Goal: Task Accomplishment & Management: Use online tool/utility

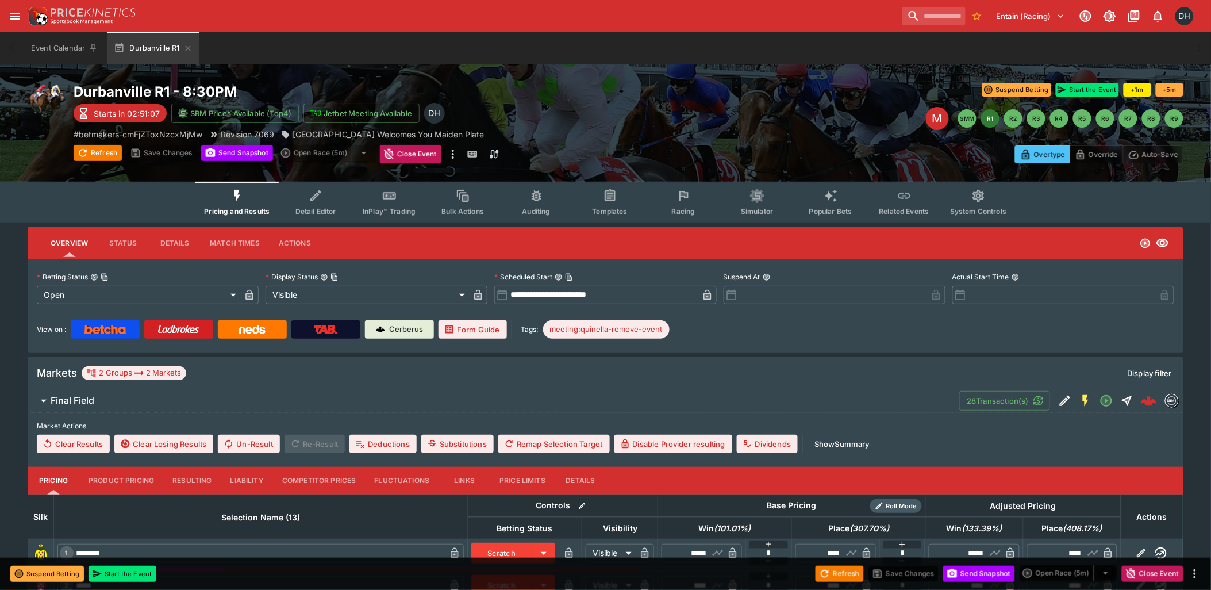
click at [676, 195] on icon "Event type filters" at bounding box center [683, 196] width 15 height 15
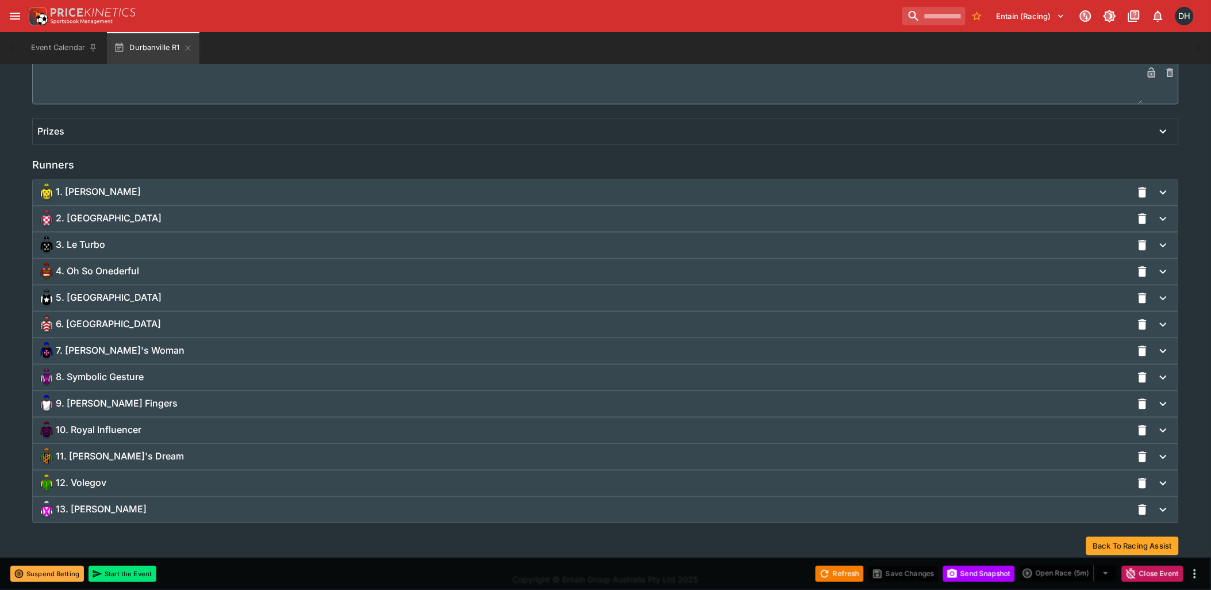
scroll to position [783, 0]
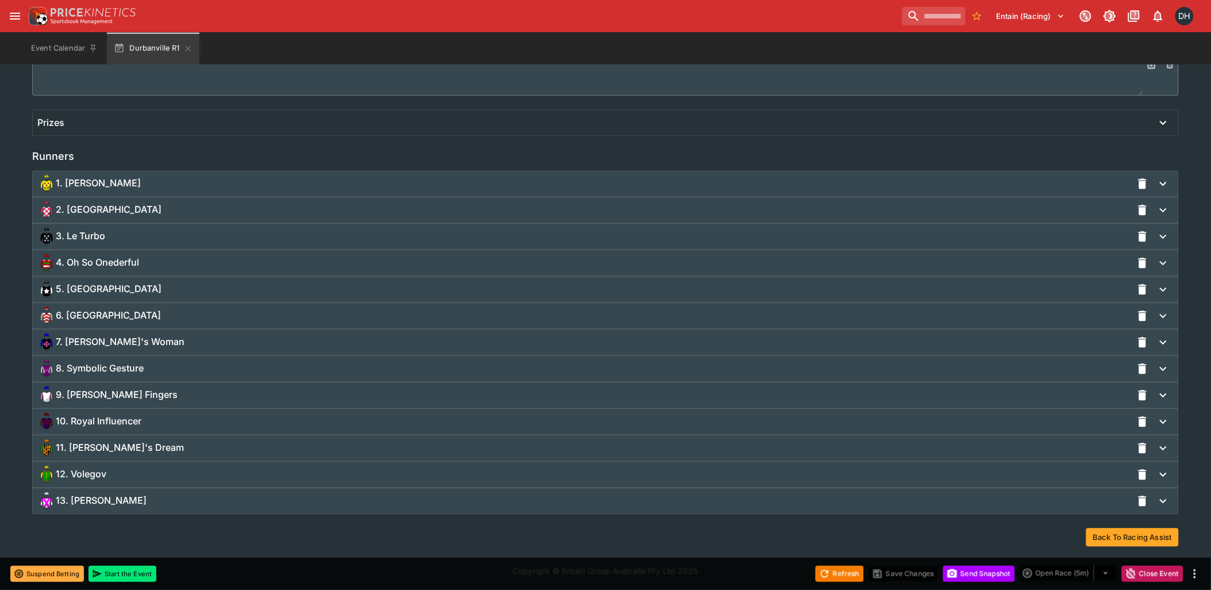
click at [114, 263] on span "4. Oh So Onederful" at bounding box center [97, 262] width 83 height 12
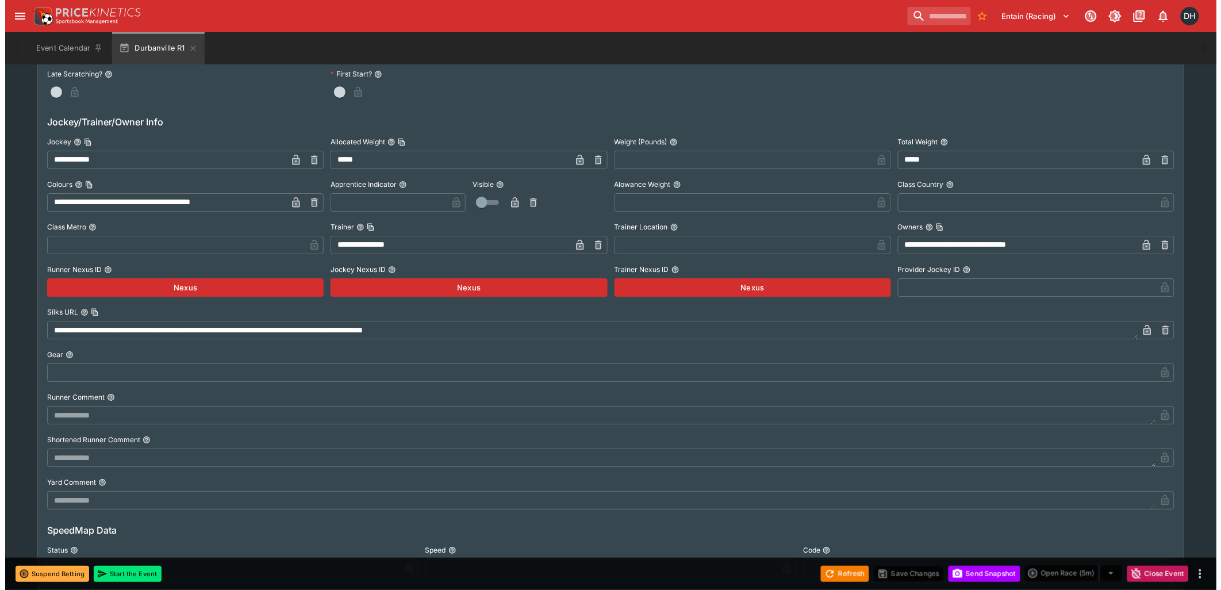
scroll to position [1294, 0]
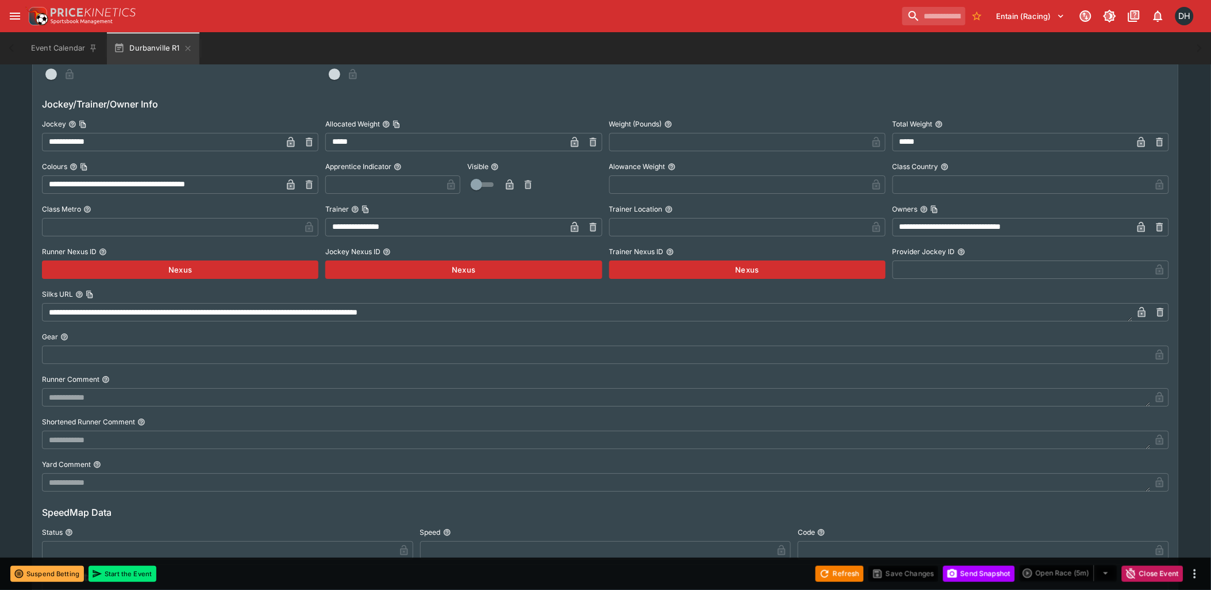
click at [309, 145] on icon "button" at bounding box center [309, 141] width 7 height 9
click at [205, 144] on input "text" at bounding box center [171, 142] width 258 height 18
paste input "**********"
type input "**********"
click at [290, 141] on icon "button" at bounding box center [291, 143] width 6 height 5
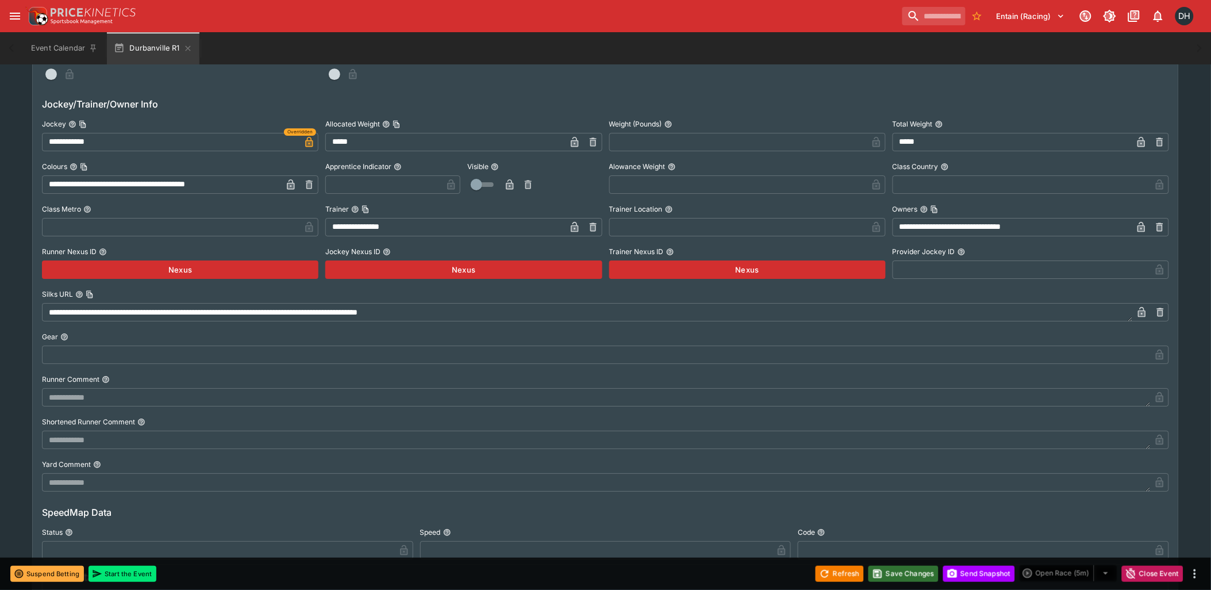
click at [901, 579] on button "Save Changes" at bounding box center [903, 574] width 70 height 16
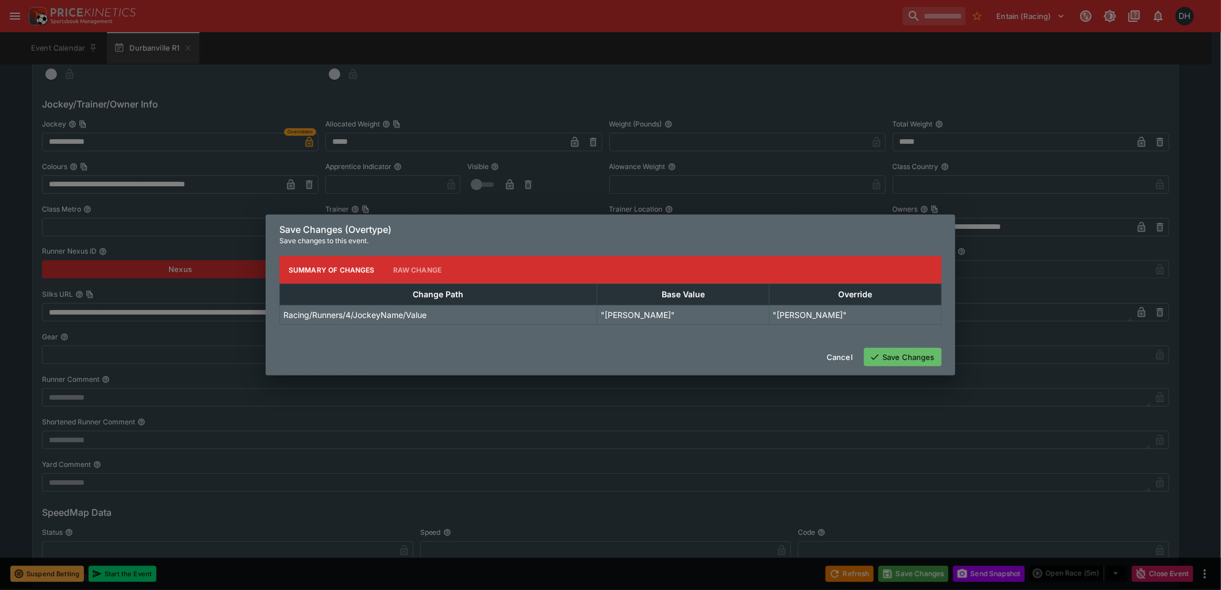
click at [883, 359] on button "Save Changes" at bounding box center [903, 357] width 78 height 18
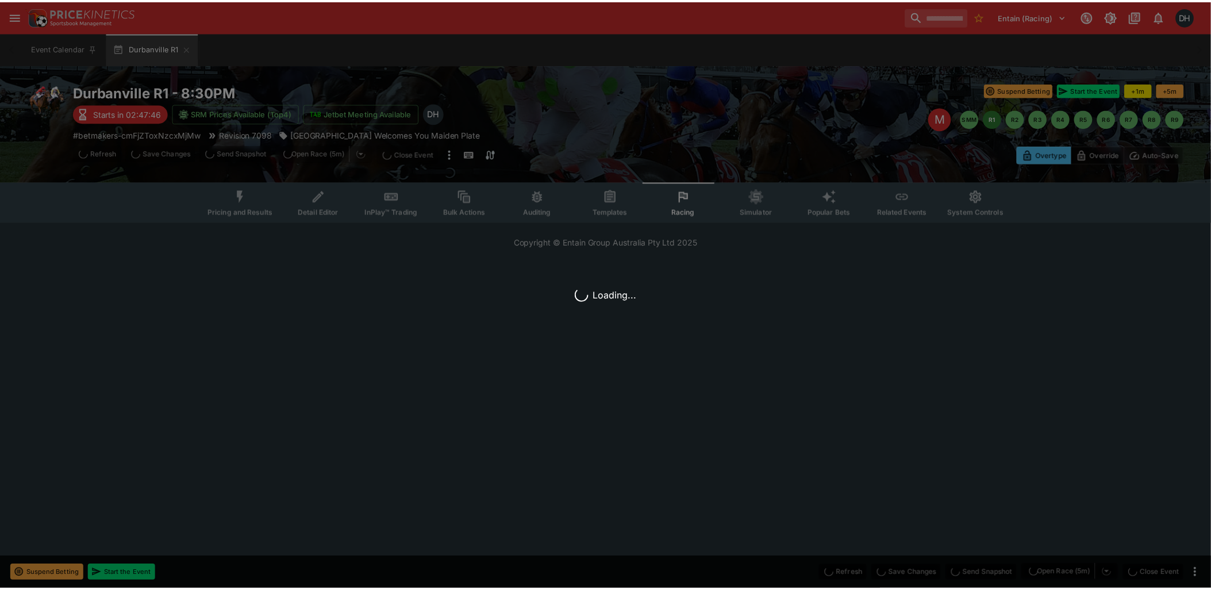
scroll to position [0, 0]
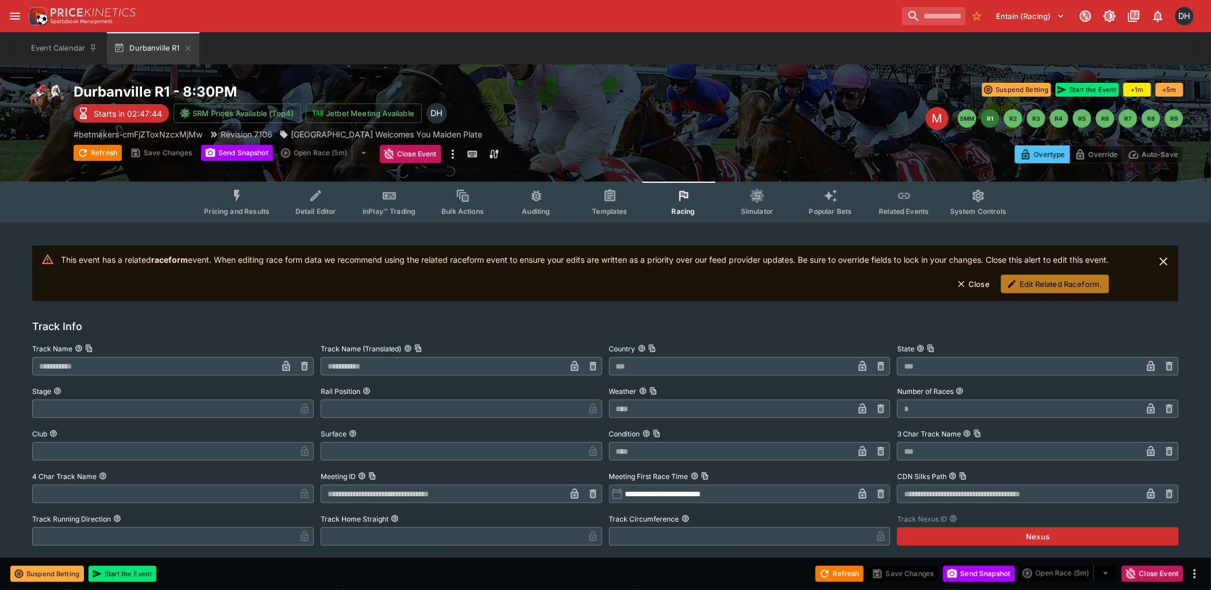
click at [1037, 285] on button "Edit Related Raceform." at bounding box center [1055, 284] width 108 height 18
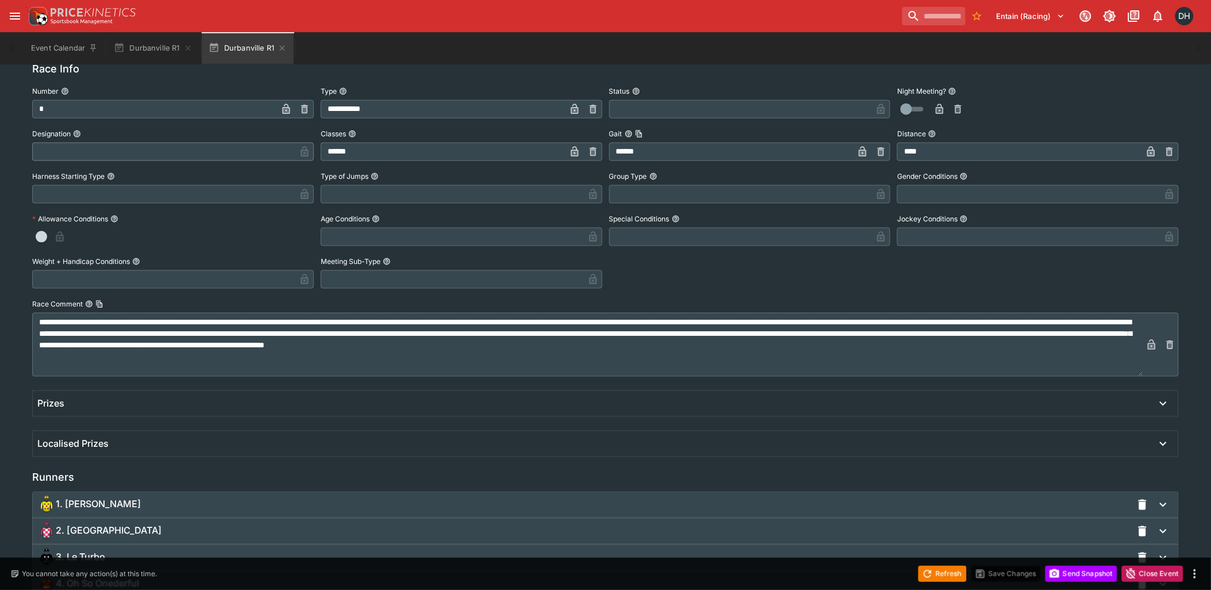
scroll to position [510, 0]
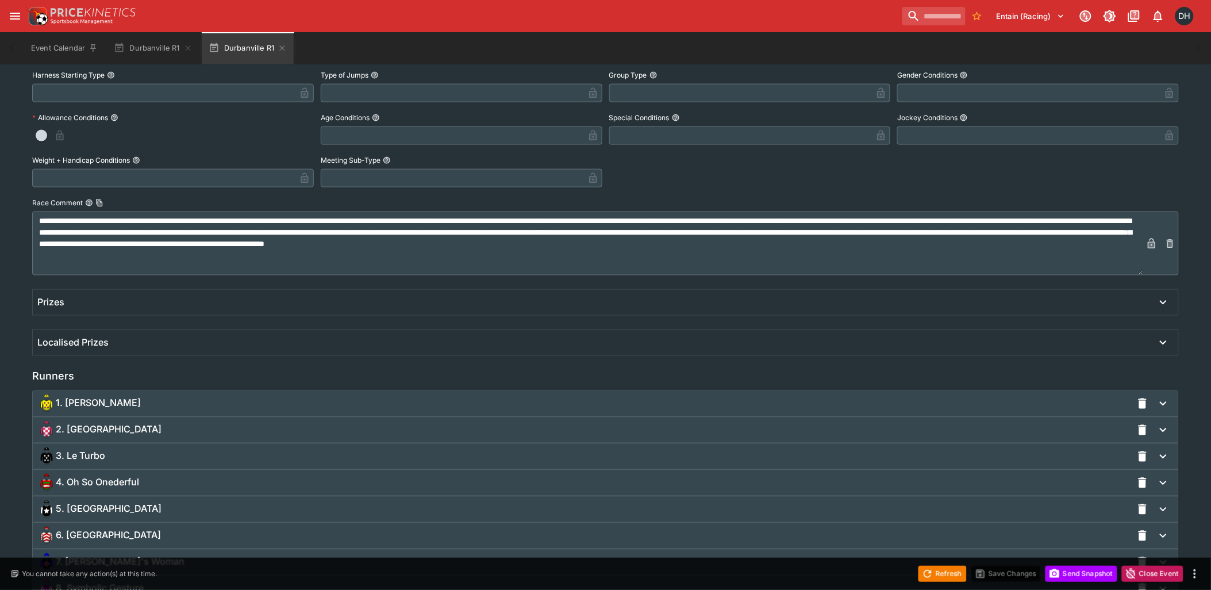
click at [136, 476] on span "4. Oh So Onederful" at bounding box center [97, 482] width 83 height 12
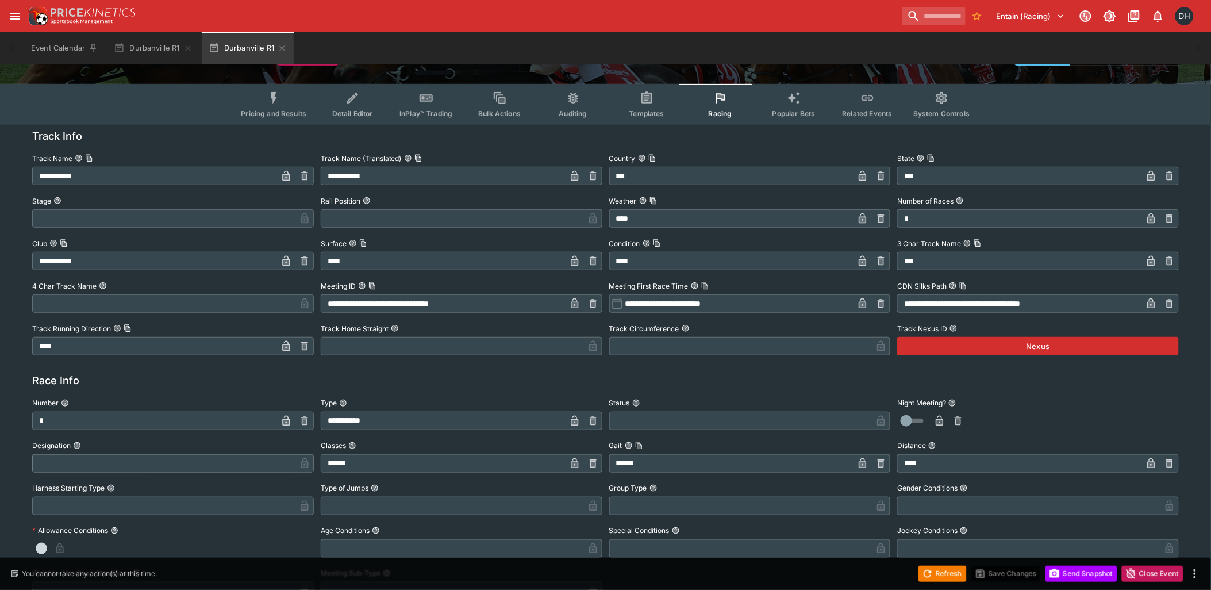
scroll to position [0, 0]
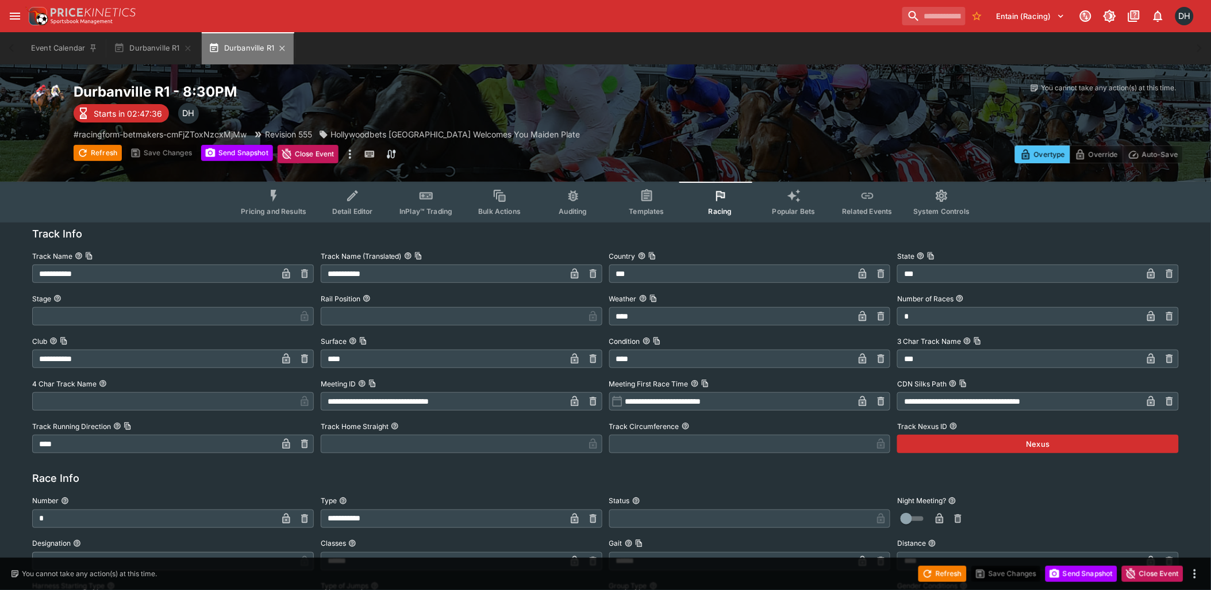
click at [289, 46] on button "Durbanville R1" at bounding box center [248, 48] width 92 height 32
click at [278, 48] on icon "button" at bounding box center [282, 48] width 9 height 9
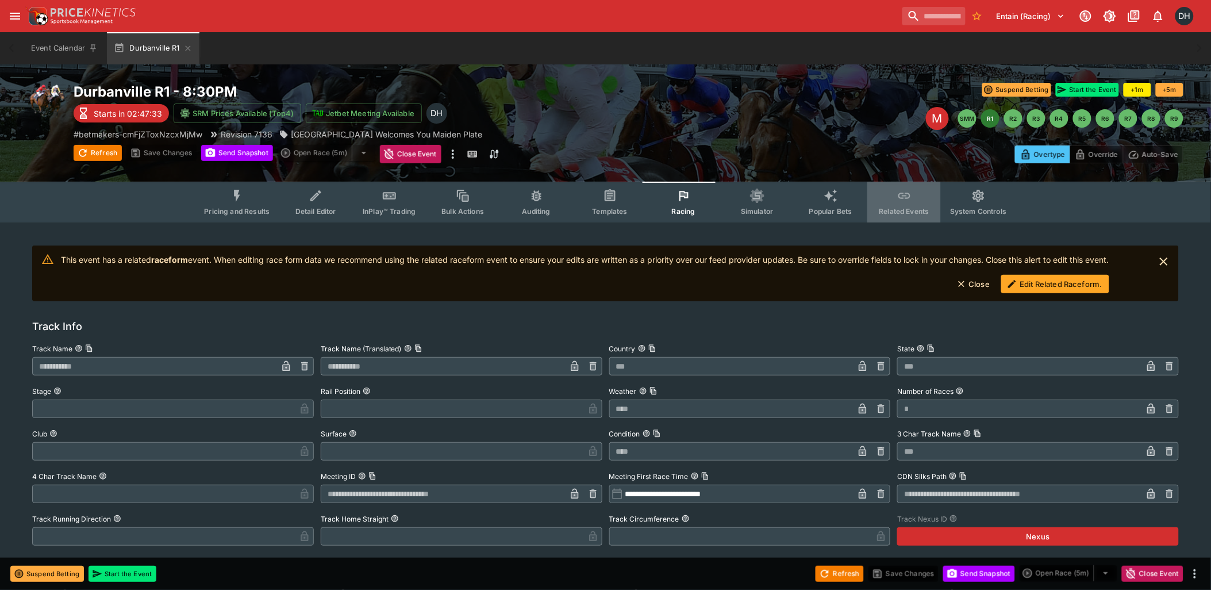
click at [890, 198] on button "Related Events" at bounding box center [904, 202] width 74 height 41
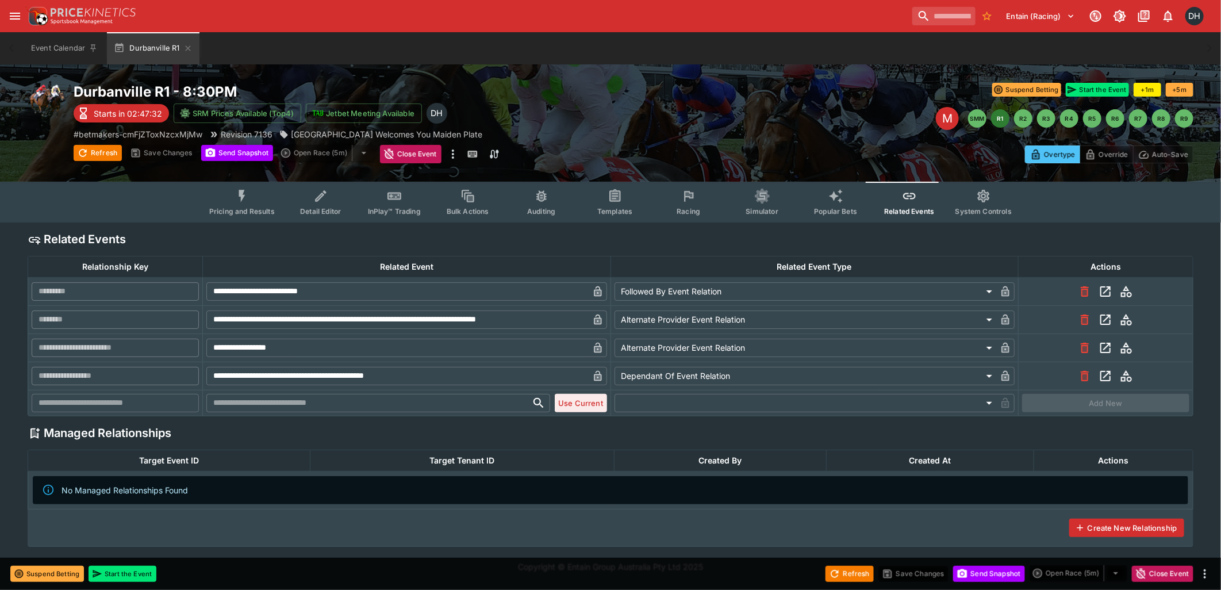
type input "**********"
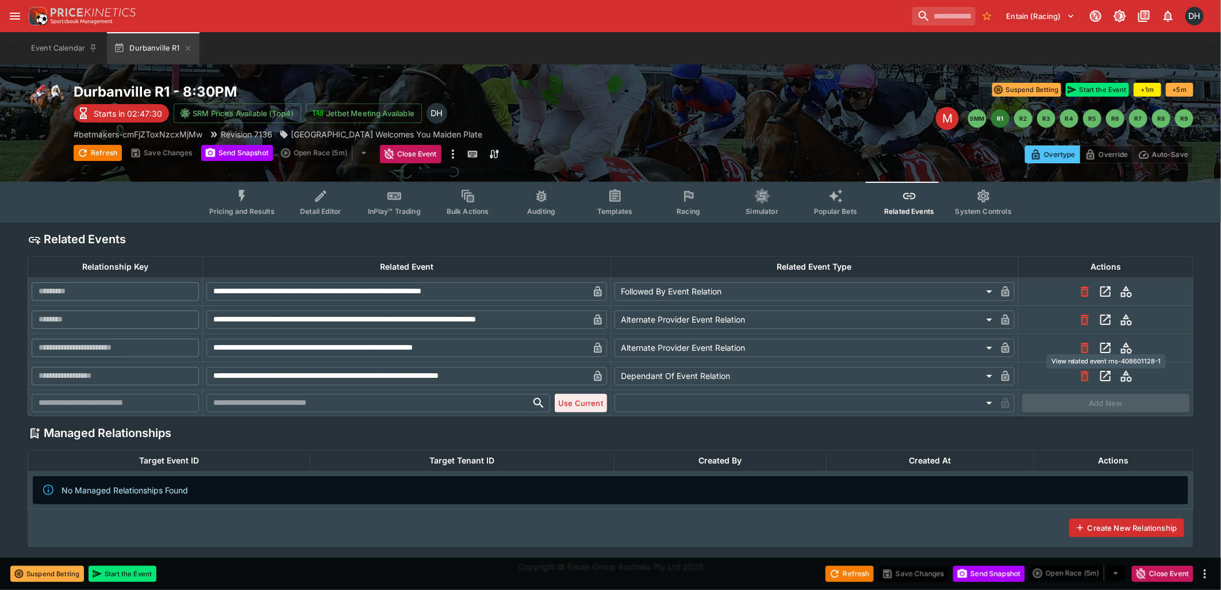
click at [1102, 348] on icon "View related event rns-408601128-1" at bounding box center [1105, 348] width 14 height 14
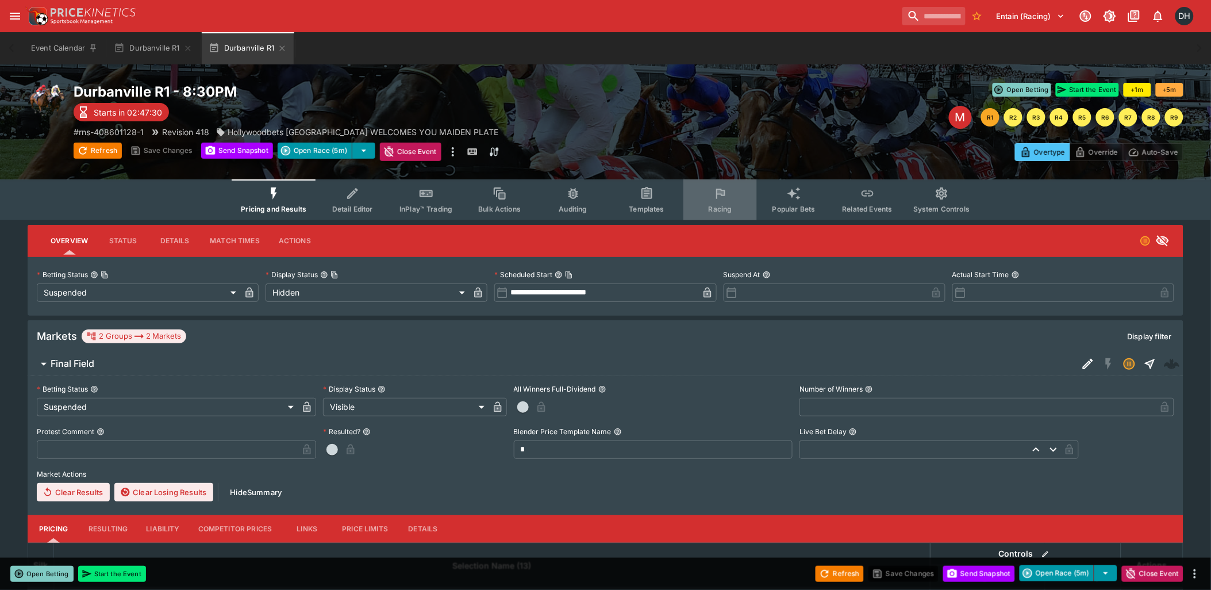
click at [721, 198] on icon "Event type filters" at bounding box center [720, 193] width 15 height 15
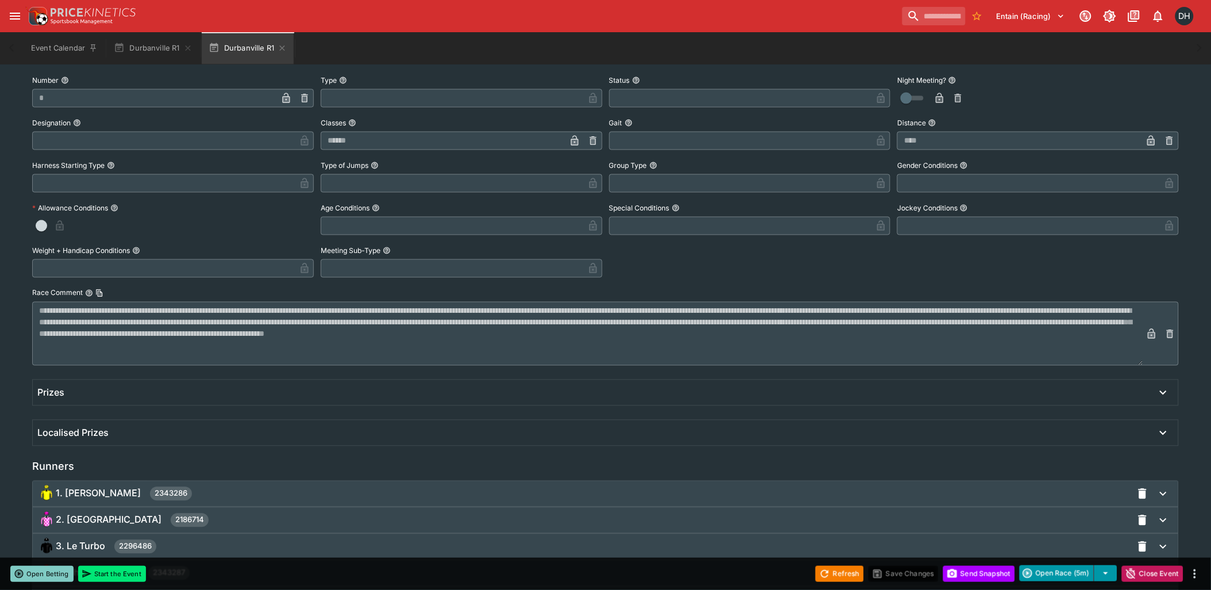
scroll to position [824, 0]
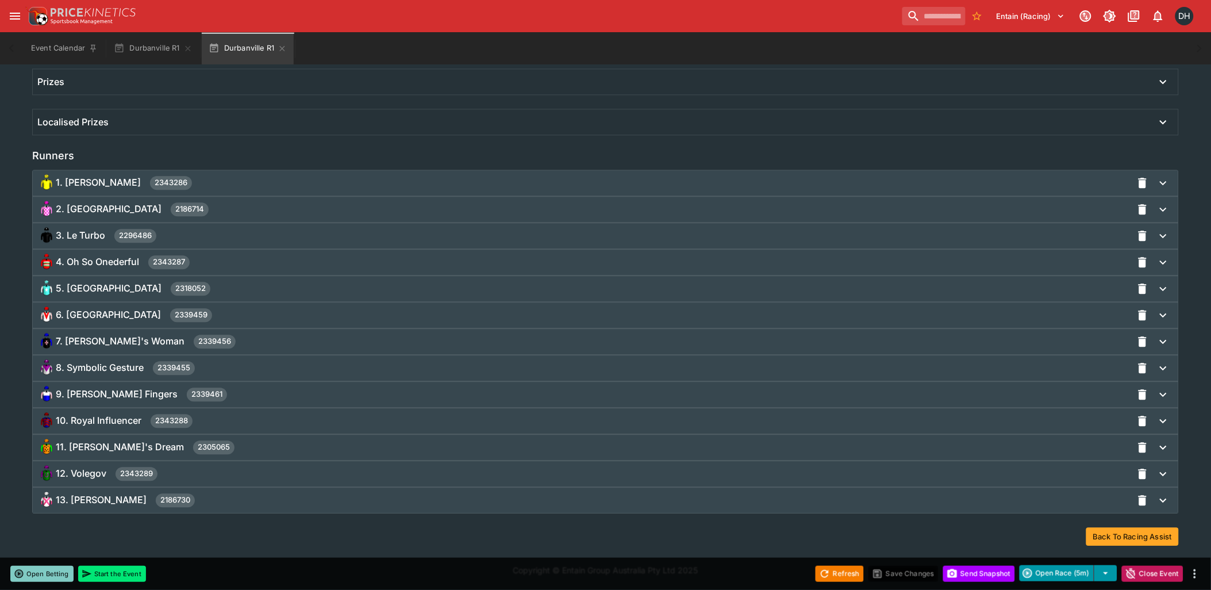
click at [206, 254] on div "4. Oh So Onederful 2343287" at bounding box center [584, 262] width 1095 height 18
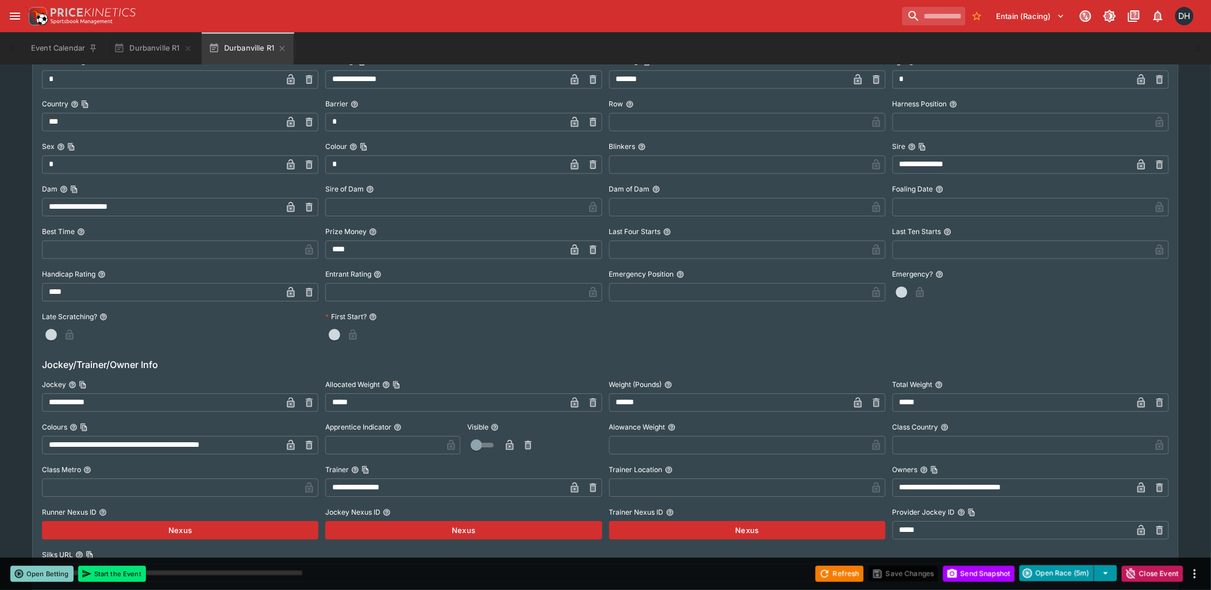
scroll to position [1079, 0]
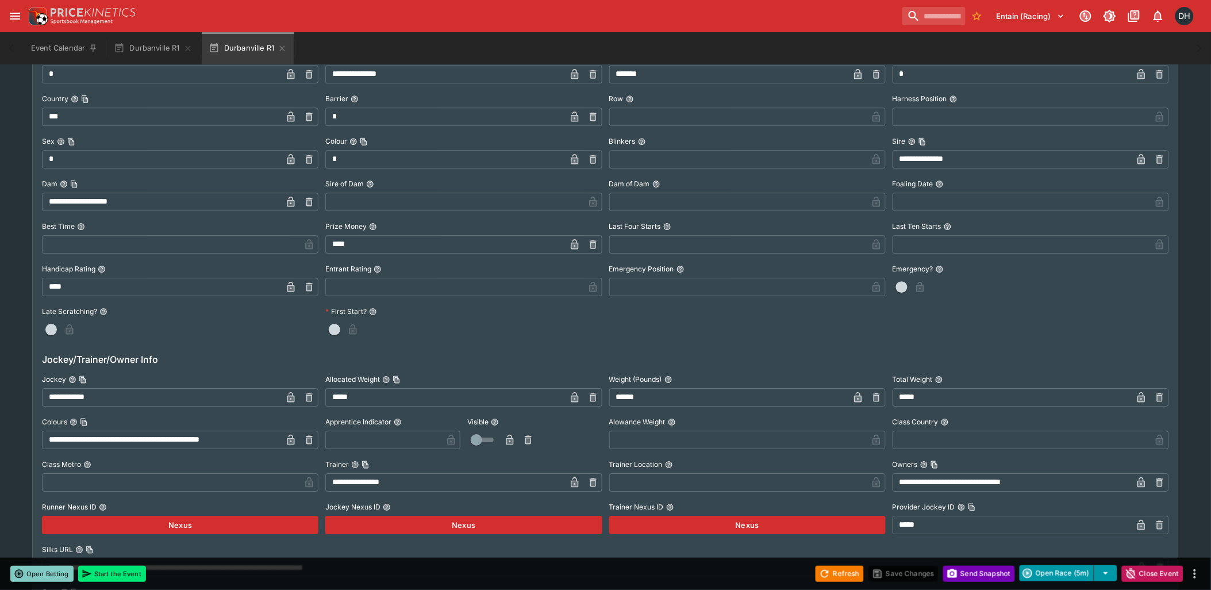
click at [980, 572] on button "Send Snapshot" at bounding box center [979, 574] width 72 height 16
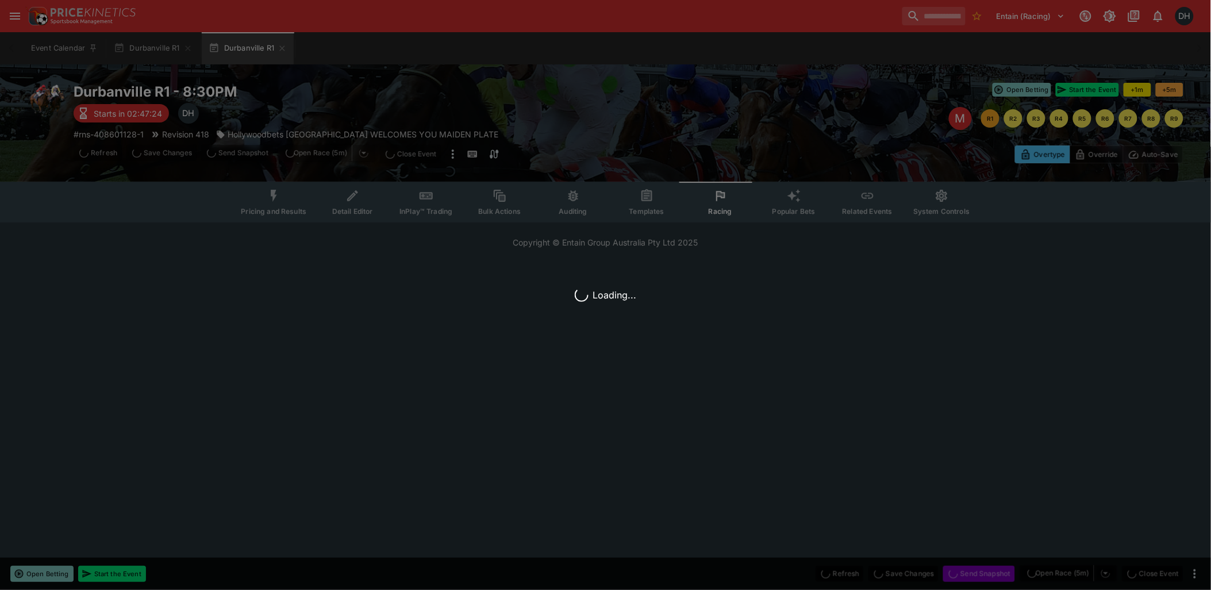
scroll to position [0, 0]
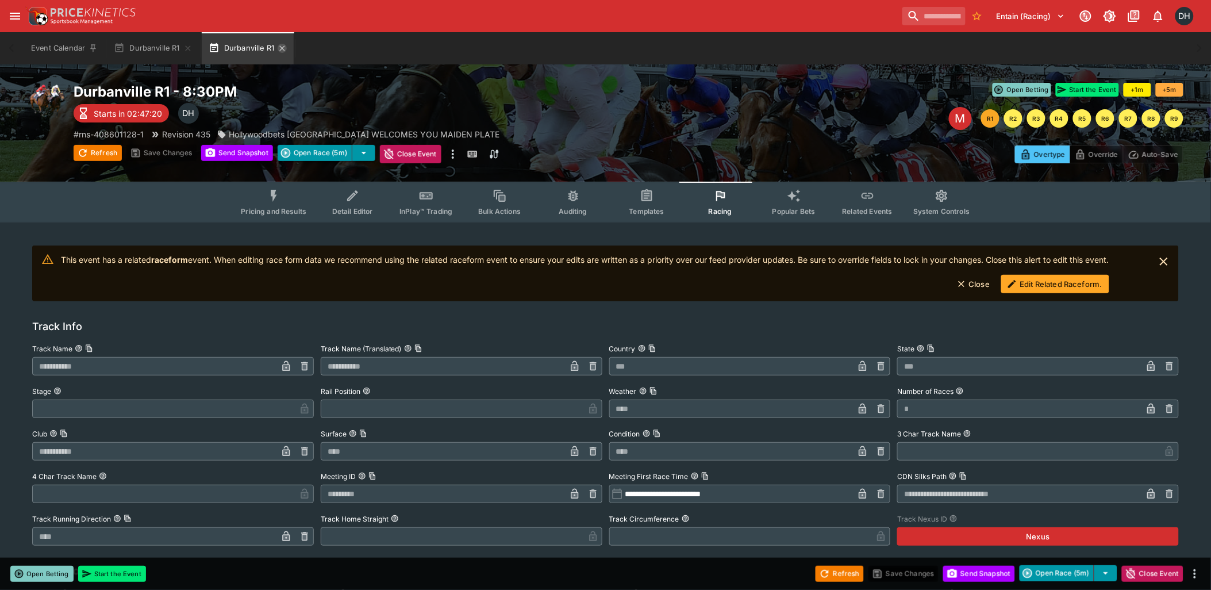
click at [284, 49] on icon "button" at bounding box center [281, 47] width 5 height 5
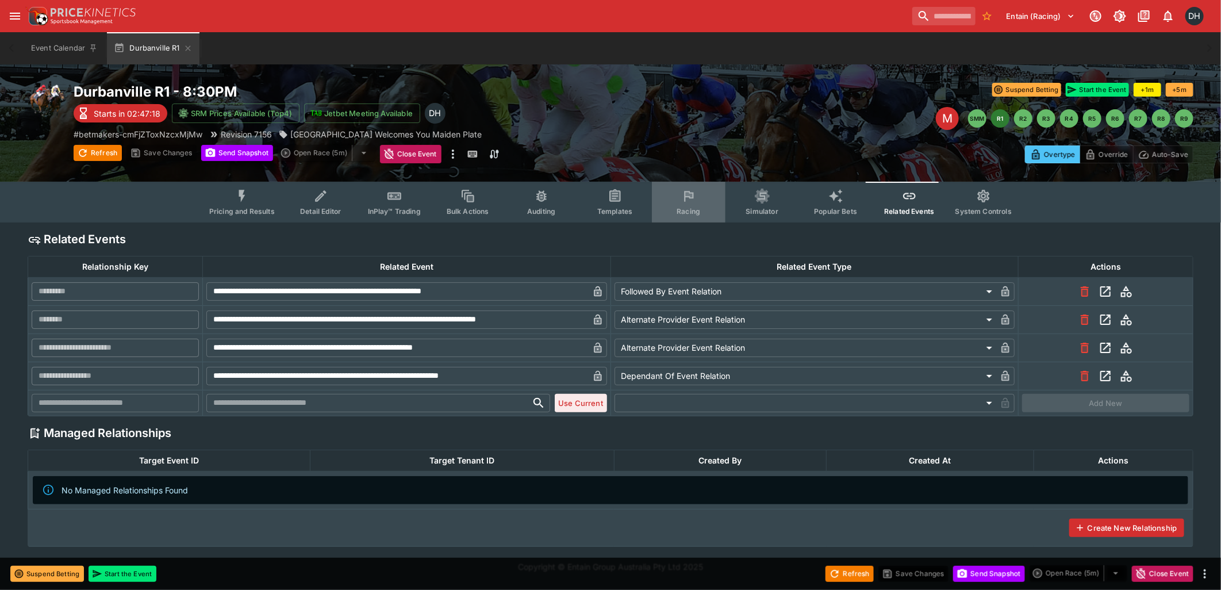
click at [689, 203] on button "Racing" at bounding box center [689, 202] width 74 height 41
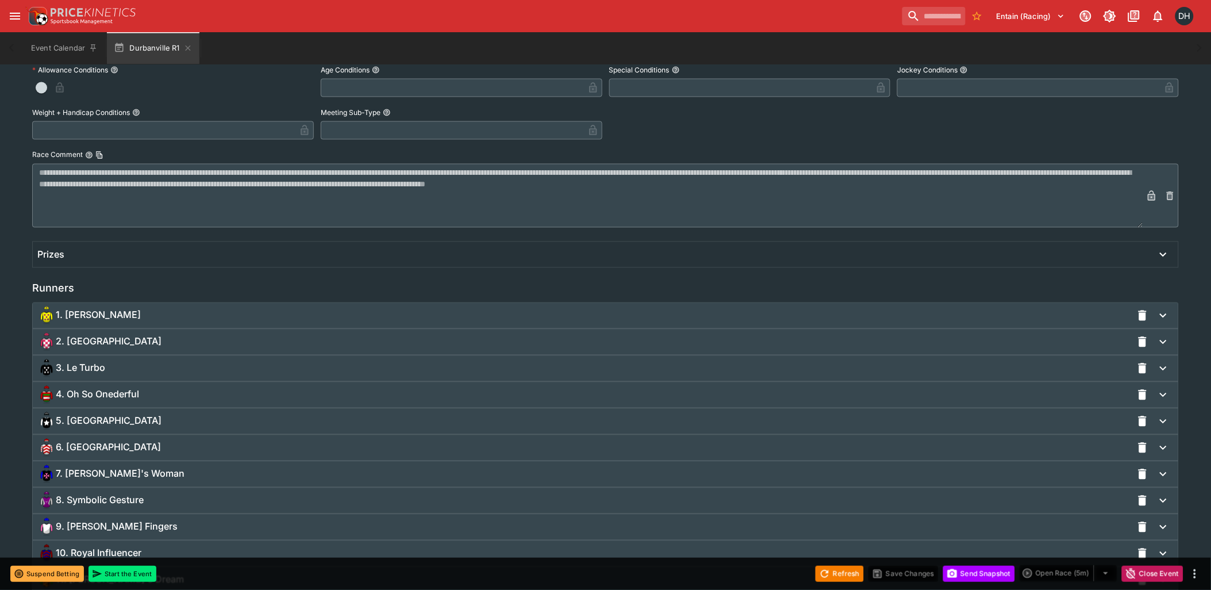
scroll to position [766, 0]
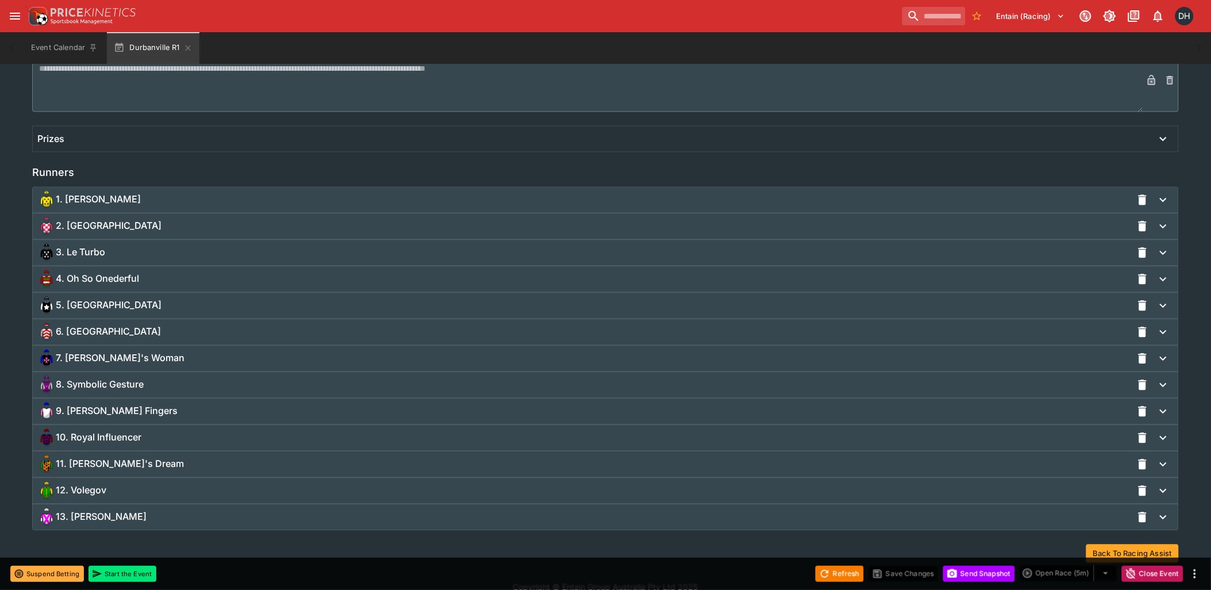
click at [187, 524] on div "13. [PERSON_NAME]" at bounding box center [584, 517] width 1095 height 18
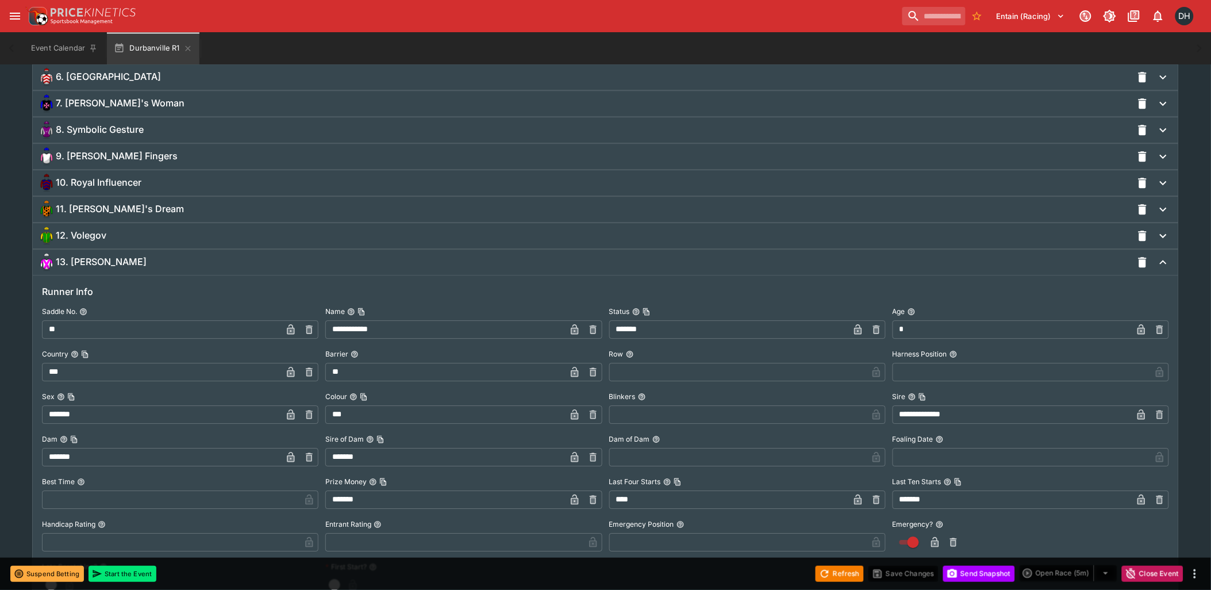
scroll to position [1532, 0]
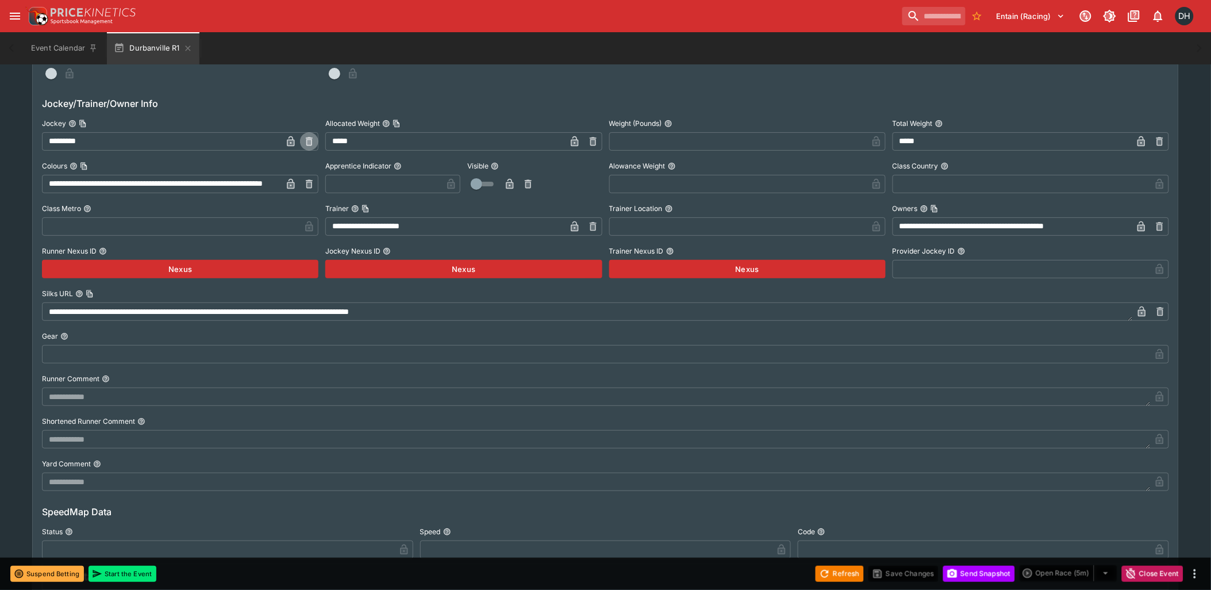
click at [311, 134] on button "button" at bounding box center [309, 141] width 18 height 18
click at [74, 136] on input "text" at bounding box center [171, 141] width 258 height 18
paste input "**********"
type input "**********"
click at [290, 136] on icon "button" at bounding box center [290, 141] width 7 height 10
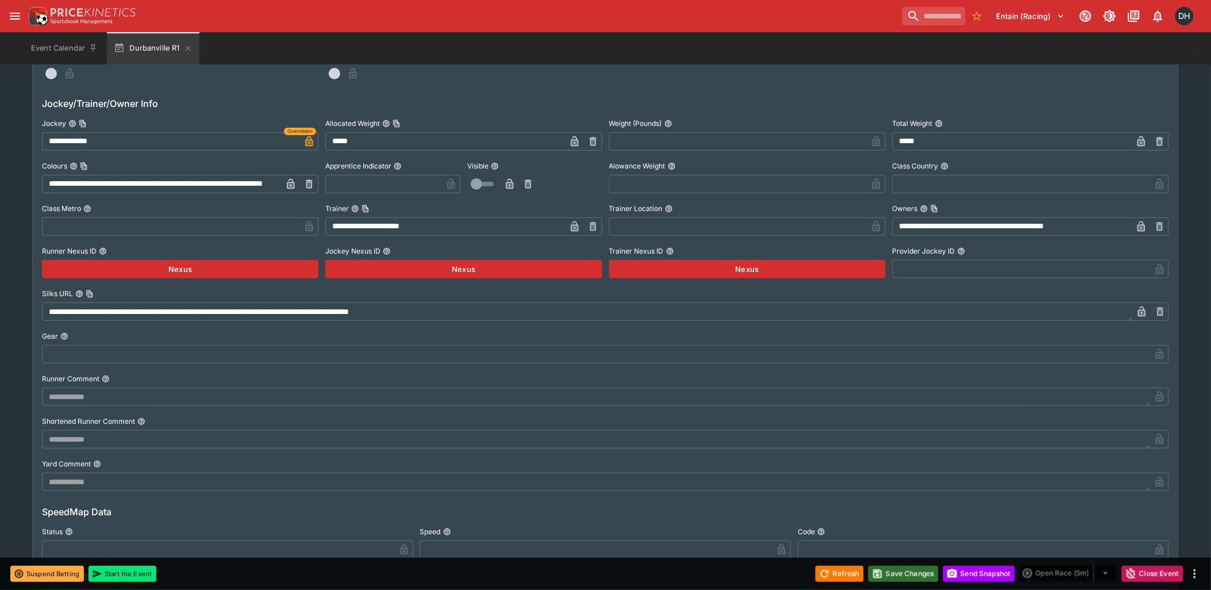
click at [889, 571] on button "Save Changes" at bounding box center [903, 574] width 70 height 16
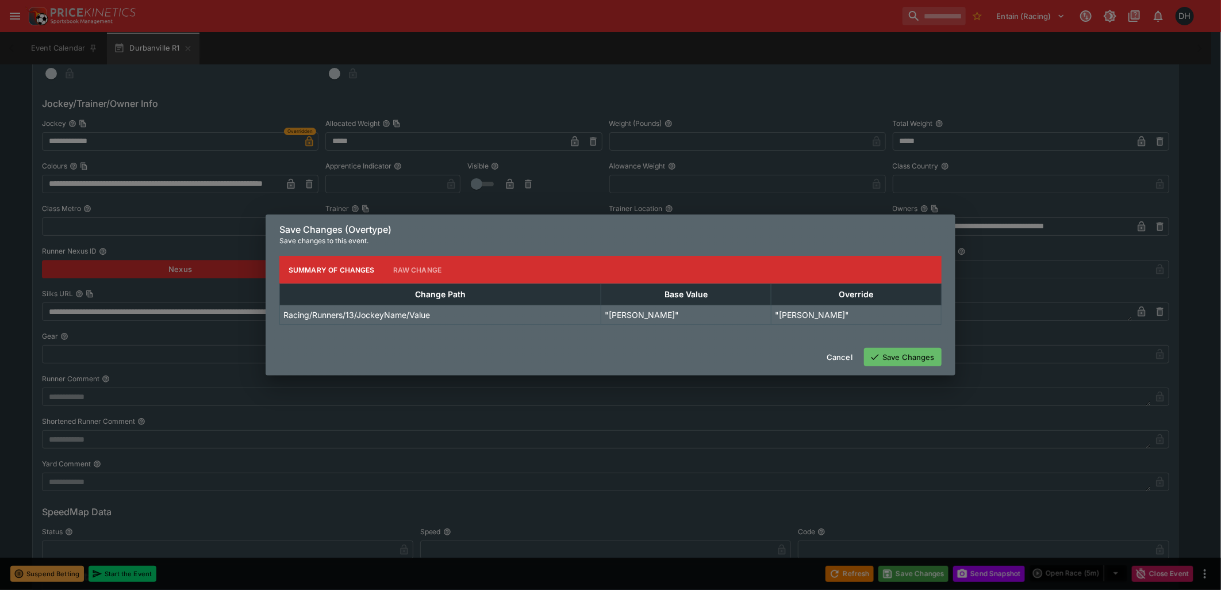
click at [882, 355] on button "Save Changes" at bounding box center [903, 357] width 78 height 18
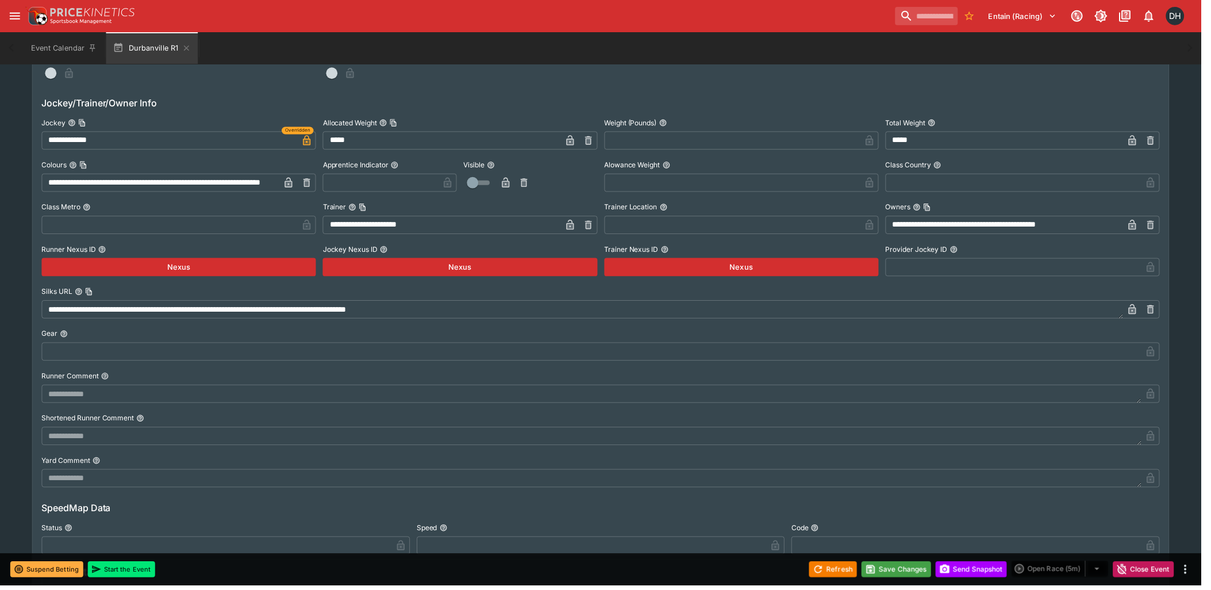
scroll to position [0, 0]
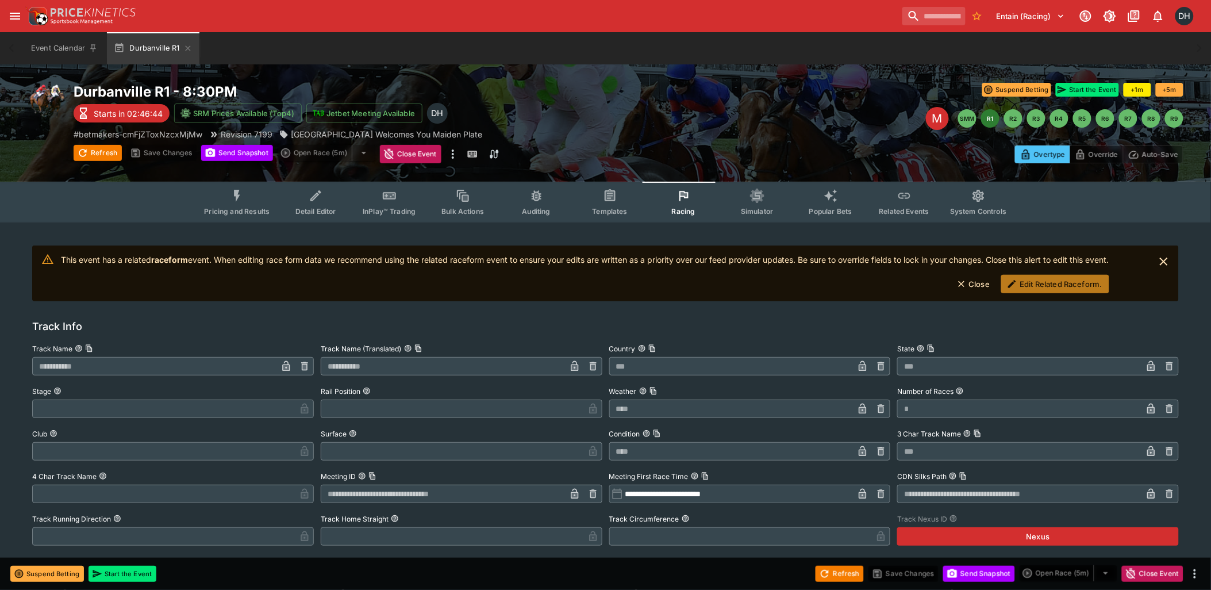
click at [1039, 284] on button "Edit Related Raceform." at bounding box center [1055, 284] width 108 height 18
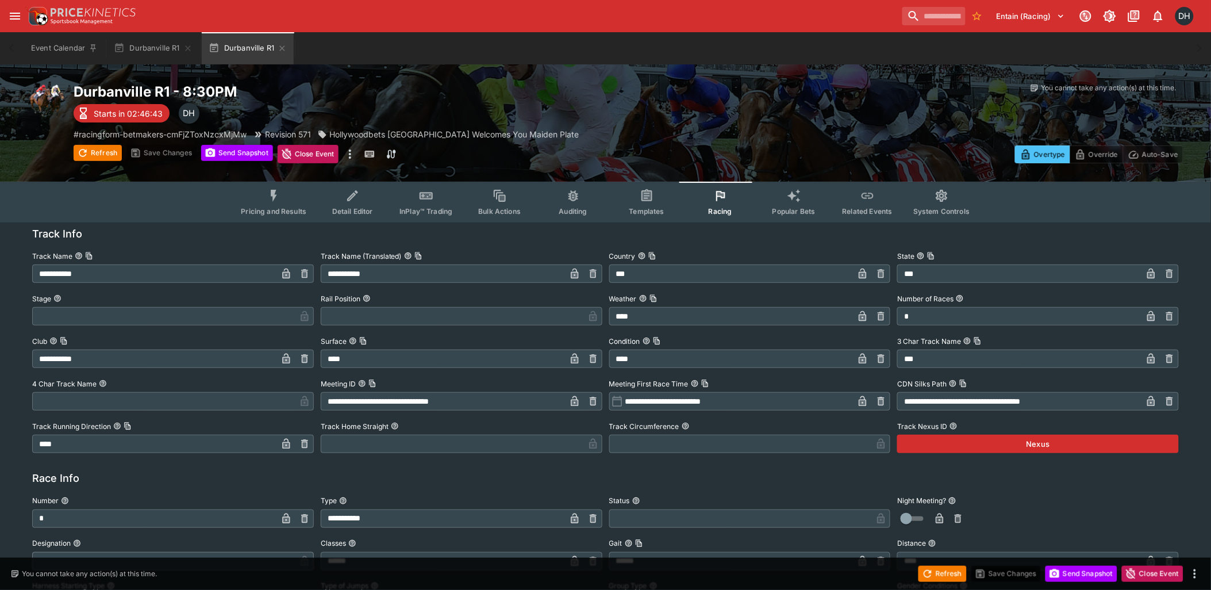
scroll to position [731, 0]
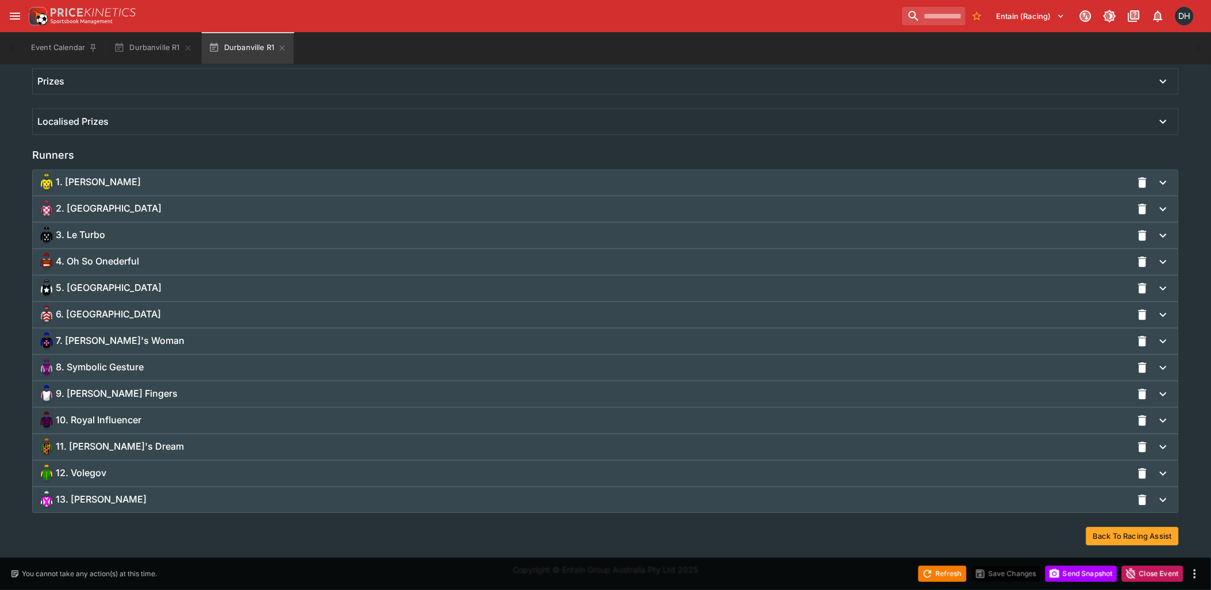
click at [143, 498] on div "13. [PERSON_NAME]" at bounding box center [584, 500] width 1095 height 18
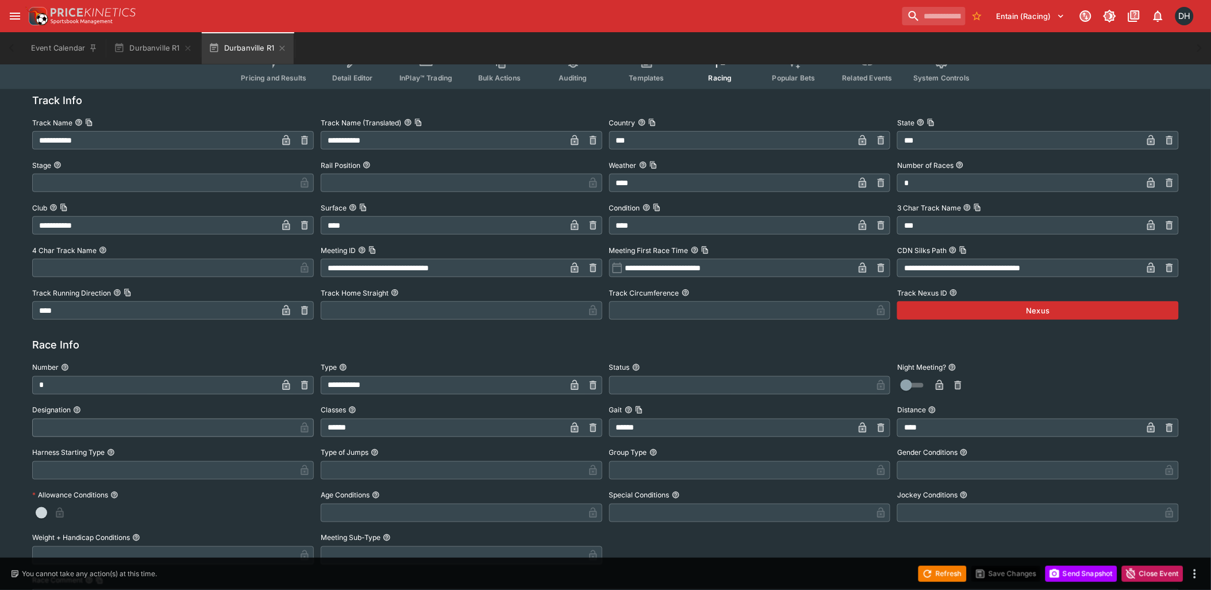
scroll to position [0, 0]
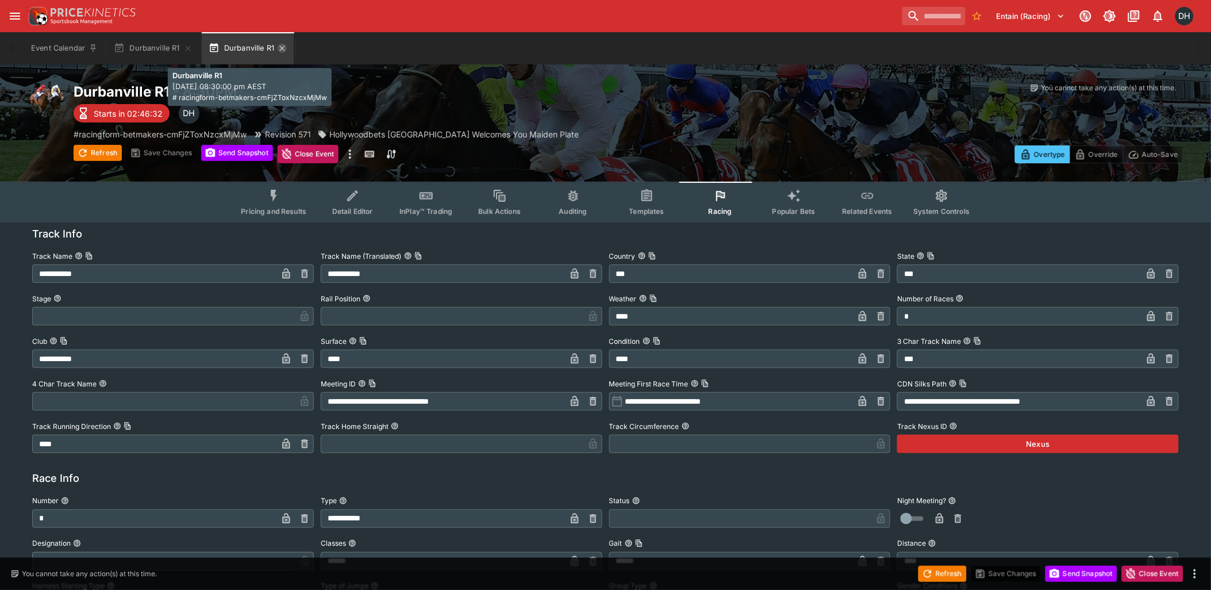
click at [284, 47] on icon "button" at bounding box center [281, 47] width 5 height 5
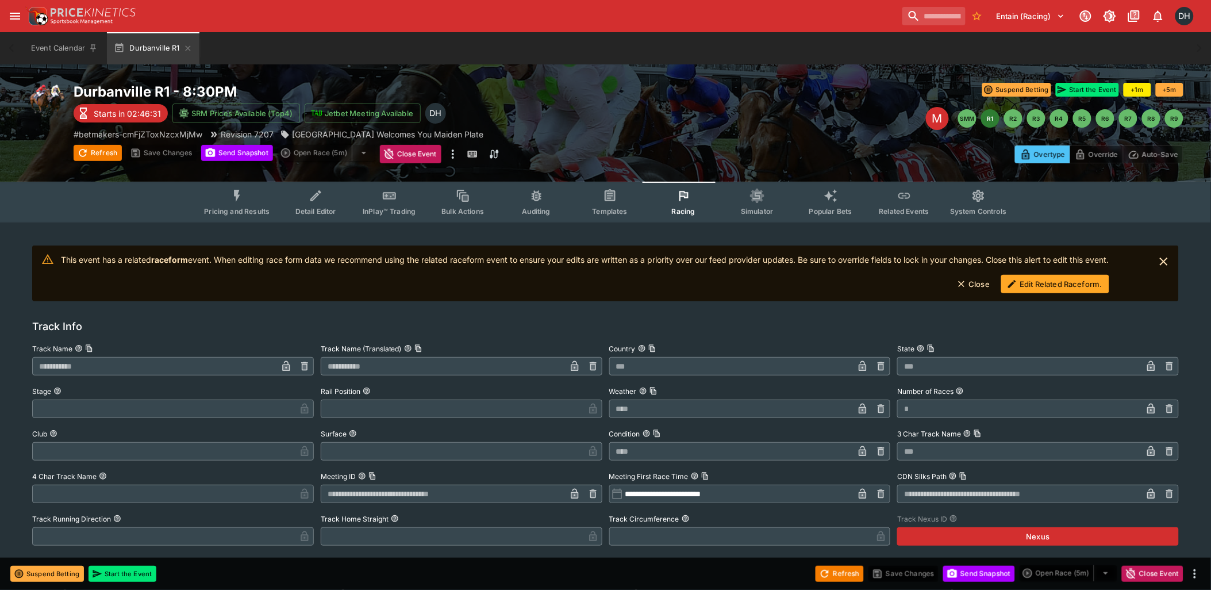
click at [897, 200] on icon "Event type filters" at bounding box center [904, 196] width 15 height 15
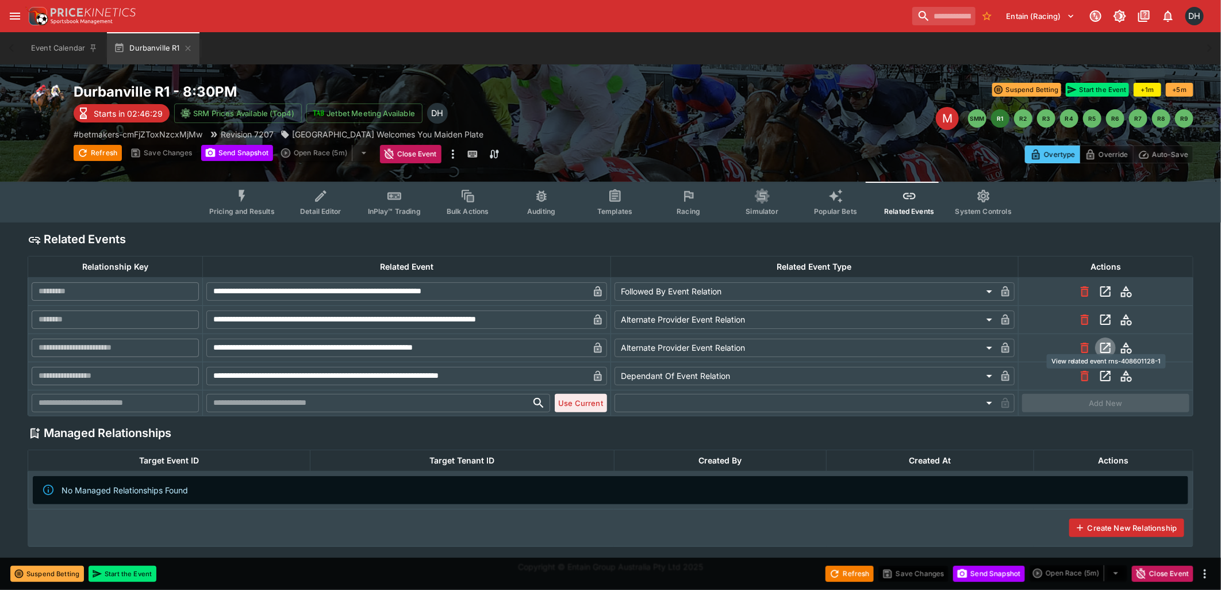
click at [1108, 348] on icon "View related event rns-408601128-1" at bounding box center [1105, 348] width 14 height 14
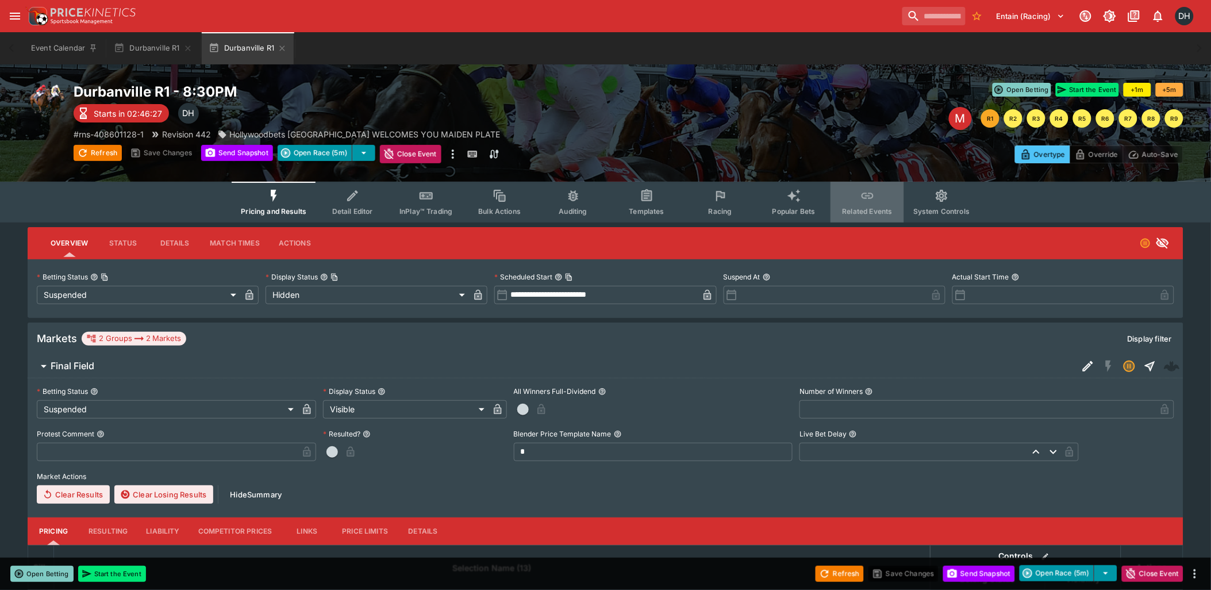
click at [860, 198] on icon "Event type filters" at bounding box center [867, 196] width 15 height 15
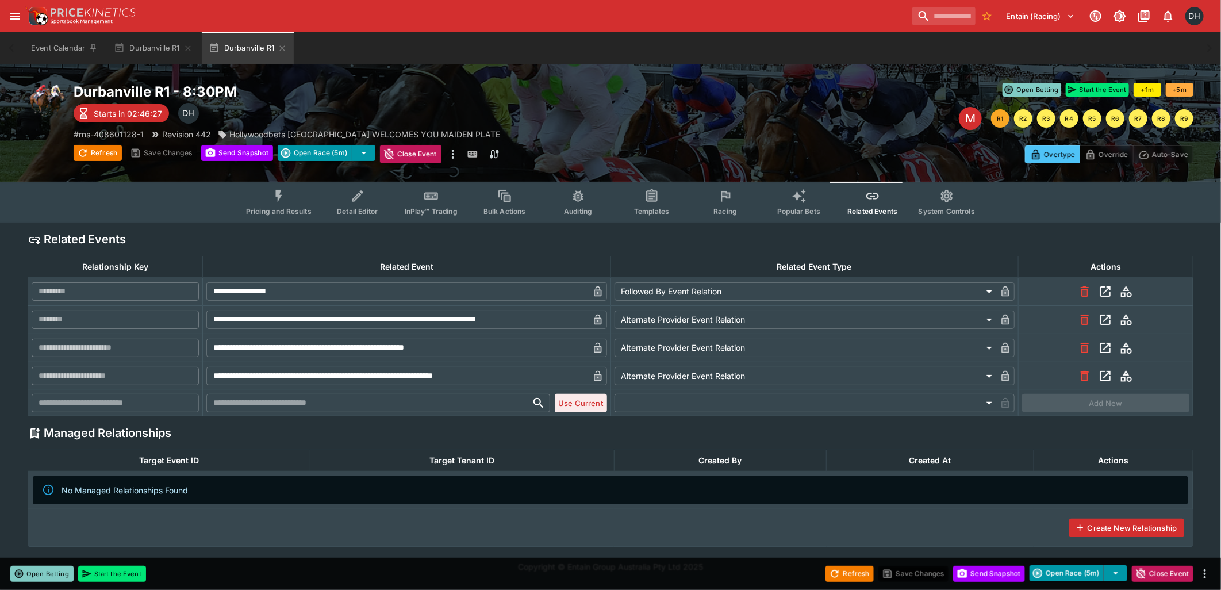
type input "**********"
click at [1106, 345] on icon "View related event betmakers-cmFjZToxNzcxMjMw" at bounding box center [1105, 348] width 14 height 14
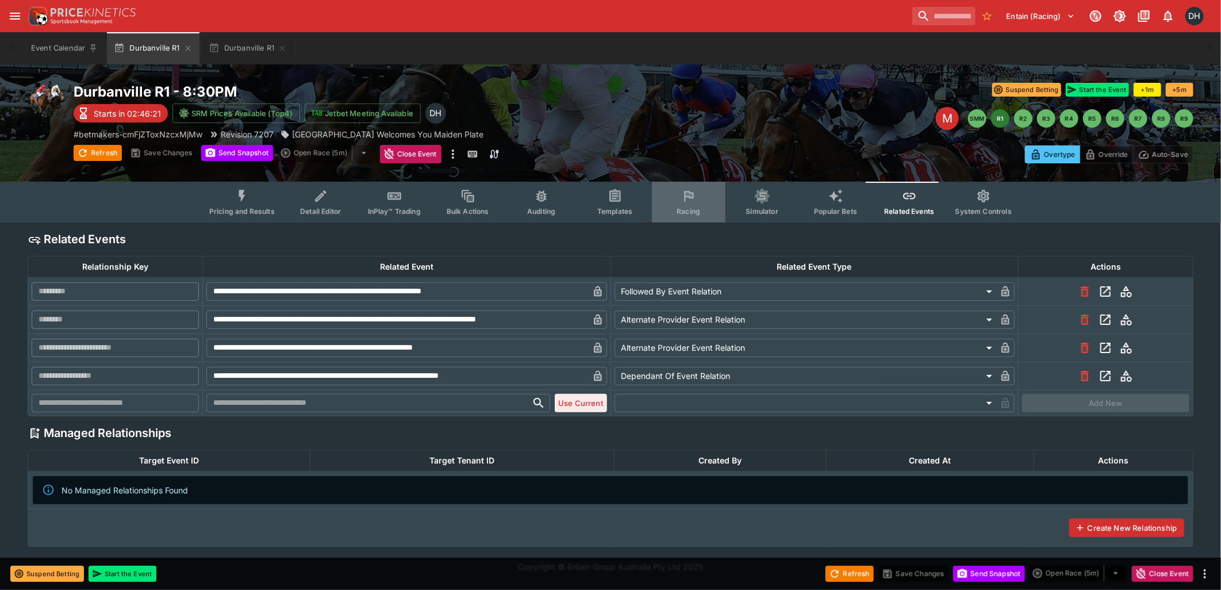
click at [681, 197] on icon "Event type filters" at bounding box center [688, 196] width 15 height 15
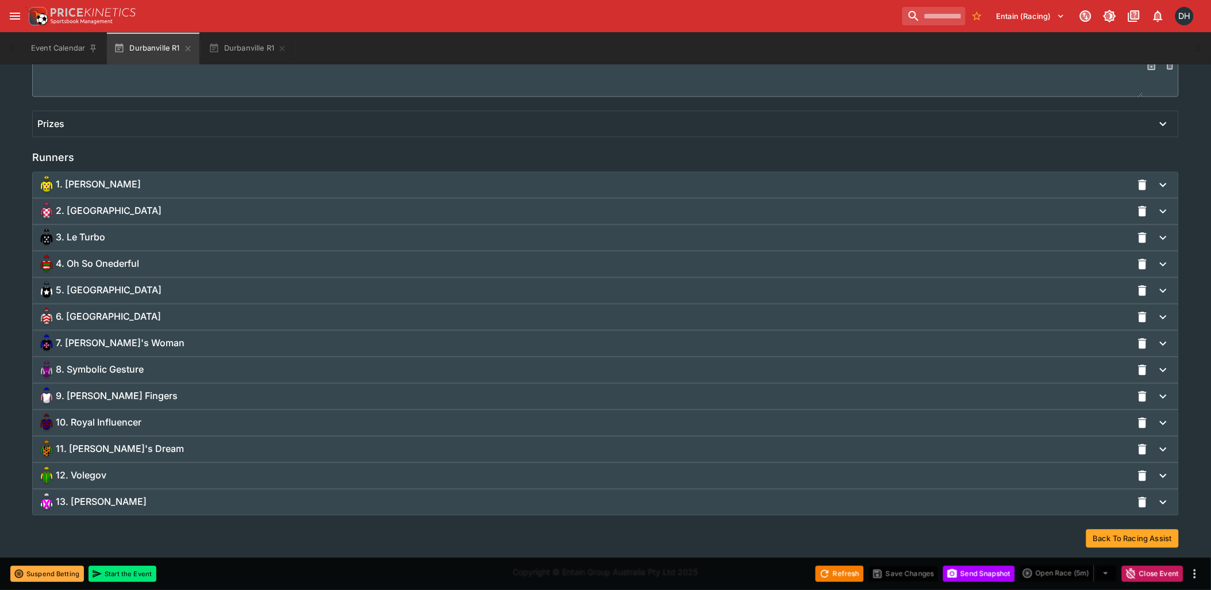
scroll to position [783, 0]
click at [153, 504] on div "13. [PERSON_NAME]" at bounding box center [584, 500] width 1095 height 18
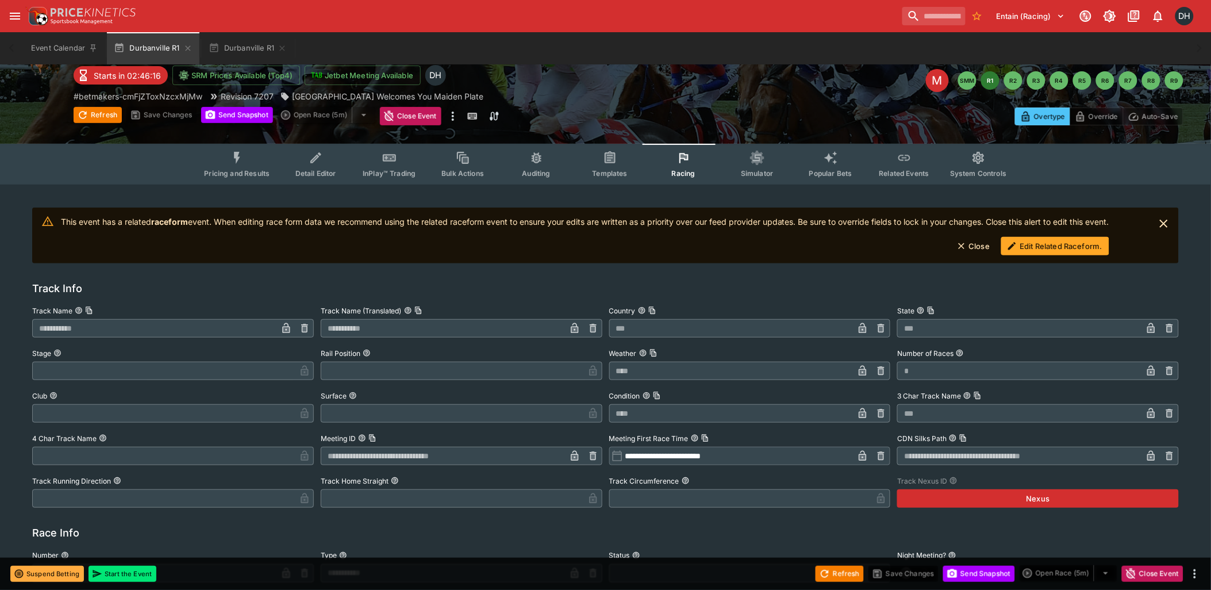
scroll to position [0, 0]
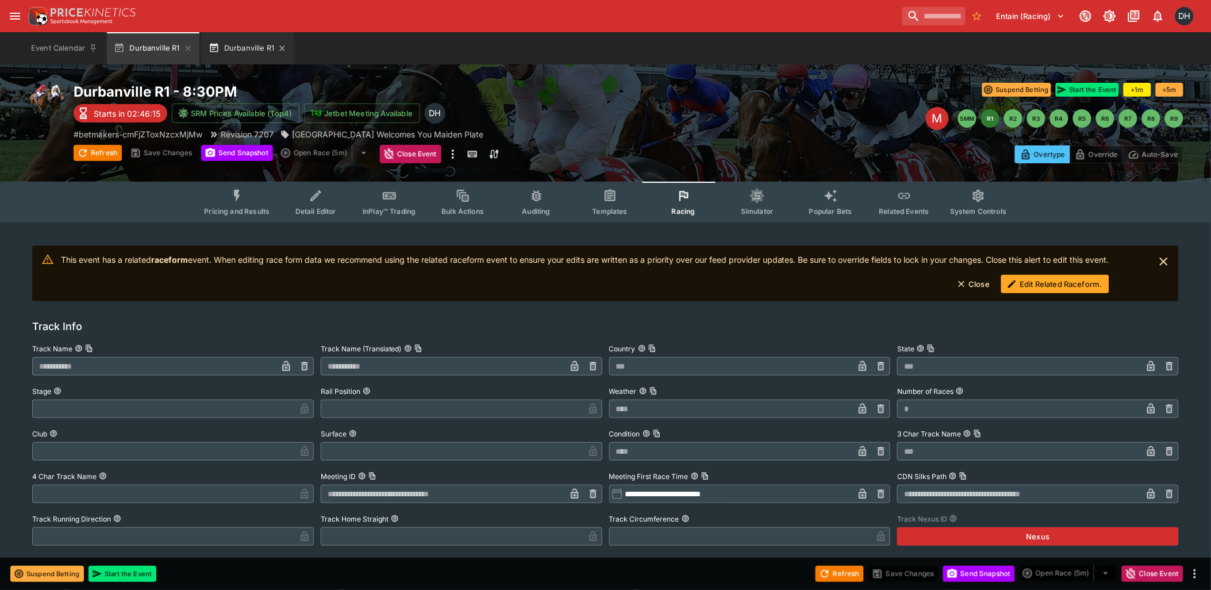
click at [245, 43] on button "Durbanville R1" at bounding box center [248, 48] width 92 height 32
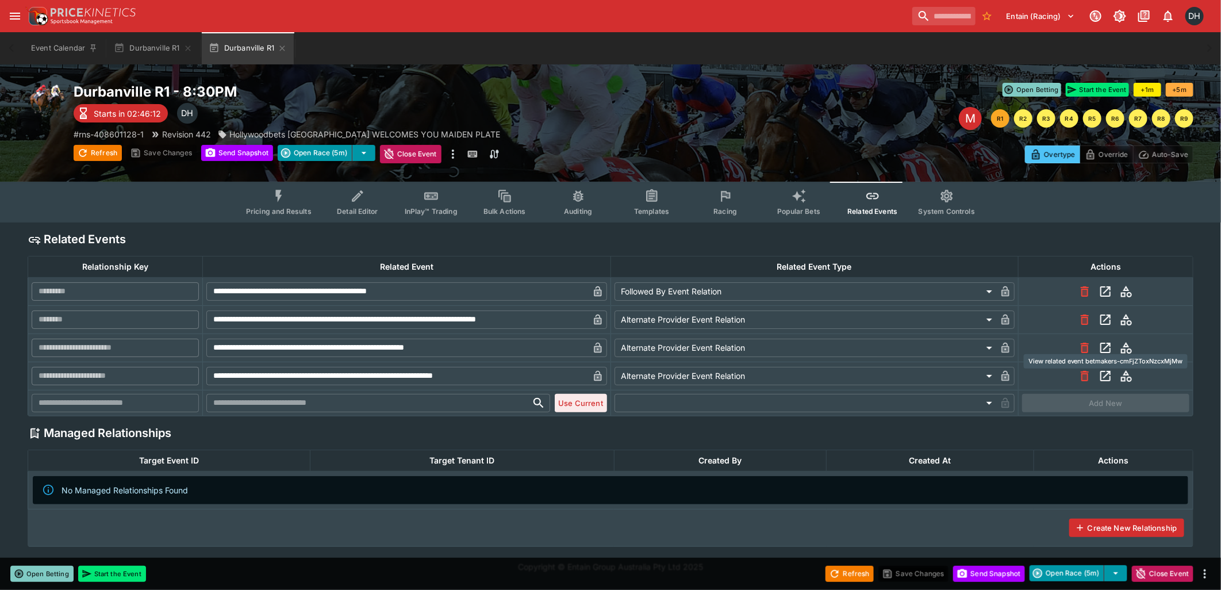
click at [1111, 344] on icon "View related event betmakers-cmFjZToxNzcxMjMw" at bounding box center [1105, 348] width 14 height 14
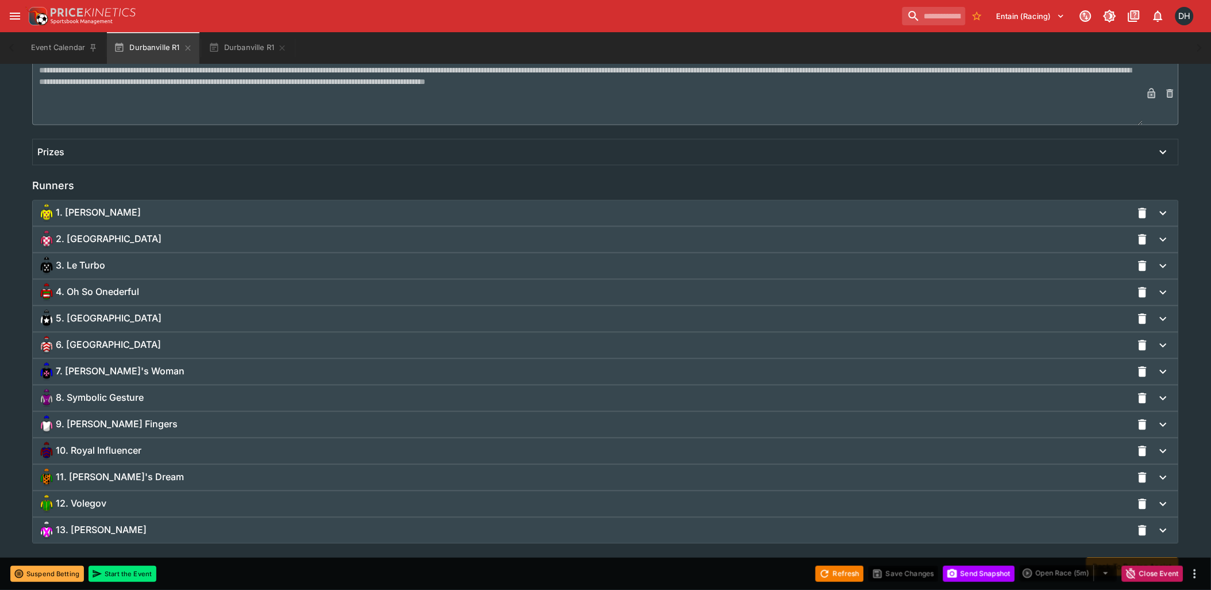
scroll to position [783, 0]
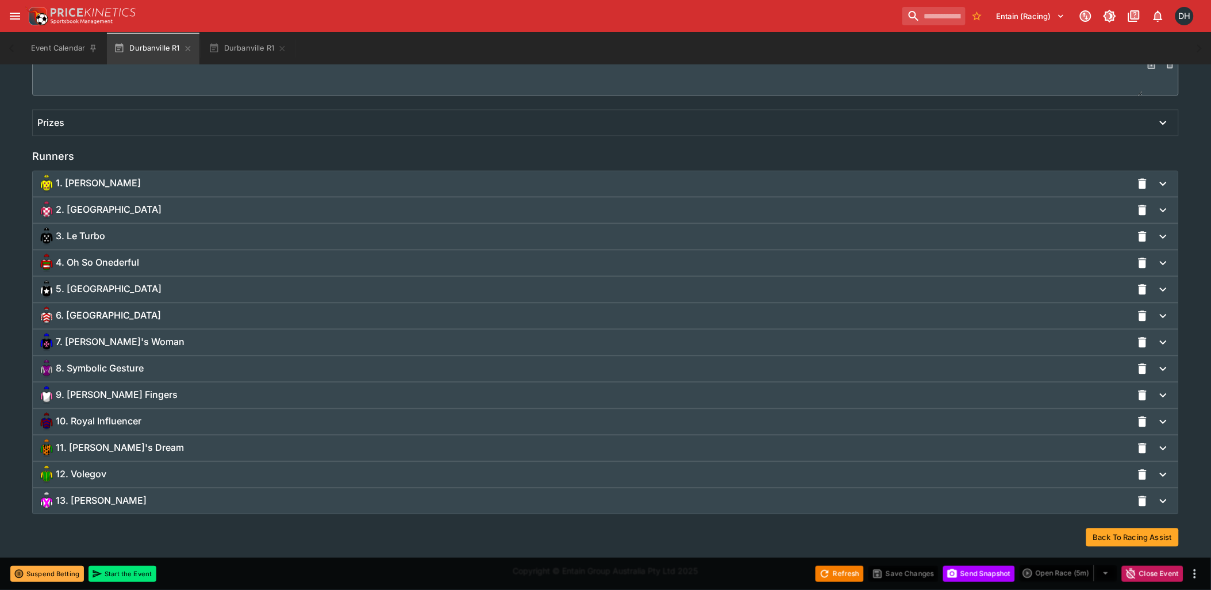
click at [168, 502] on div "13. [PERSON_NAME]" at bounding box center [584, 500] width 1095 height 18
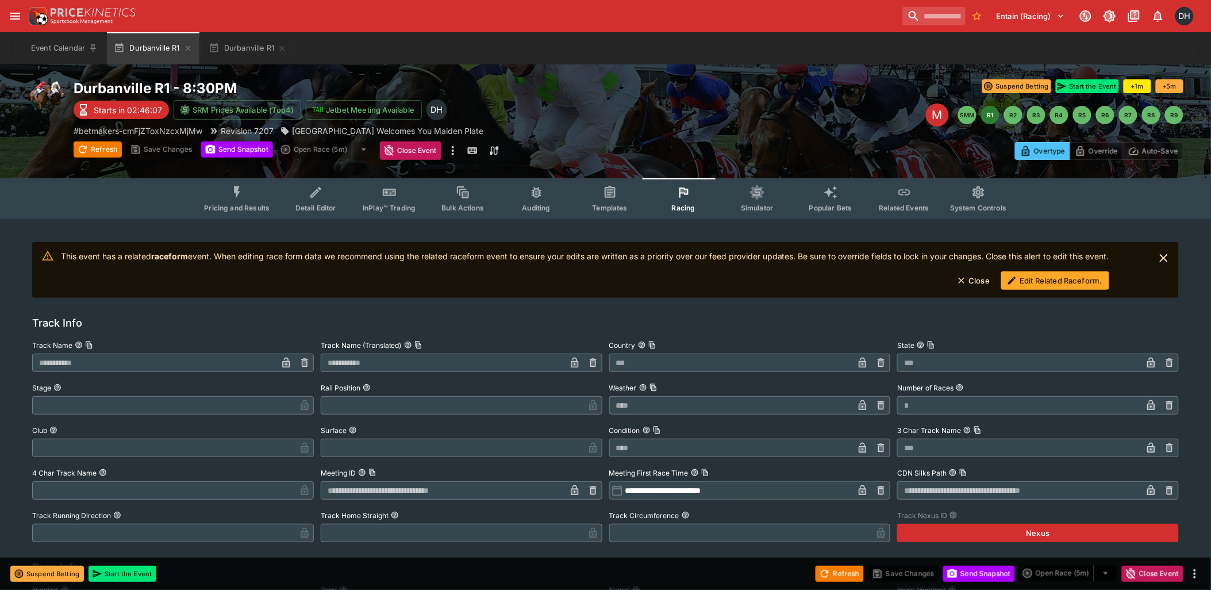
scroll to position [0, 0]
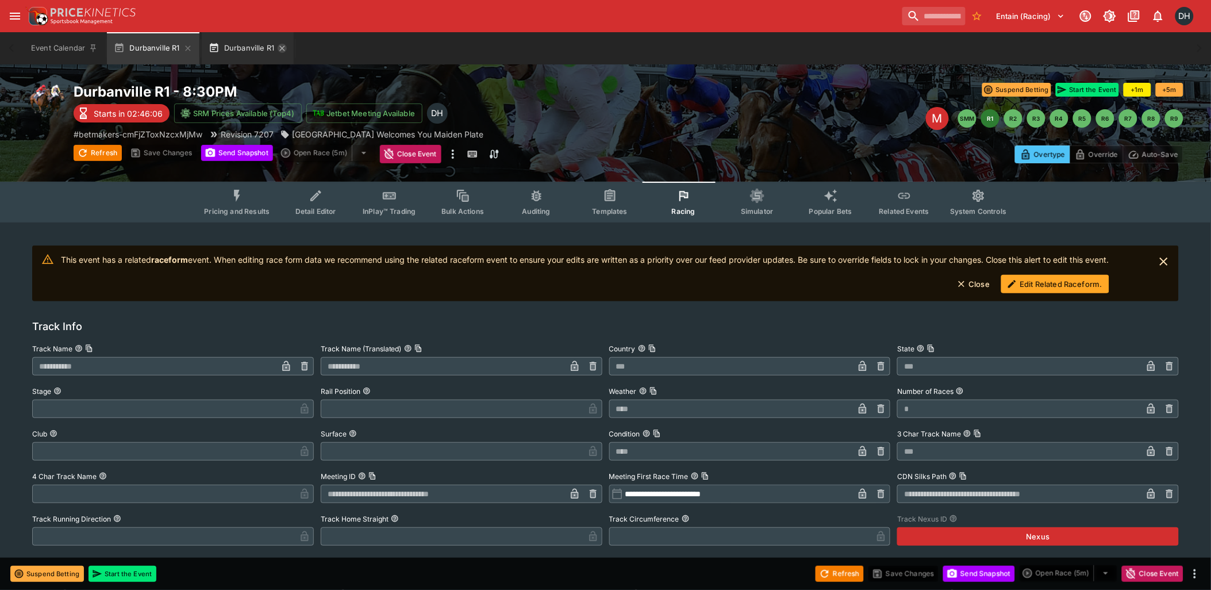
click at [283, 49] on icon "button" at bounding box center [282, 48] width 9 height 9
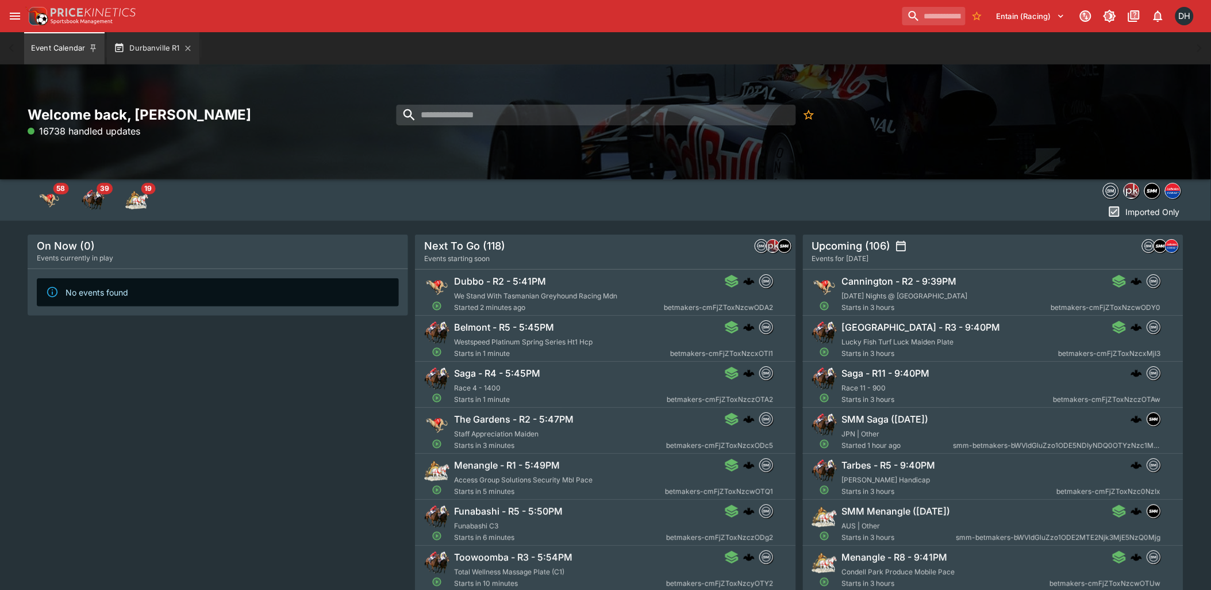
click at [155, 49] on button "Durbanville R1" at bounding box center [153, 48] width 92 height 32
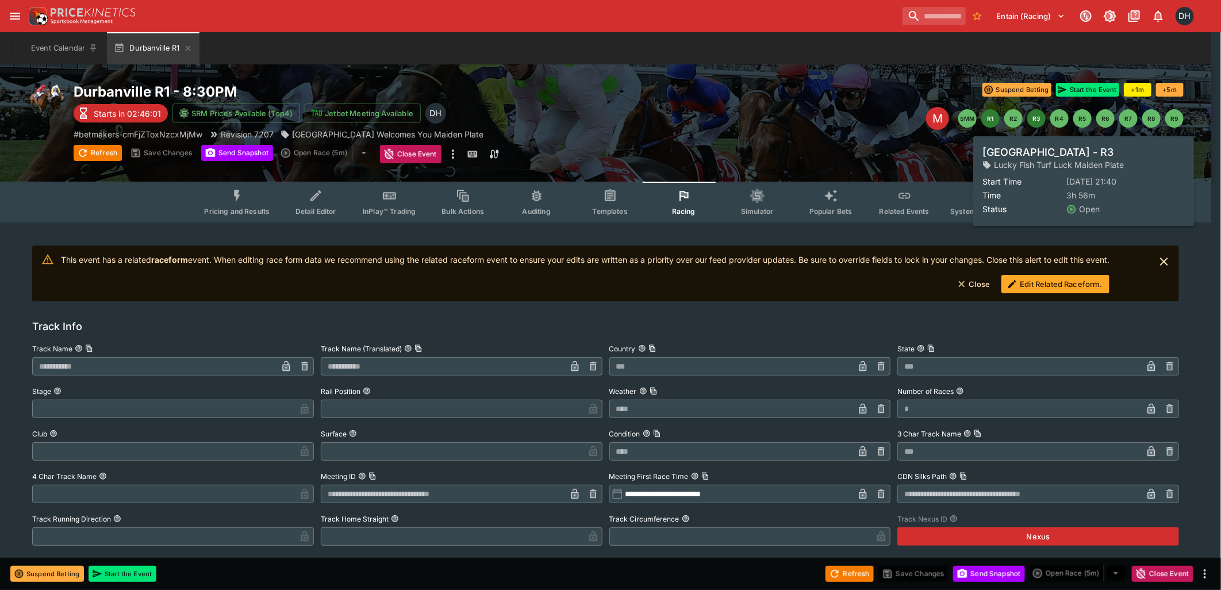
click at [1036, 115] on button "R3" at bounding box center [1036, 118] width 18 height 18
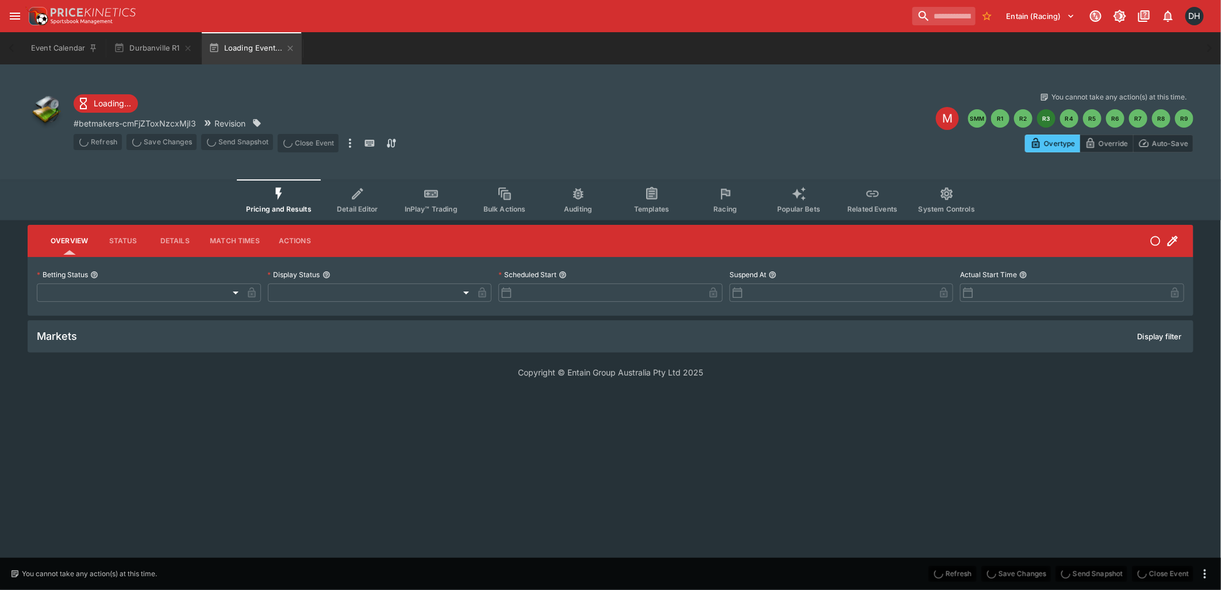
type input "**********"
type input "*******"
type input "**********"
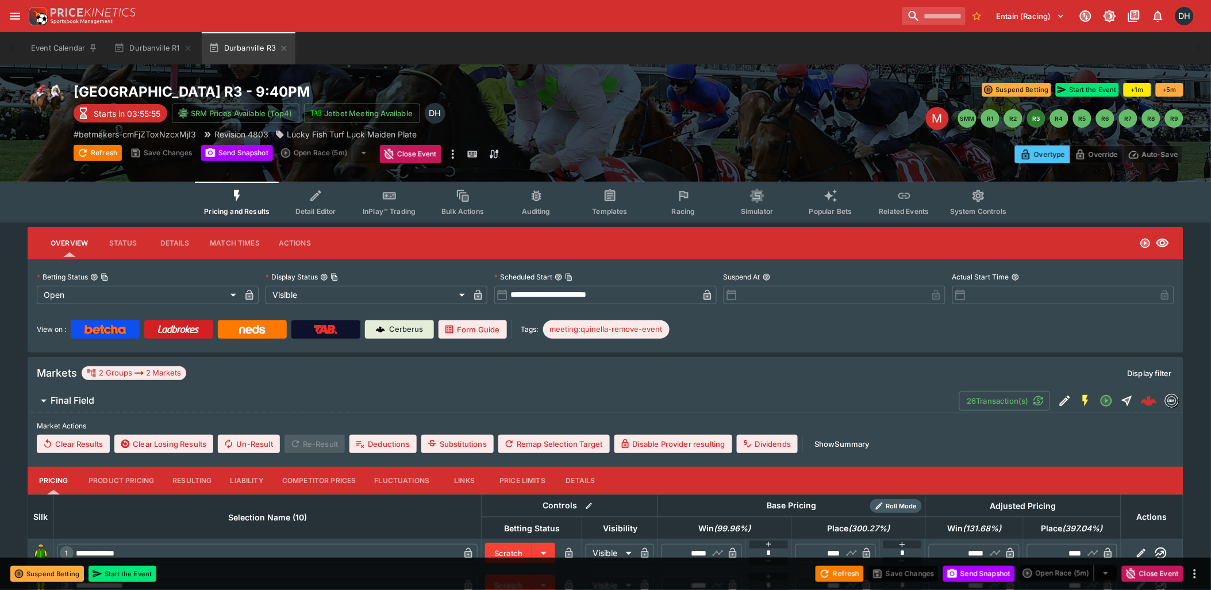
click at [681, 202] on icon "Event type filters" at bounding box center [683, 196] width 15 height 15
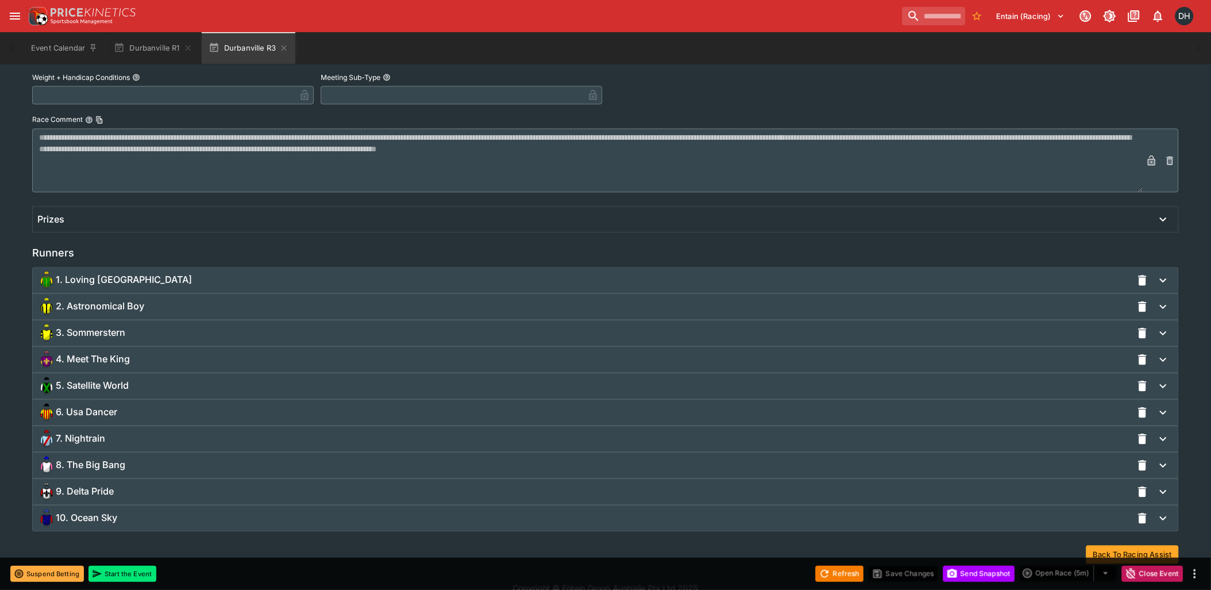
scroll to position [704, 0]
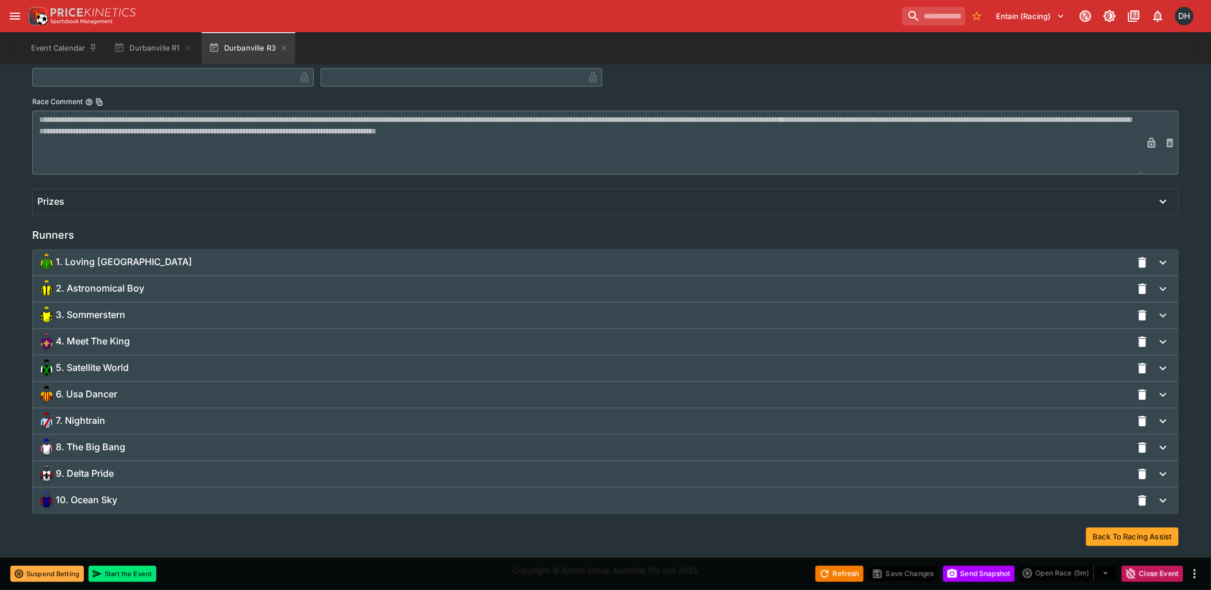
click at [145, 444] on div "8. The Big Bang" at bounding box center [584, 448] width 1095 height 18
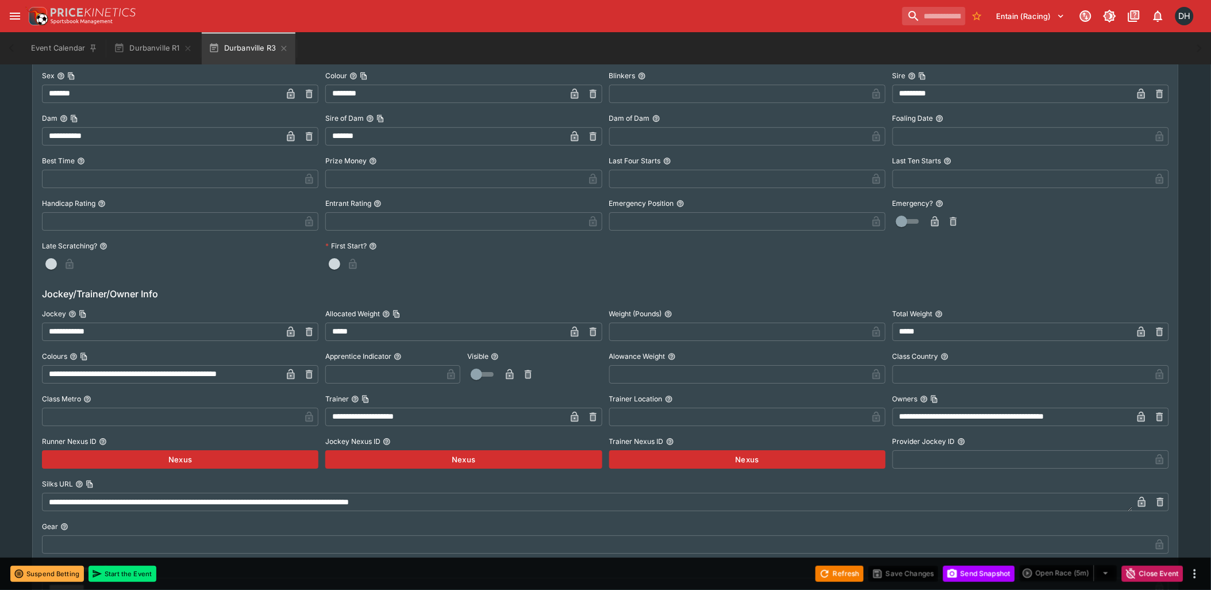
scroll to position [1214, 0]
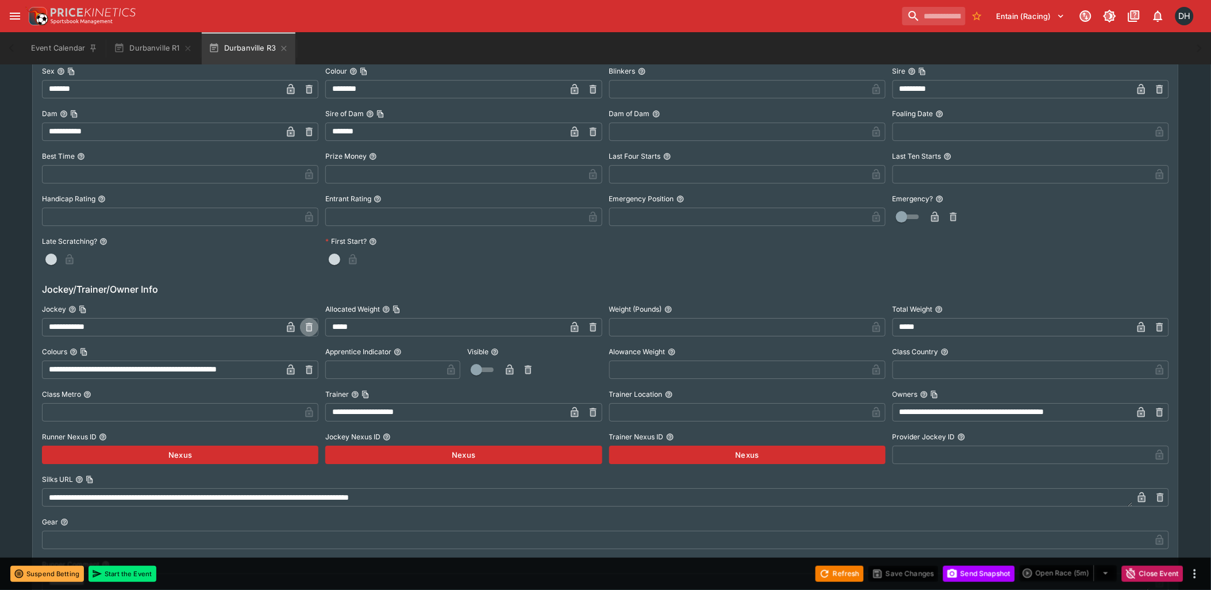
click at [308, 325] on icon "button" at bounding box center [309, 327] width 4 height 5
click at [224, 328] on input "text" at bounding box center [171, 327] width 258 height 18
paste input "**********"
type input "**********"
click at [292, 326] on icon "button" at bounding box center [291, 328] width 6 height 5
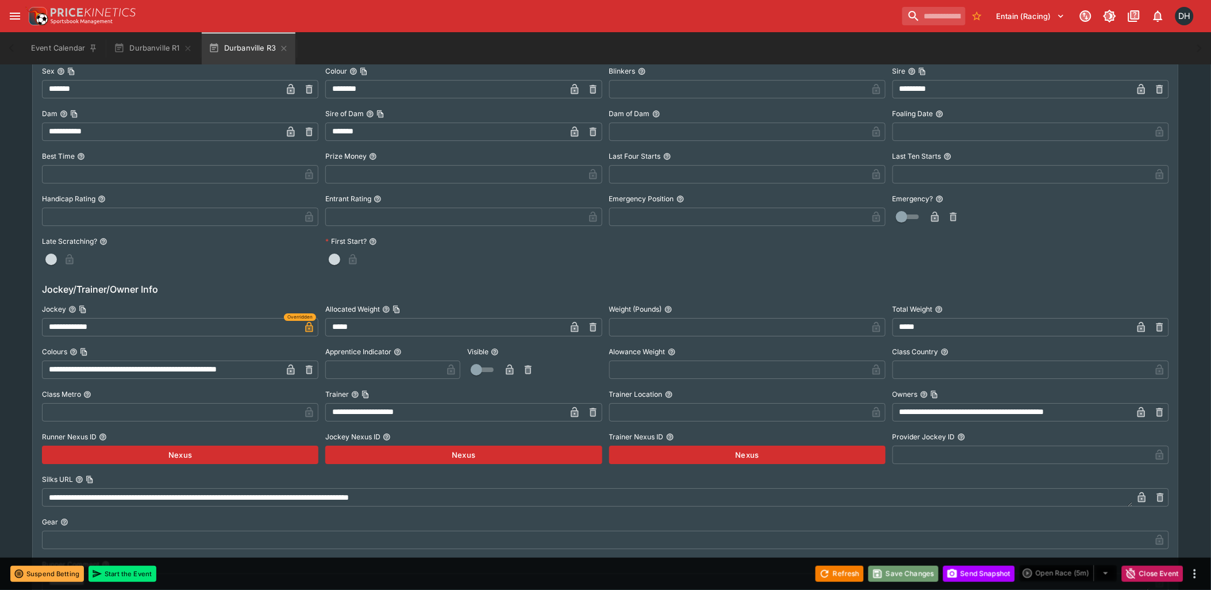
click at [898, 572] on button "Save Changes" at bounding box center [903, 574] width 70 height 16
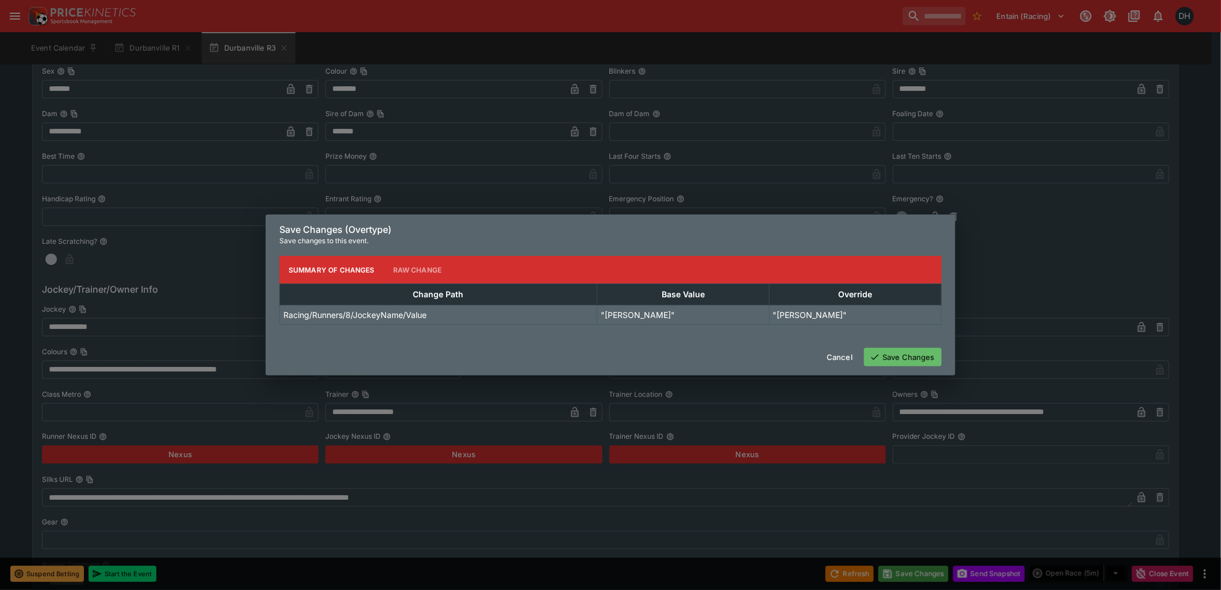
click at [892, 356] on button "Save Changes" at bounding box center [903, 357] width 78 height 18
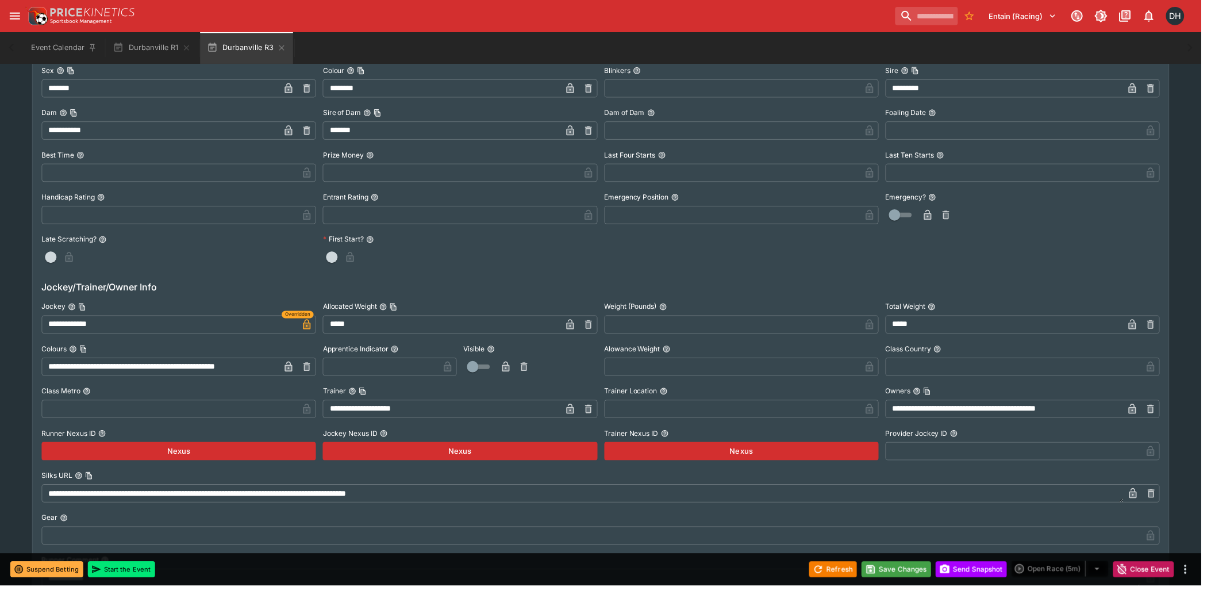
scroll to position [0, 0]
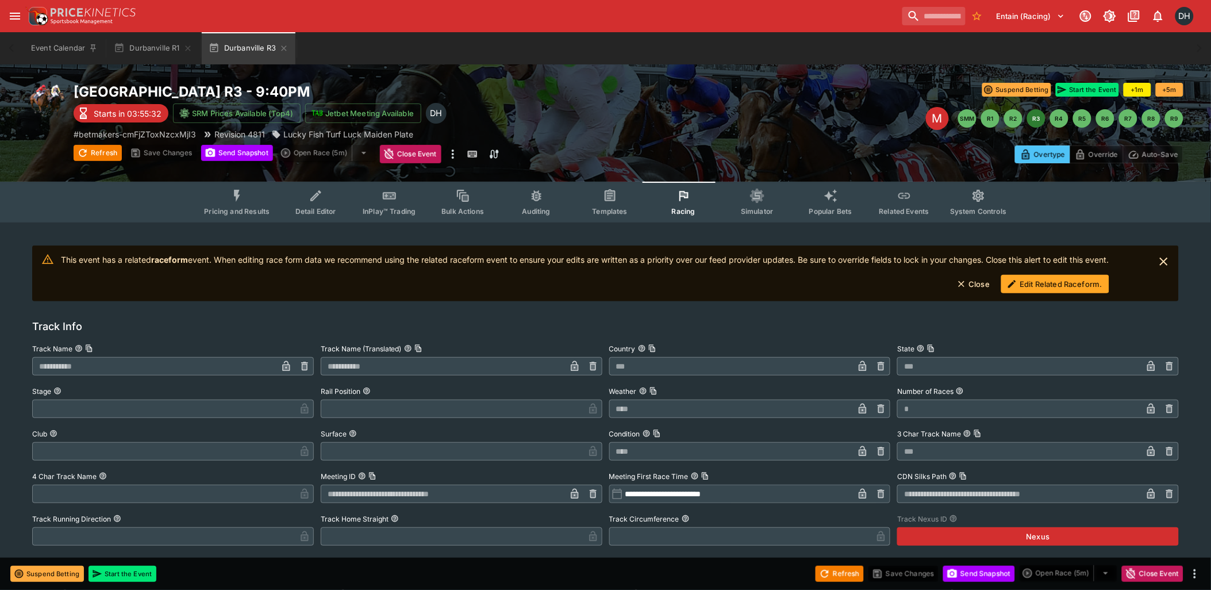
click at [1067, 278] on button "Edit Related Raceform." at bounding box center [1055, 284] width 108 height 18
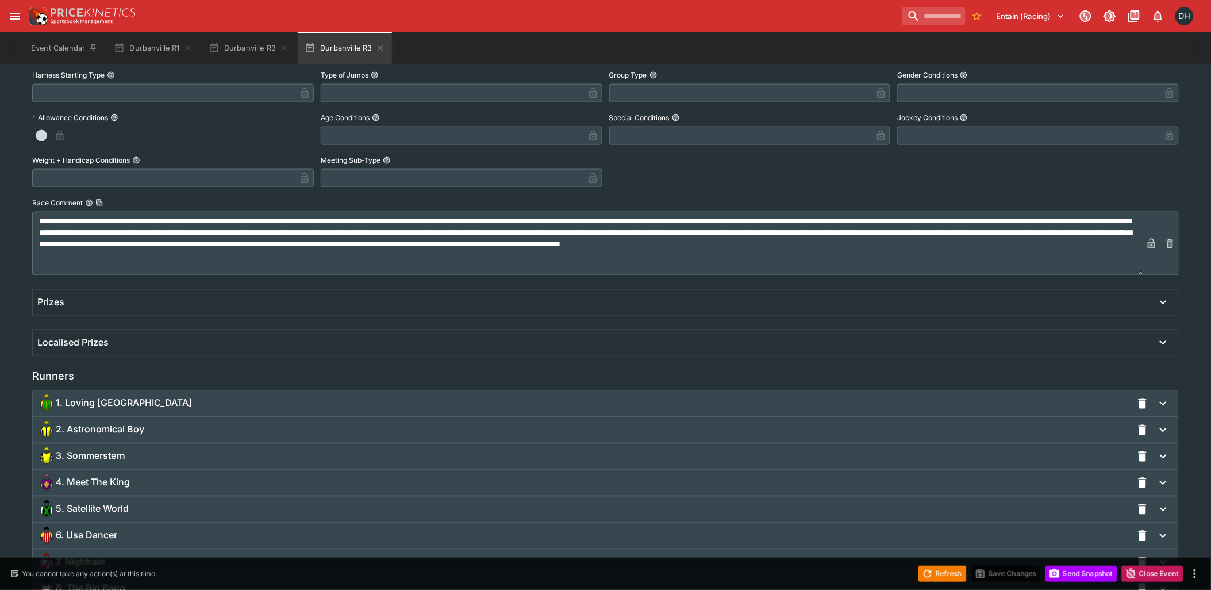
scroll to position [651, 0]
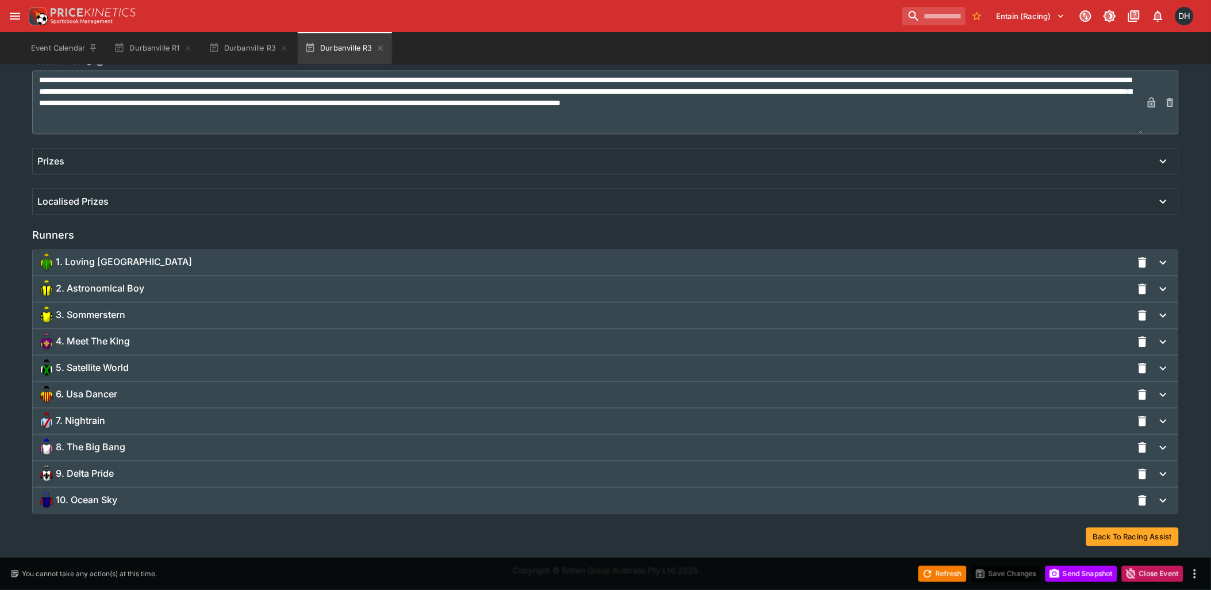
click at [132, 450] on div "8. The Big Bang" at bounding box center [584, 448] width 1095 height 18
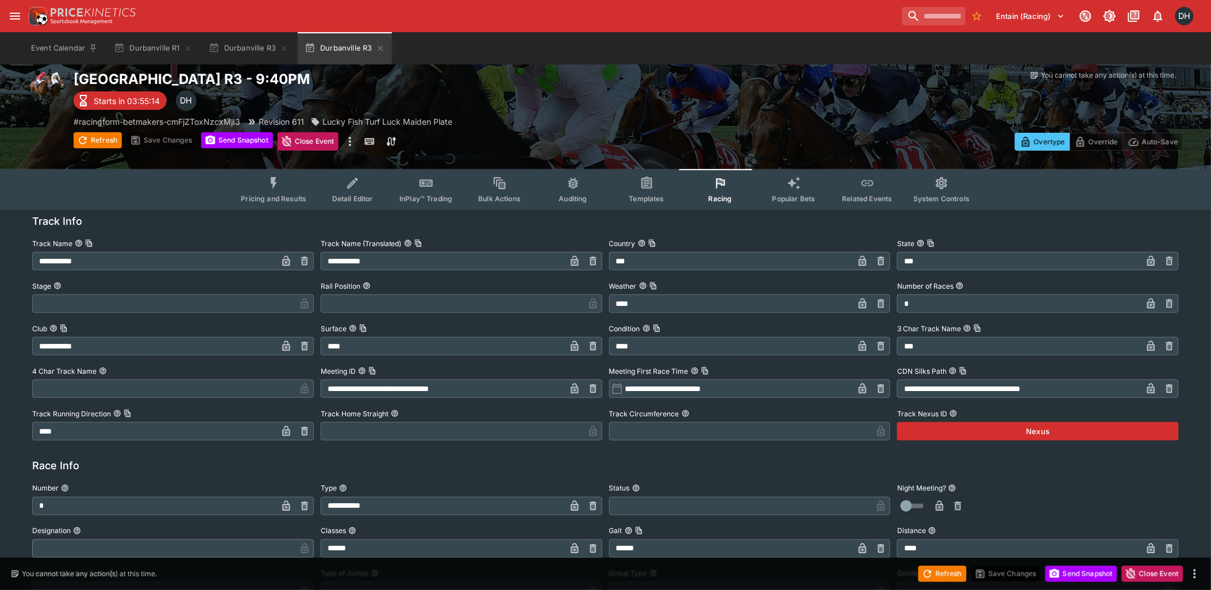
scroll to position [0, 0]
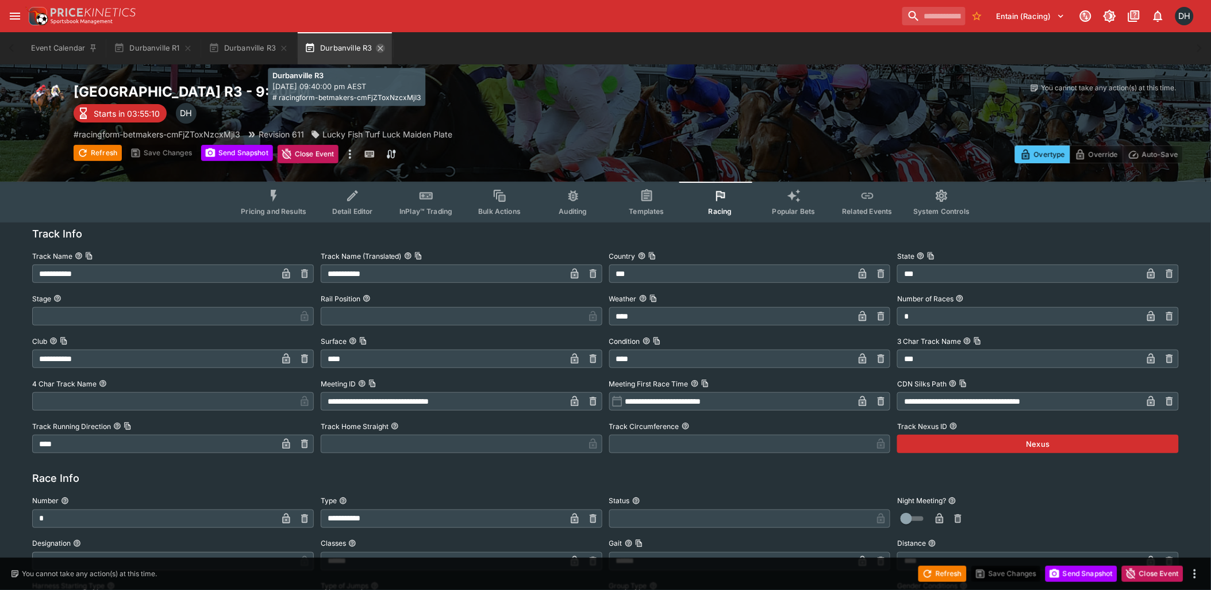
click at [380, 48] on icon "button" at bounding box center [380, 47] width 5 height 5
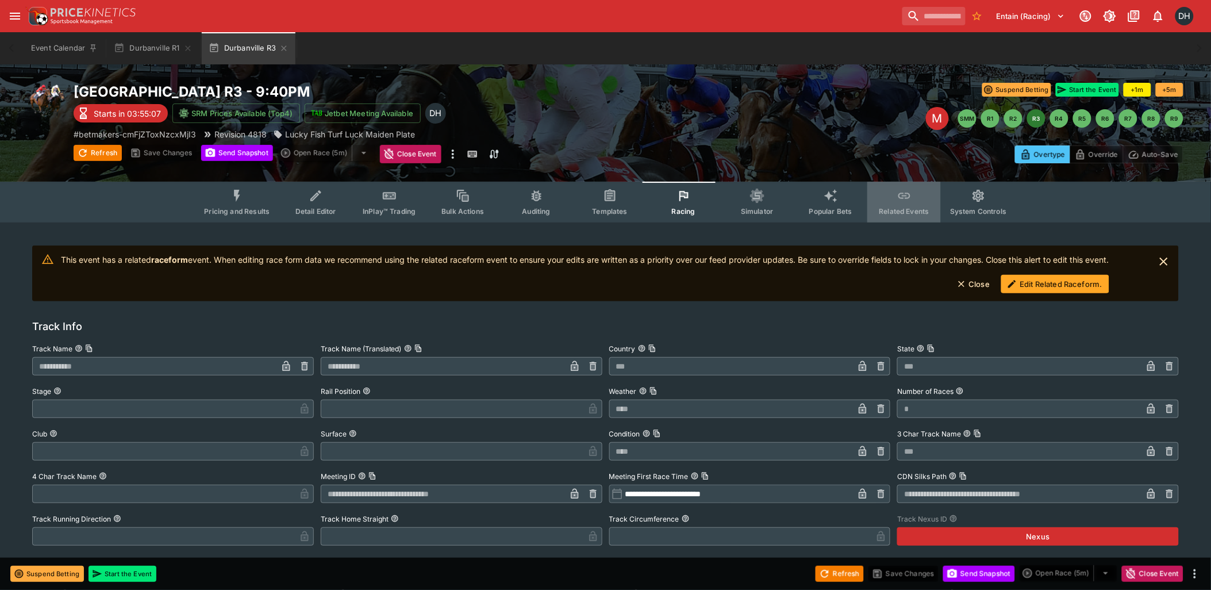
click at [901, 201] on icon "Event type filters" at bounding box center [904, 196] width 15 height 15
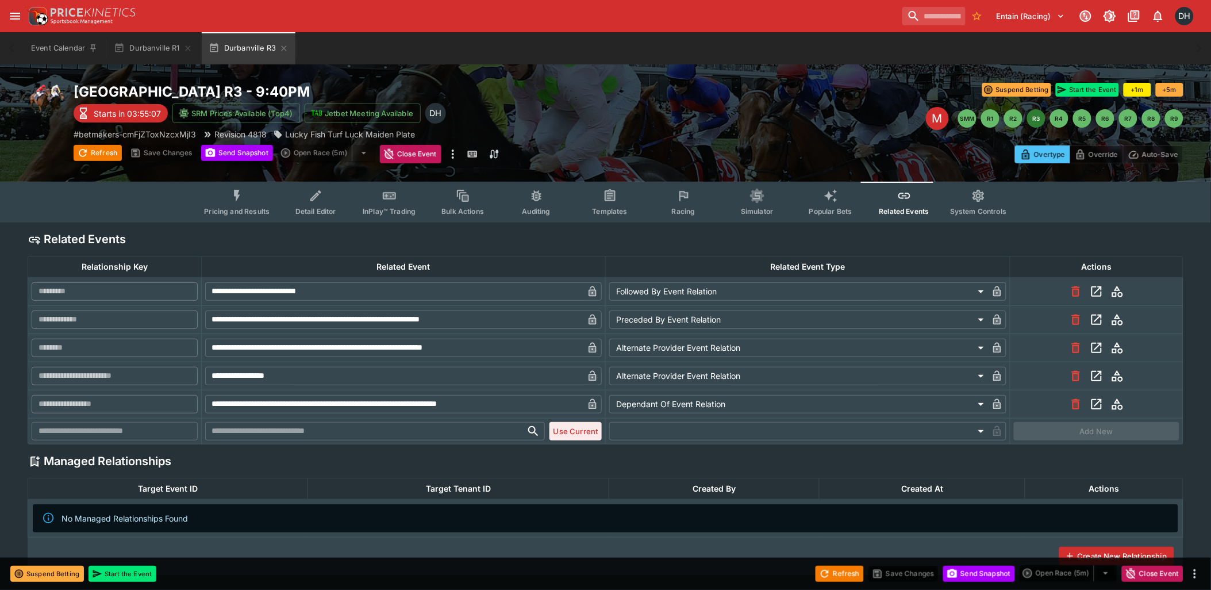
type input "**********"
click at [1098, 376] on icon "View related event rns-408601128-3" at bounding box center [1097, 376] width 14 height 14
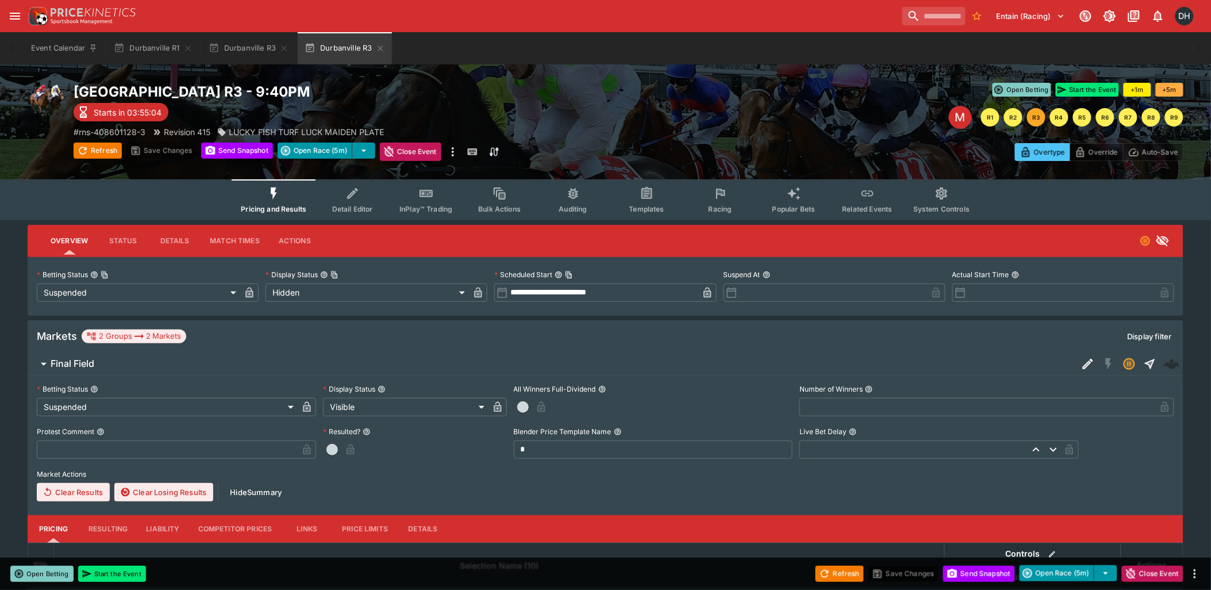
click at [719, 197] on icon "Event type filters" at bounding box center [720, 193] width 15 height 15
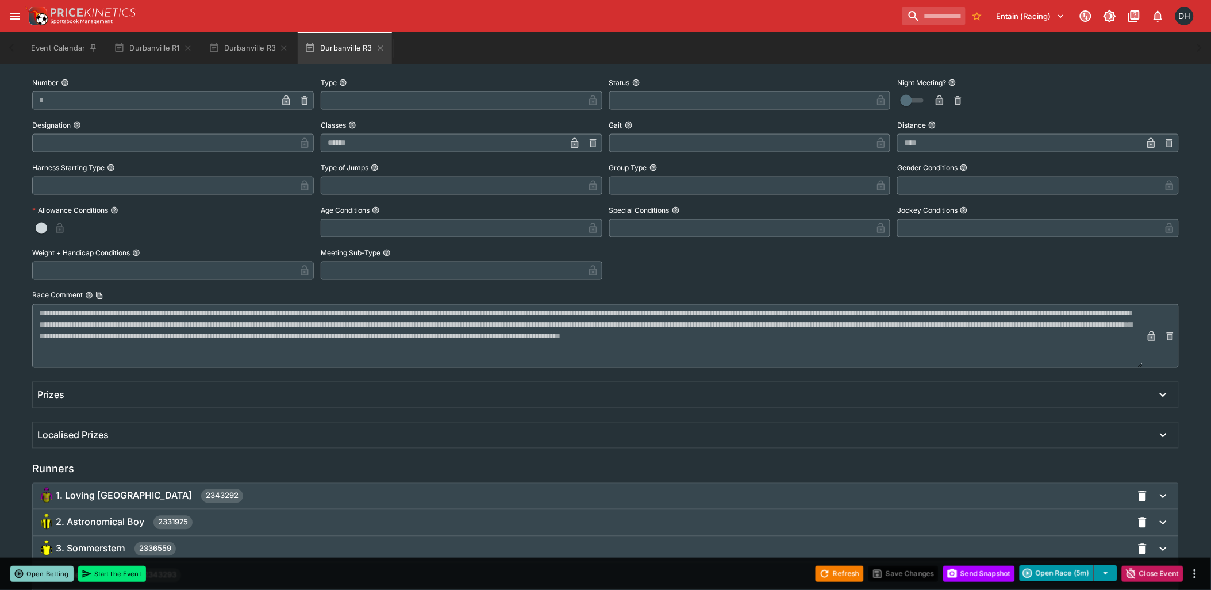
scroll to position [744, 0]
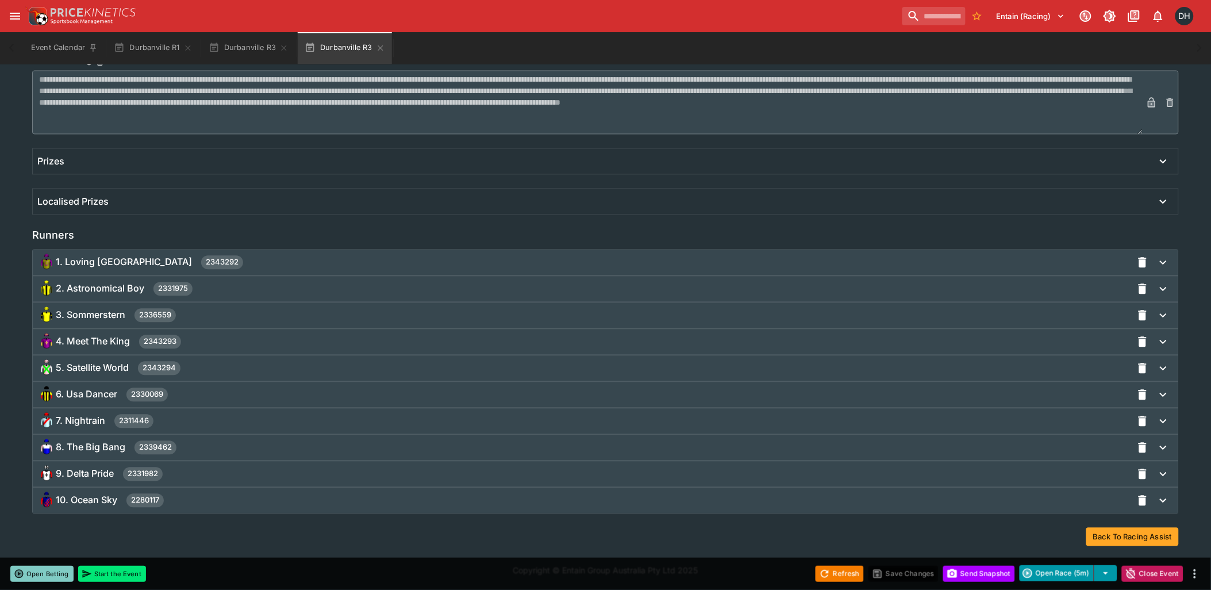
click at [197, 449] on div "8. The Big Bang 2339462" at bounding box center [584, 448] width 1095 height 18
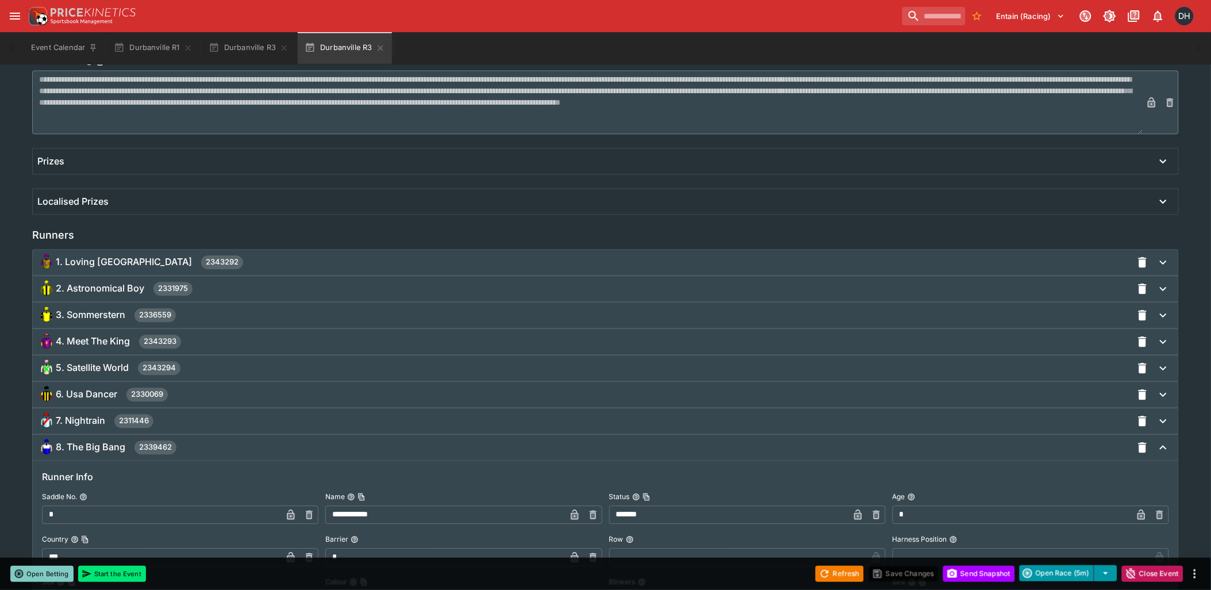
scroll to position [1255, 0]
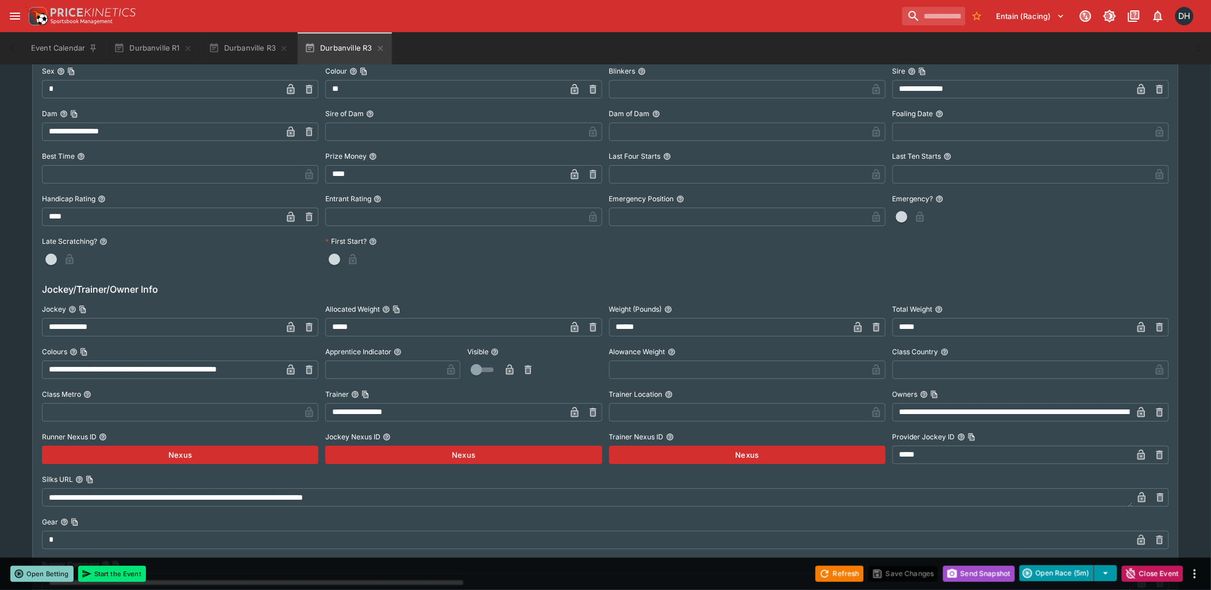
click at [966, 575] on button "Send Snapshot" at bounding box center [979, 574] width 72 height 16
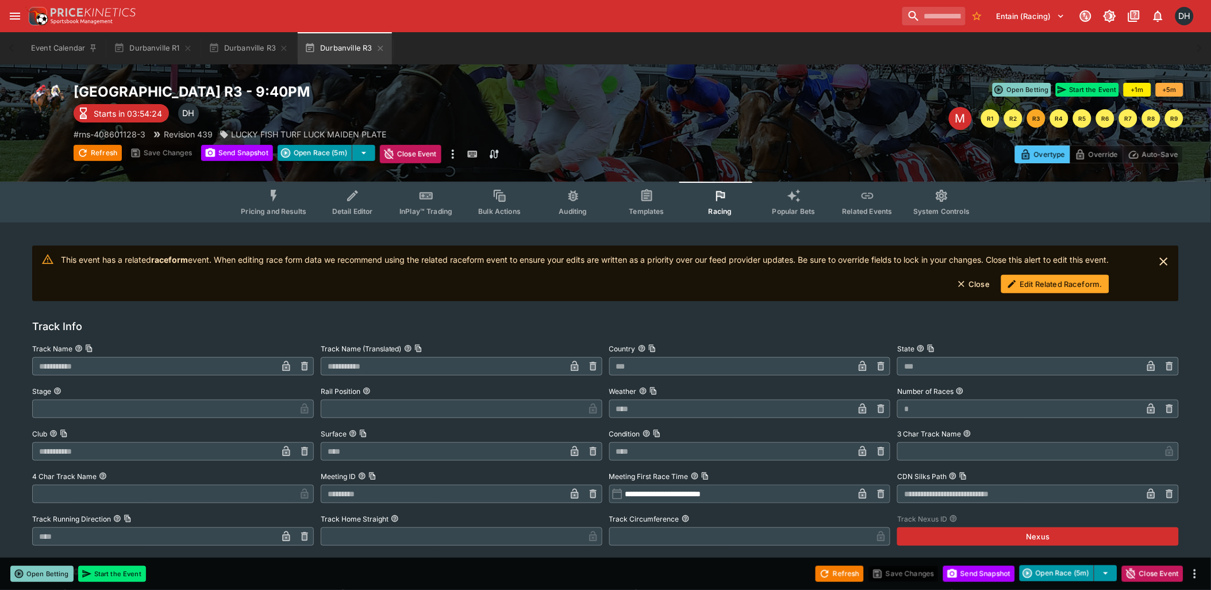
drag, startPoint x: 382, startPoint y: 48, endPoint x: 324, endPoint y: 49, distance: 57.5
click at [380, 48] on icon "button" at bounding box center [380, 48] width 9 height 9
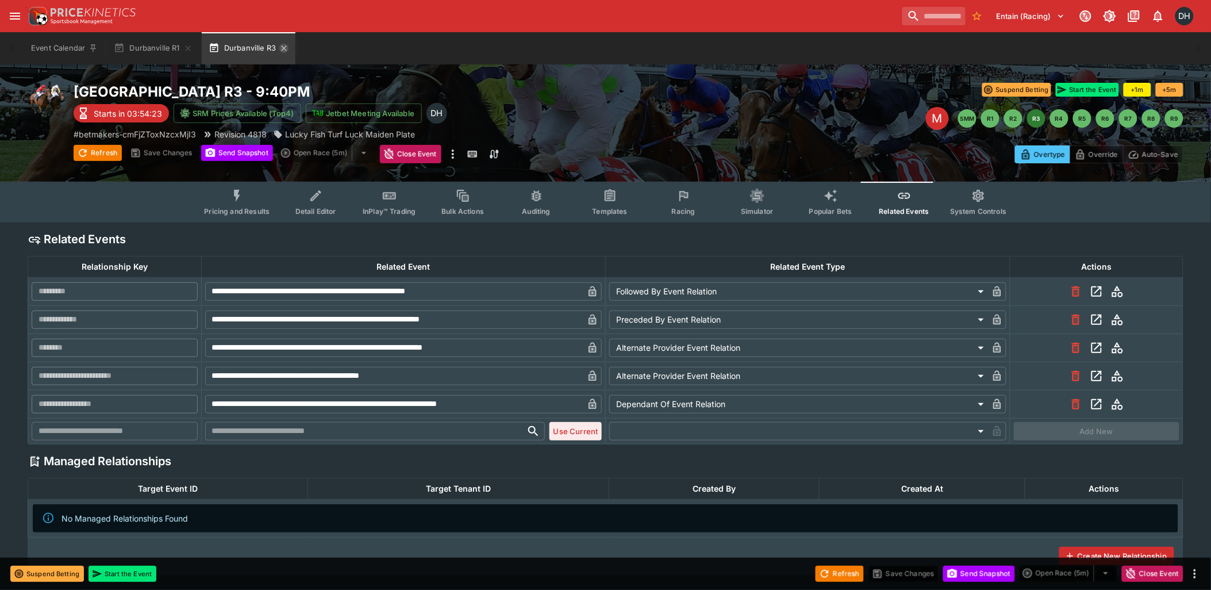
click at [286, 48] on icon "button" at bounding box center [283, 48] width 9 height 9
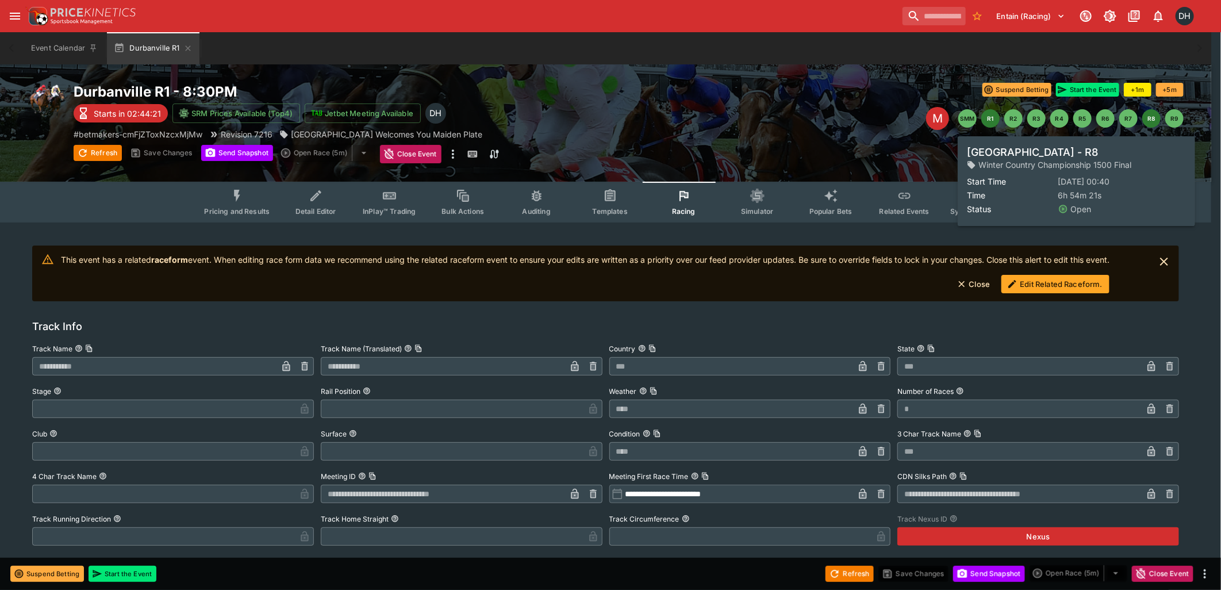
click at [1152, 120] on button "R8" at bounding box center [1151, 118] width 18 height 18
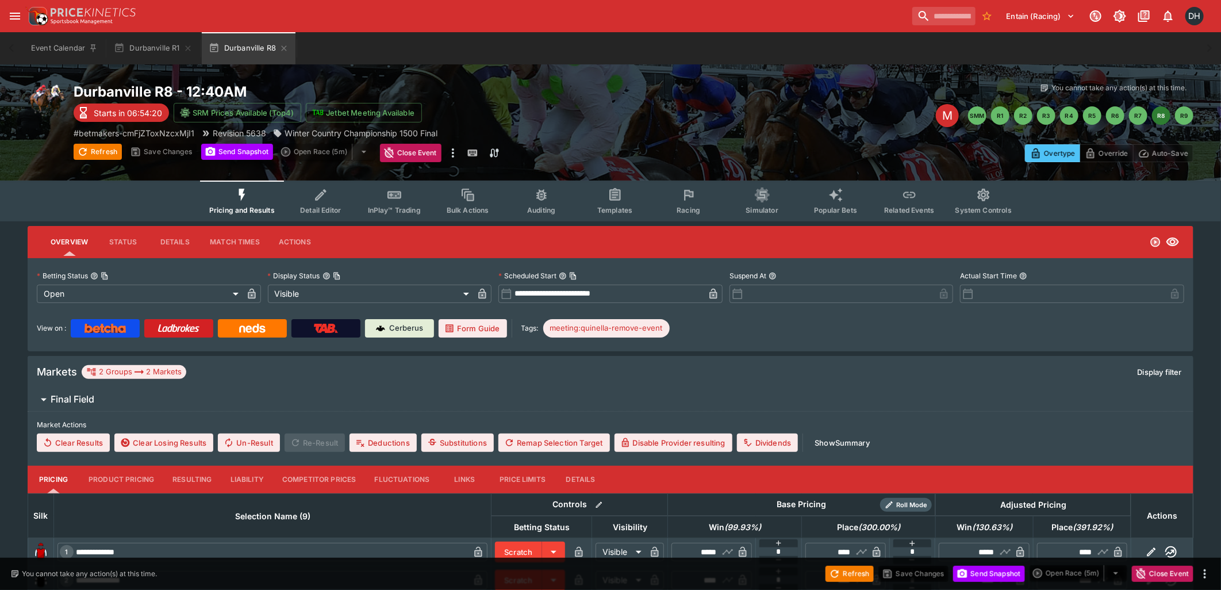
type input "**********"
type input "*******"
type input "**********"
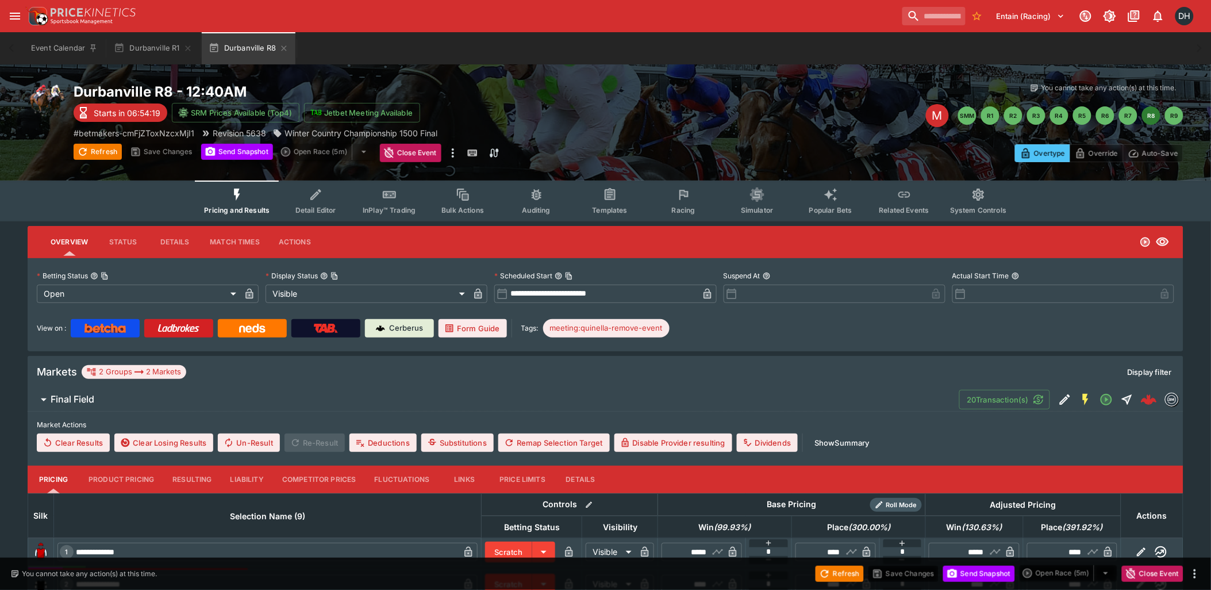
click at [670, 200] on button "Racing" at bounding box center [684, 200] width 74 height 41
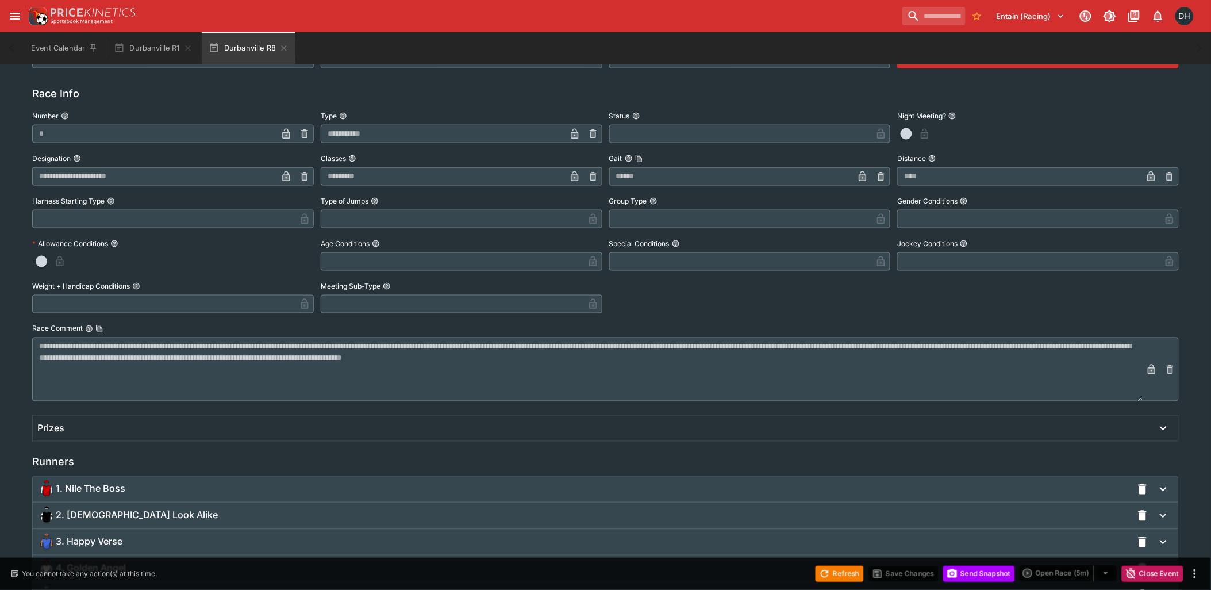
scroll to position [676, 0]
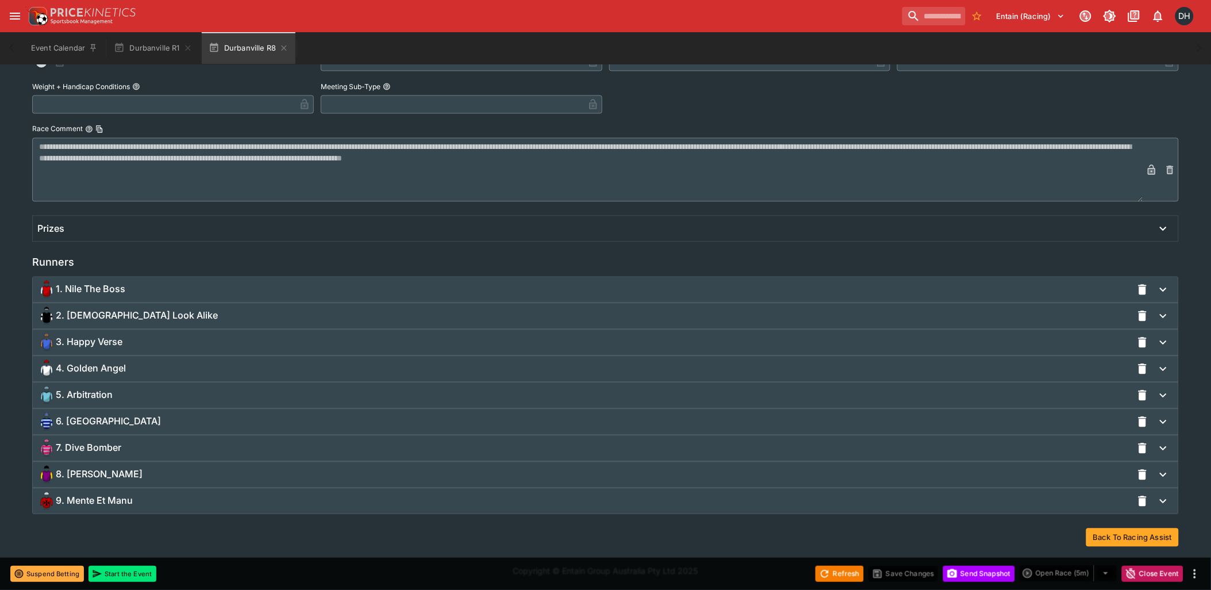
click at [118, 451] on span "7. Dive Bomber" at bounding box center [89, 448] width 66 height 12
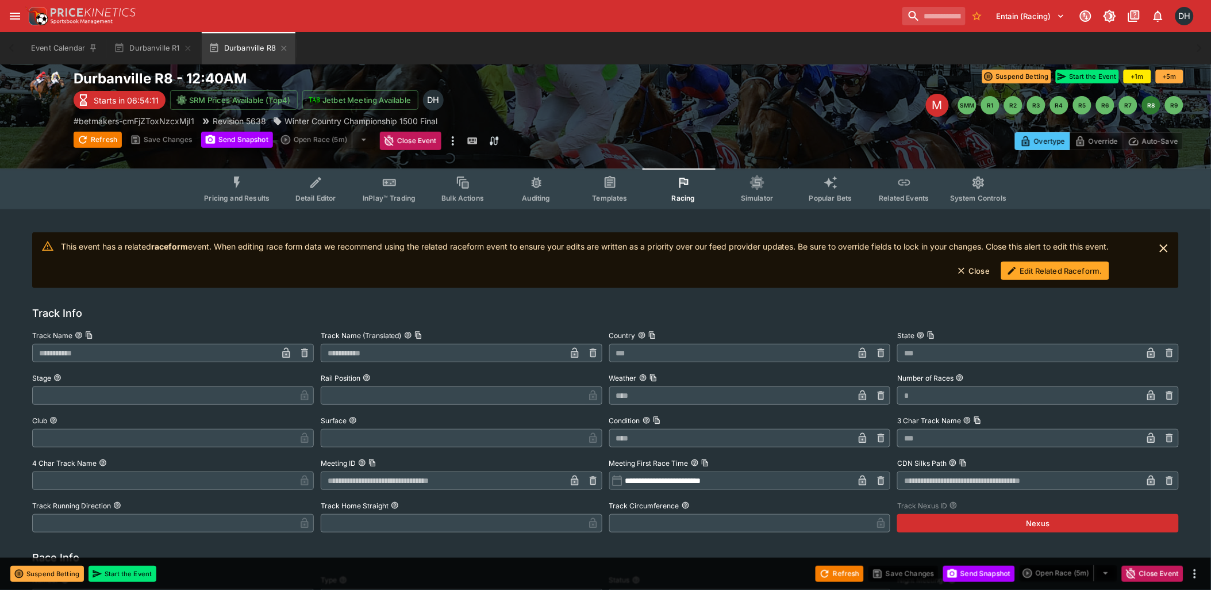
scroll to position [0, 0]
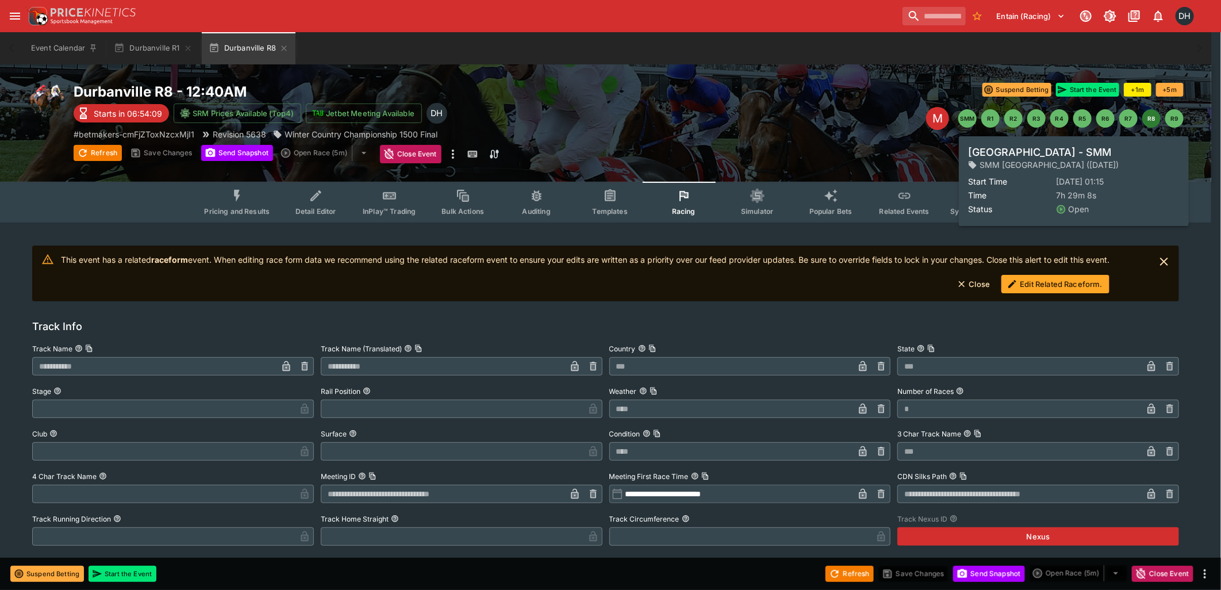
drag, startPoint x: 964, startPoint y: 120, endPoint x: 834, endPoint y: 104, distance: 130.8
click at [834, 104] on div "Suspend Betting Start the Event +1m +5m Suspend Betting Start the Event M SMM R…" at bounding box center [906, 123] width 555 height 80
click at [969, 117] on button "SMM" at bounding box center [967, 118] width 18 height 18
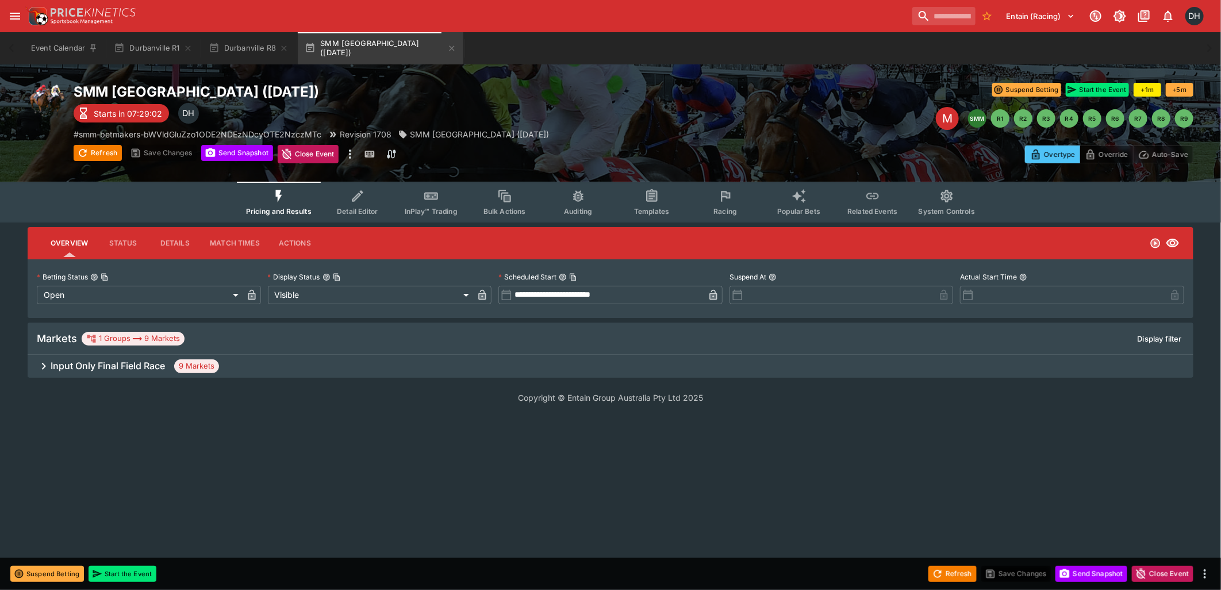
click at [96, 371] on div "Input Only Final Field Race 9 Markets" at bounding box center [611, 366] width 1166 height 23
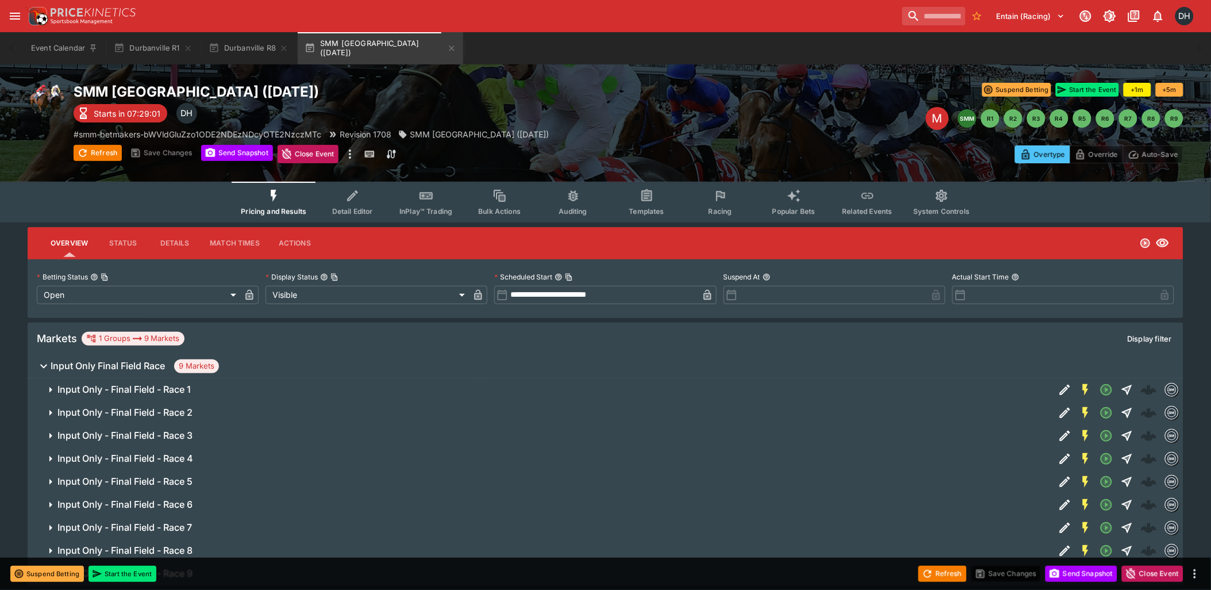
click at [95, 364] on h6 "Input Only Final Field Race" at bounding box center [108, 366] width 114 height 12
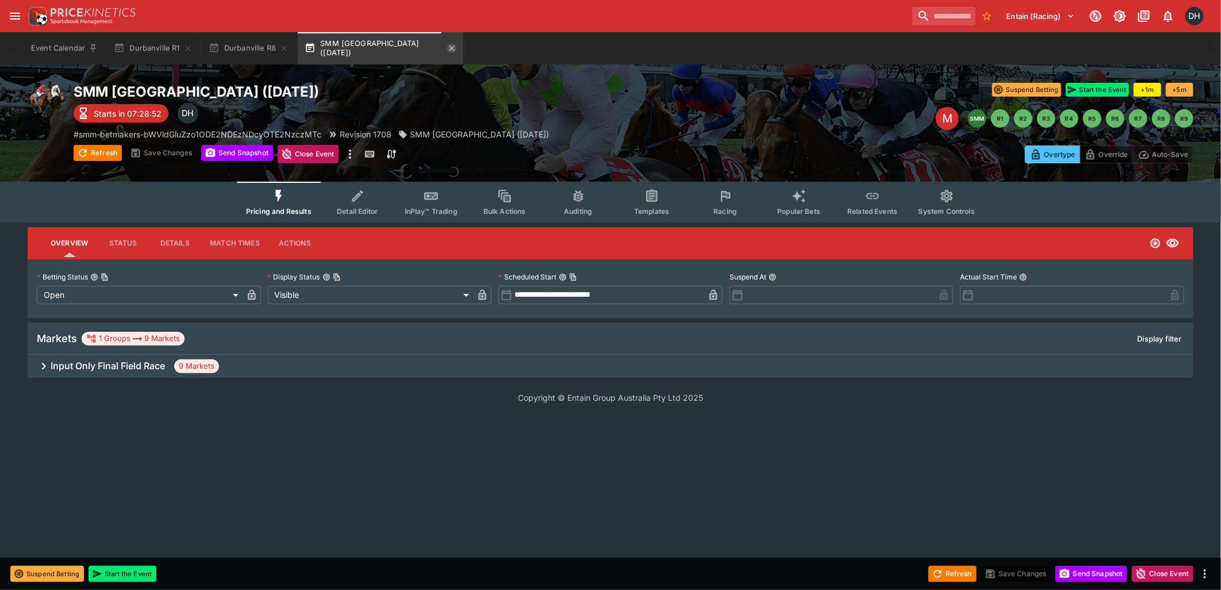
click at [447, 49] on icon "button" at bounding box center [451, 48] width 9 height 9
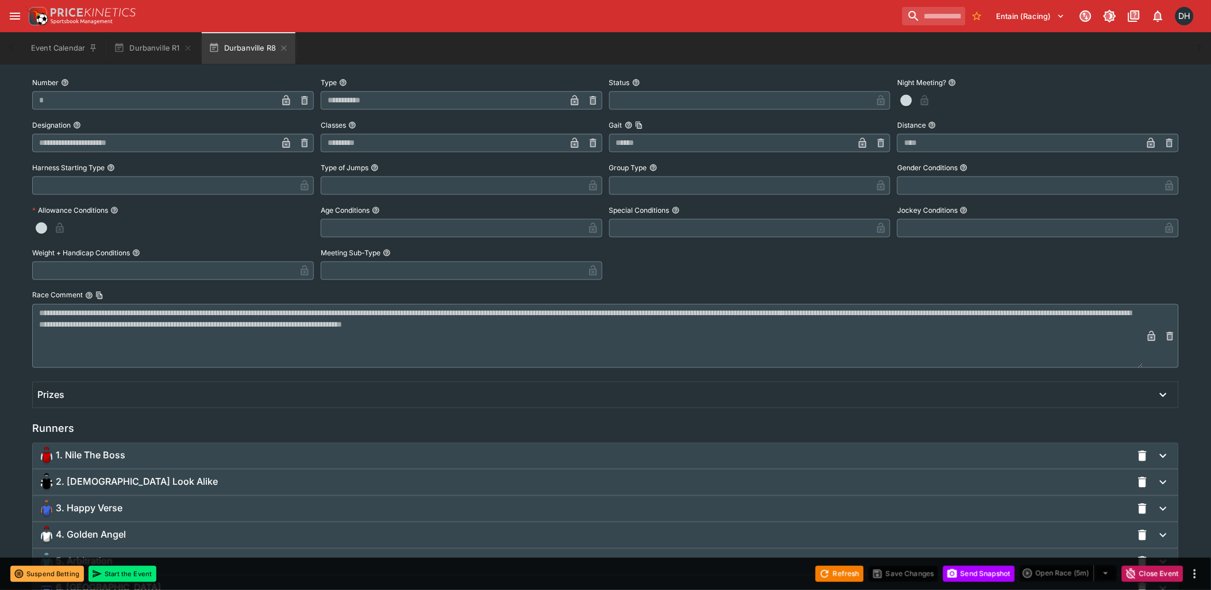
scroll to position [676, 0]
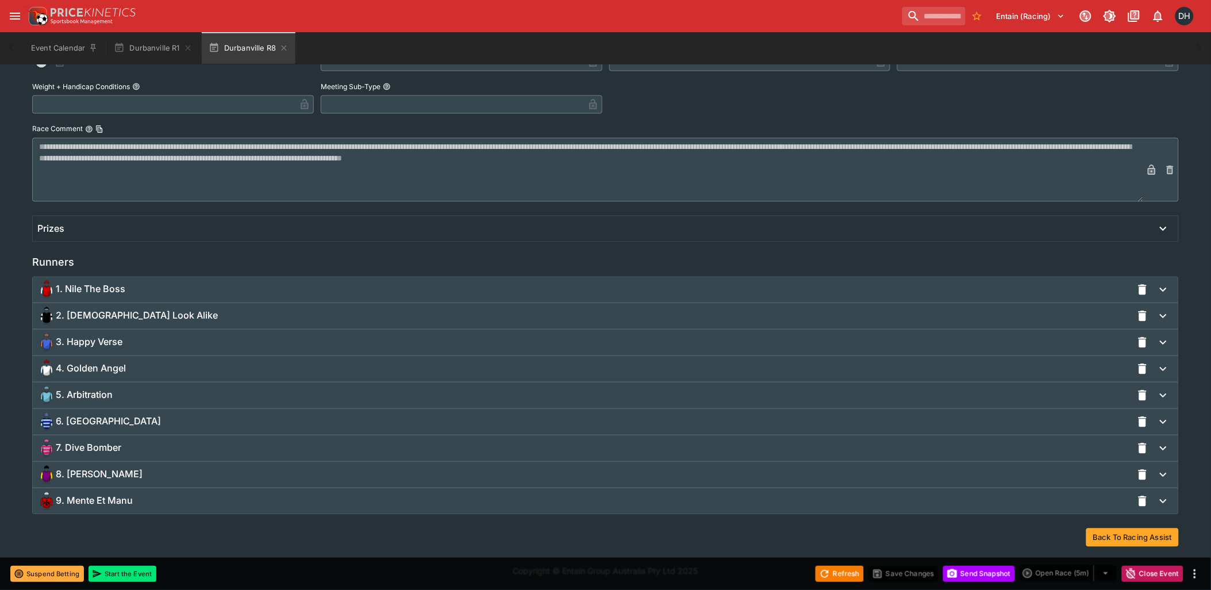
click at [145, 451] on div "7. Dive Bomber" at bounding box center [584, 448] width 1095 height 18
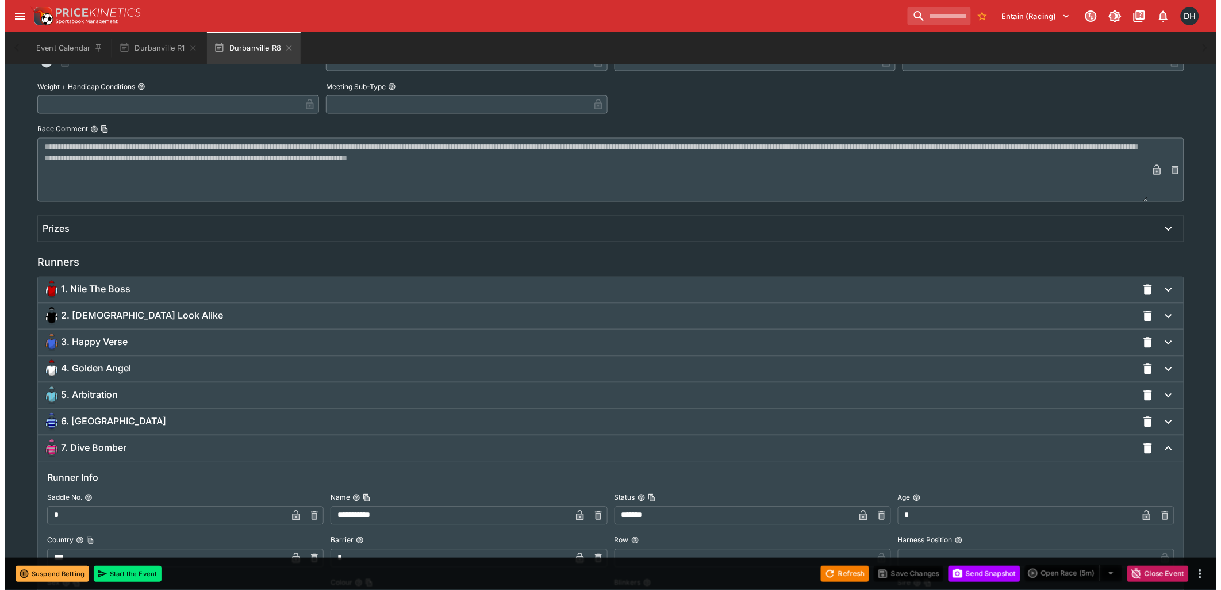
scroll to position [1187, 0]
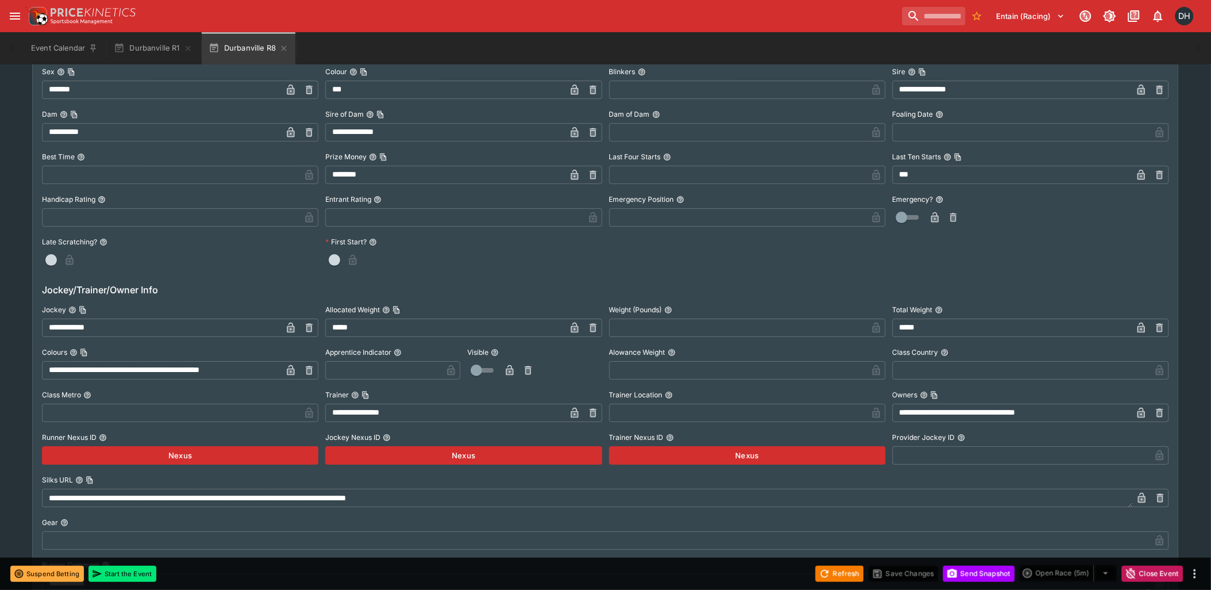
click at [311, 328] on icon "button" at bounding box center [309, 328] width 4 height 5
click at [248, 323] on input "text" at bounding box center [171, 327] width 258 height 18
paste input "********"
type input "********"
click at [290, 326] on icon "button" at bounding box center [291, 328] width 6 height 5
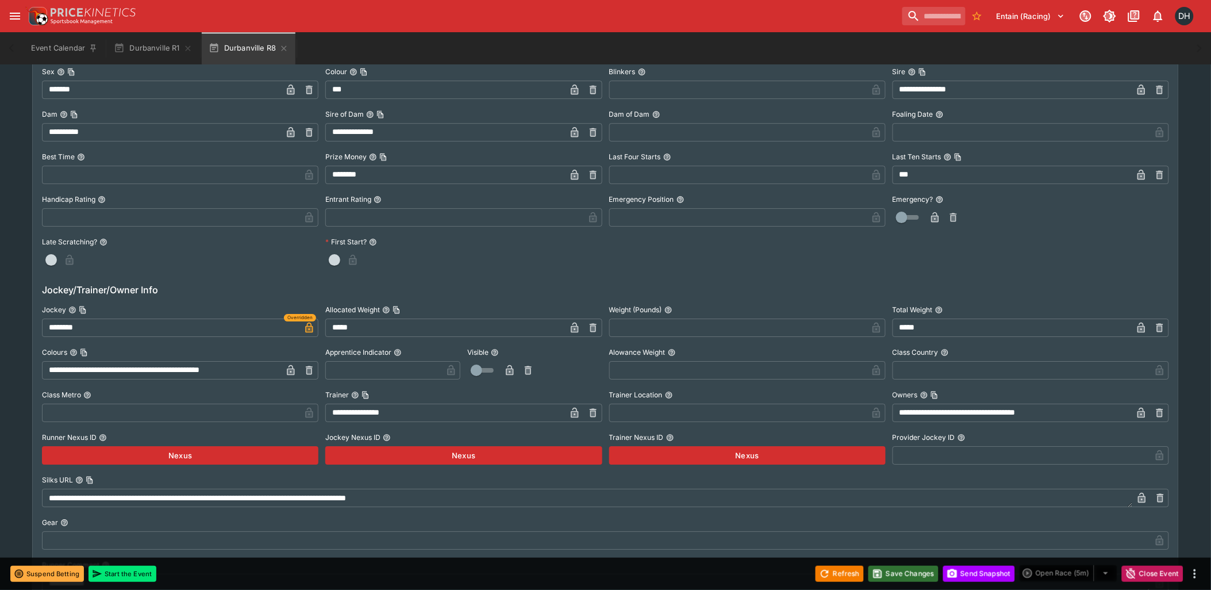
click at [884, 577] on button "Save Changes" at bounding box center [903, 574] width 70 height 16
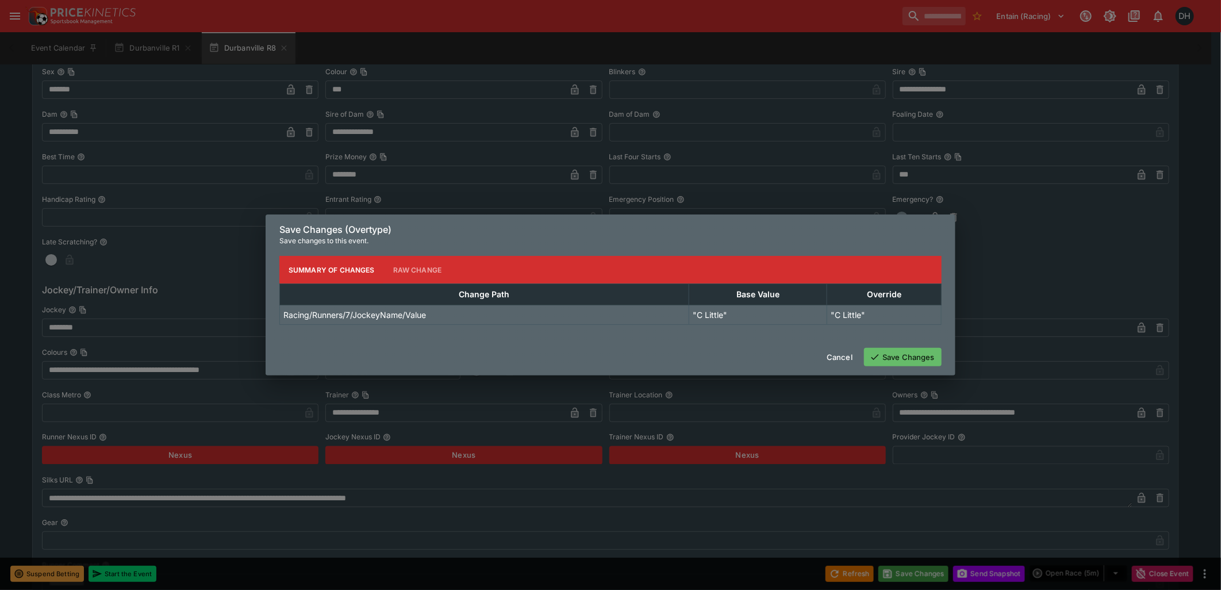
click at [874, 356] on icon "button" at bounding box center [875, 357] width 10 height 10
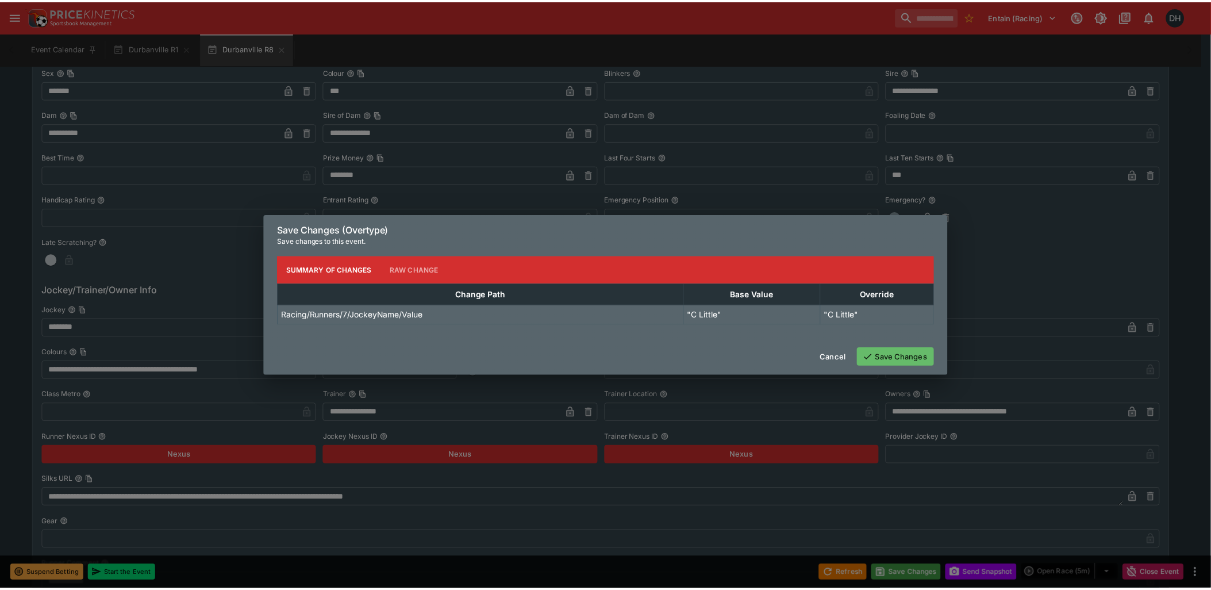
scroll to position [0, 0]
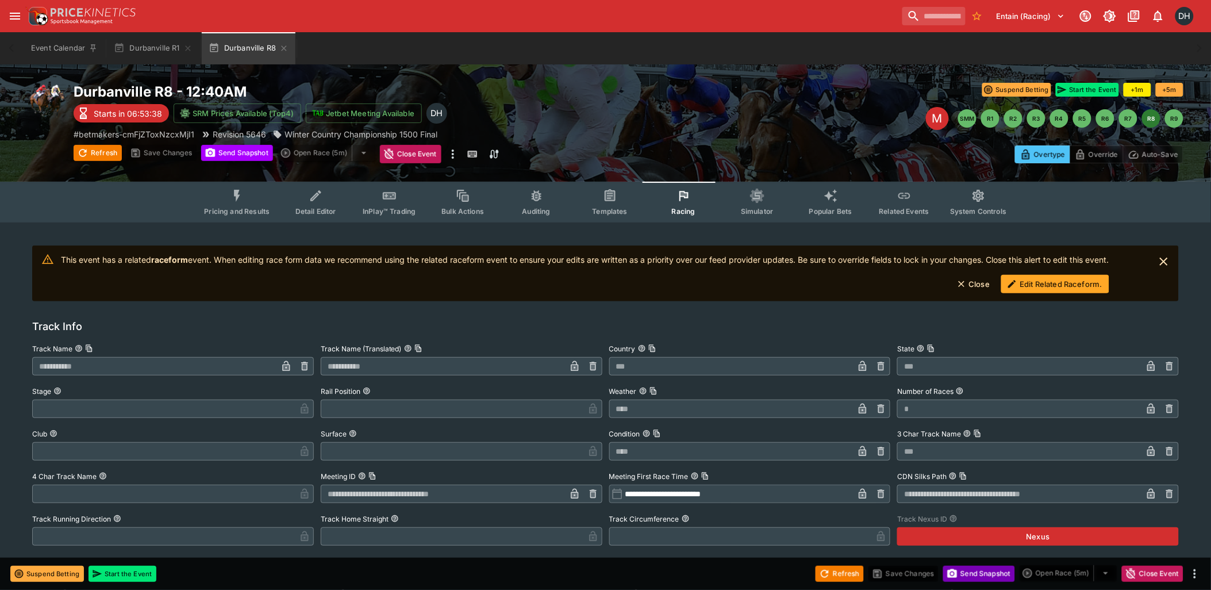
click at [964, 572] on button "Send Snapshot" at bounding box center [979, 574] width 72 height 16
click at [1054, 282] on button "Edit Related Raceform." at bounding box center [1055, 284] width 108 height 18
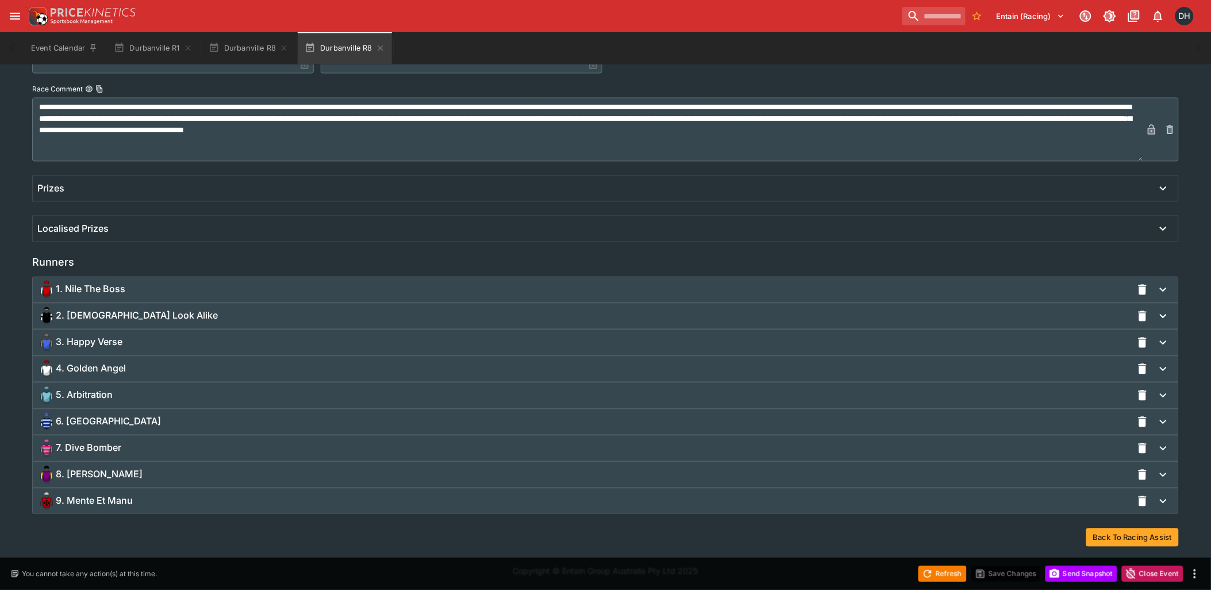
click at [127, 449] on div "7. Dive Bomber" at bounding box center [584, 448] width 1095 height 18
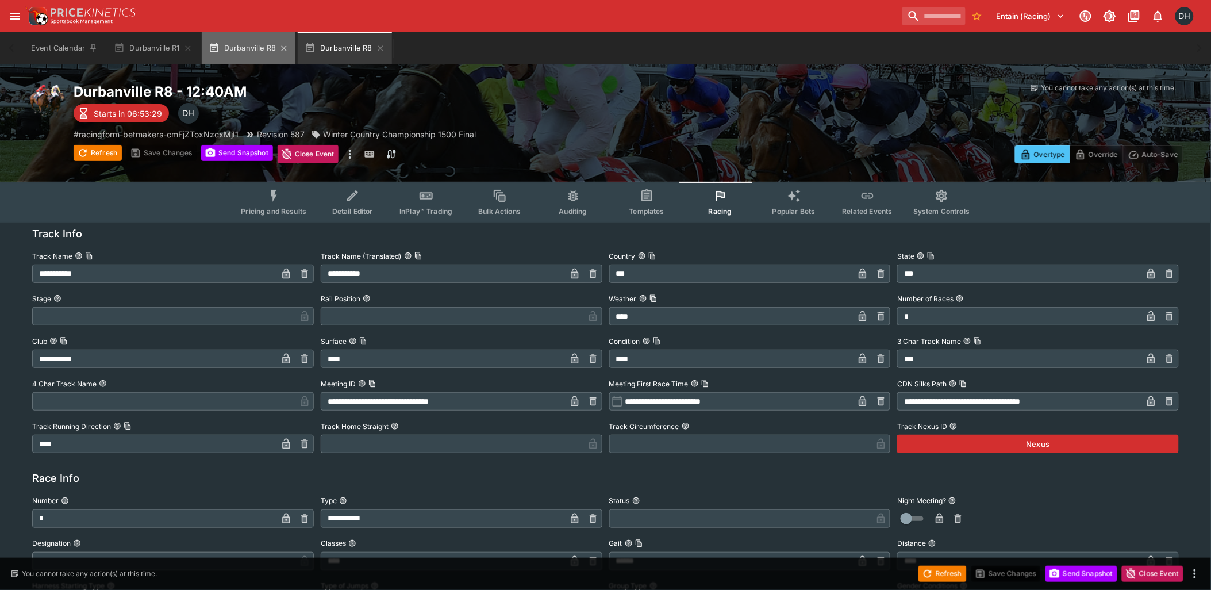
click at [249, 47] on button "Durbanville R8" at bounding box center [249, 48] width 94 height 32
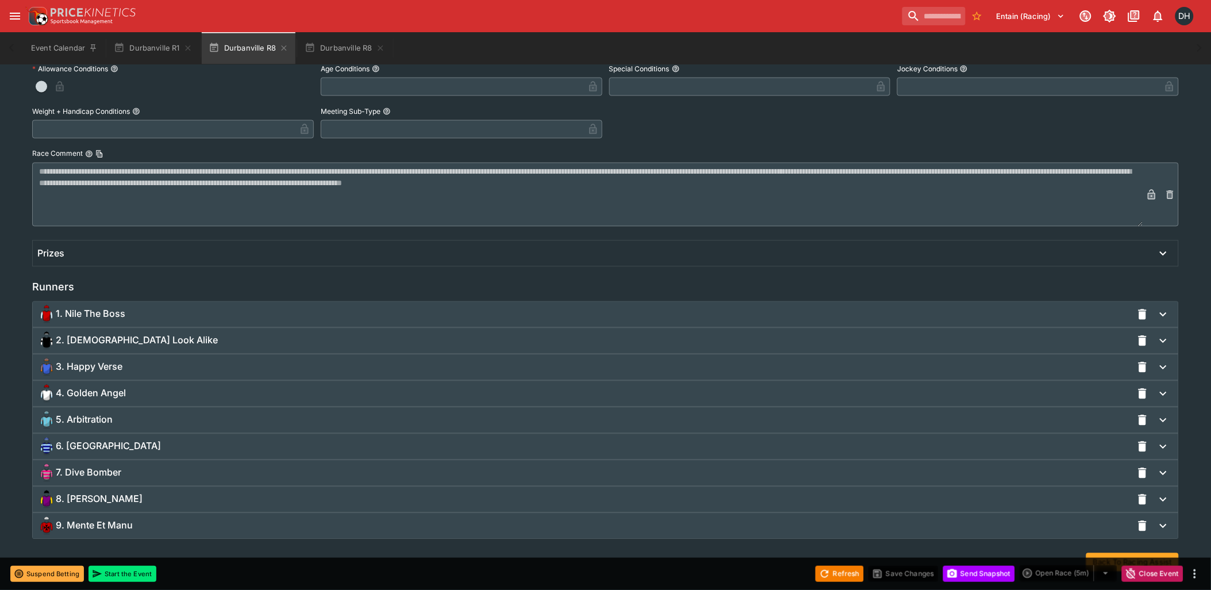
scroll to position [676, 0]
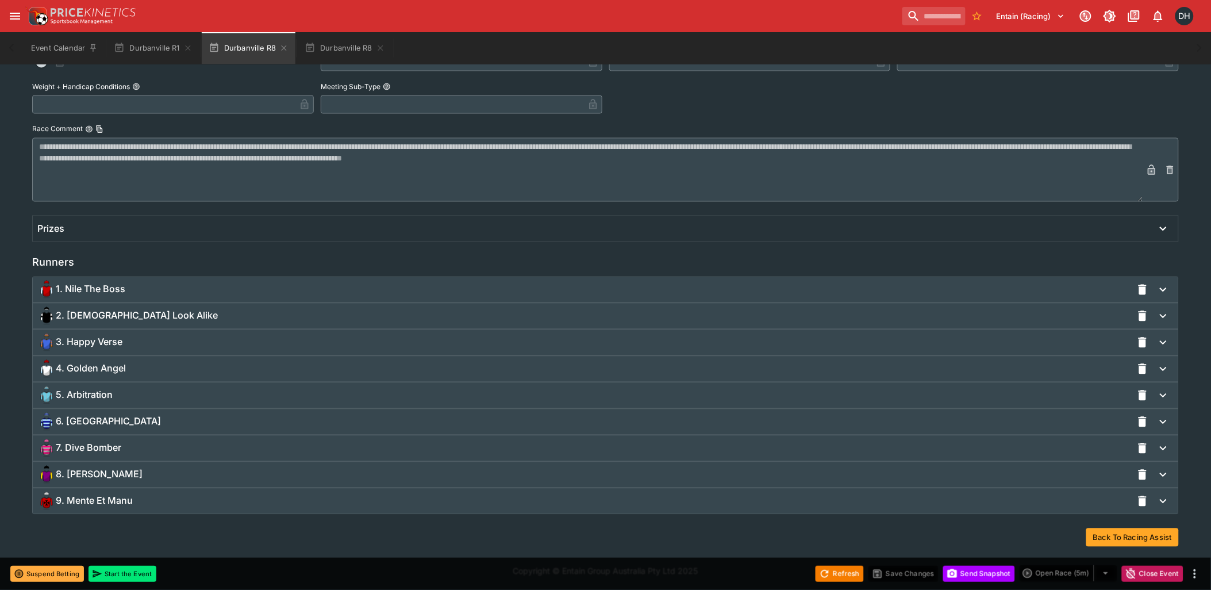
click at [97, 443] on span "7. Dive Bomber" at bounding box center [89, 448] width 66 height 12
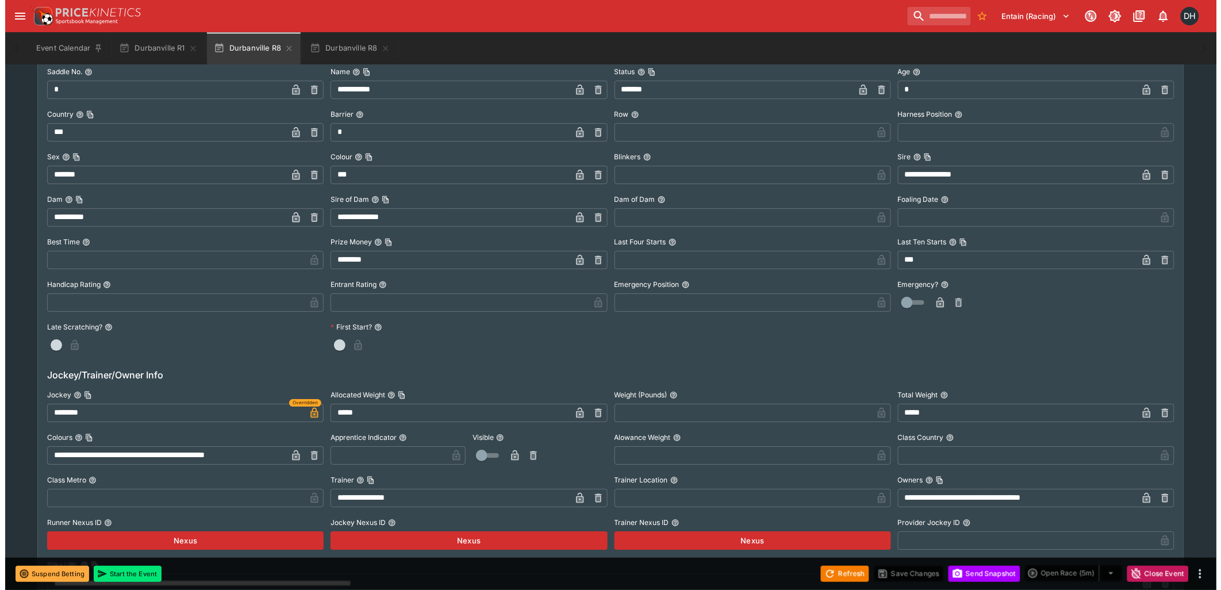
scroll to position [1187, 0]
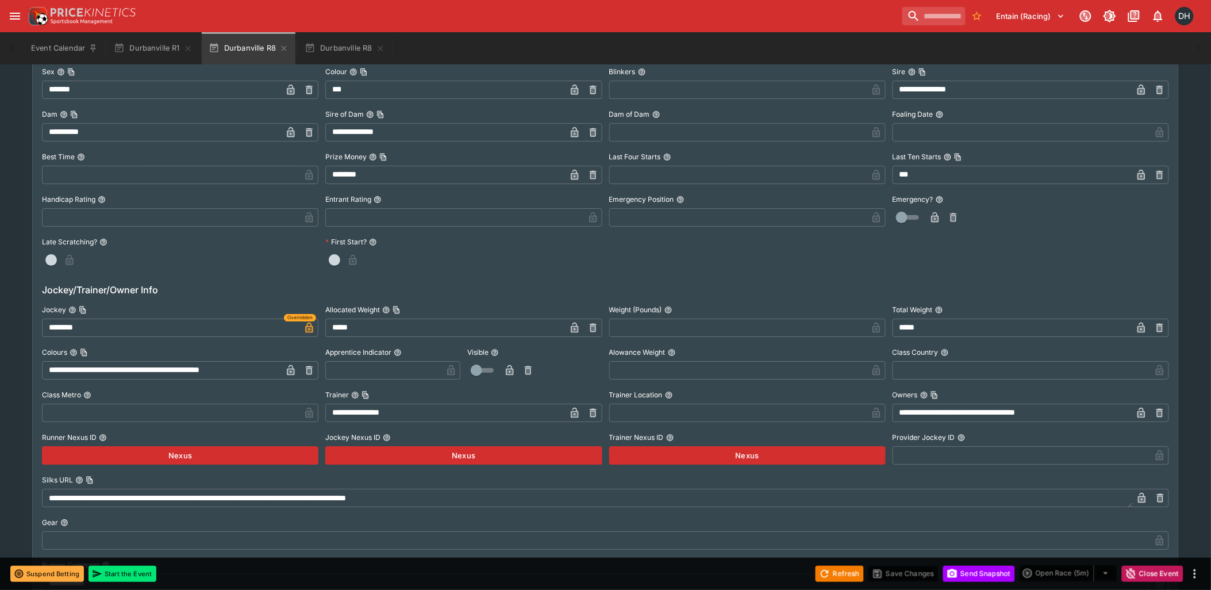
click at [54, 325] on input "********" at bounding box center [171, 327] width 258 height 18
type input "**********"
click at [908, 576] on button "Save Changes" at bounding box center [903, 574] width 70 height 16
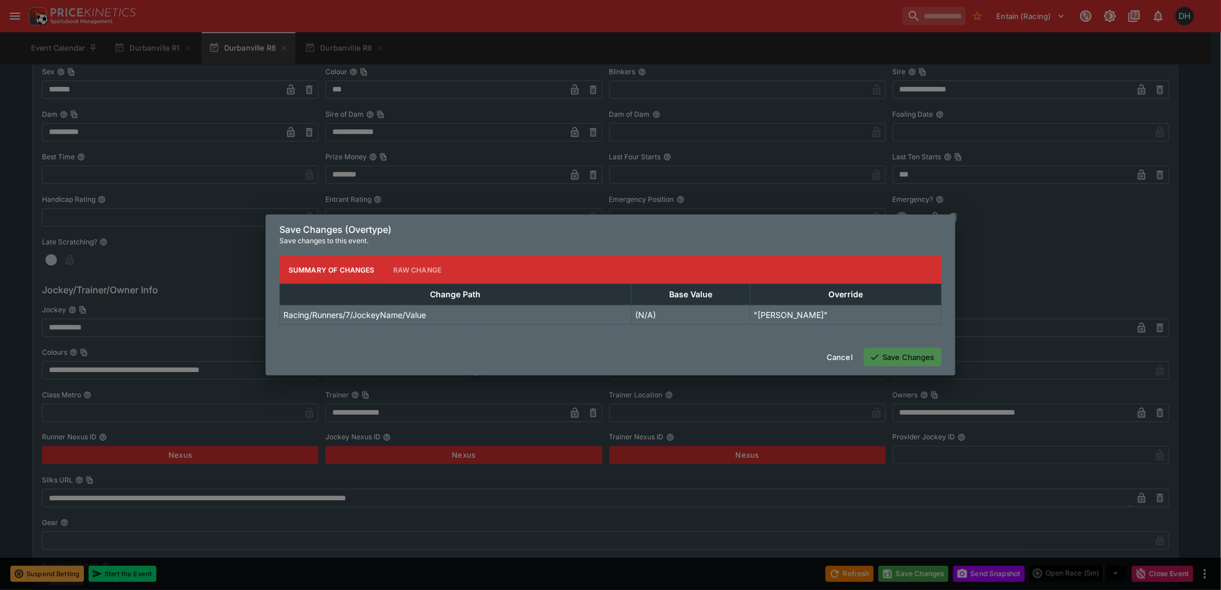
click at [882, 354] on button "Save Changes" at bounding box center [903, 357] width 78 height 18
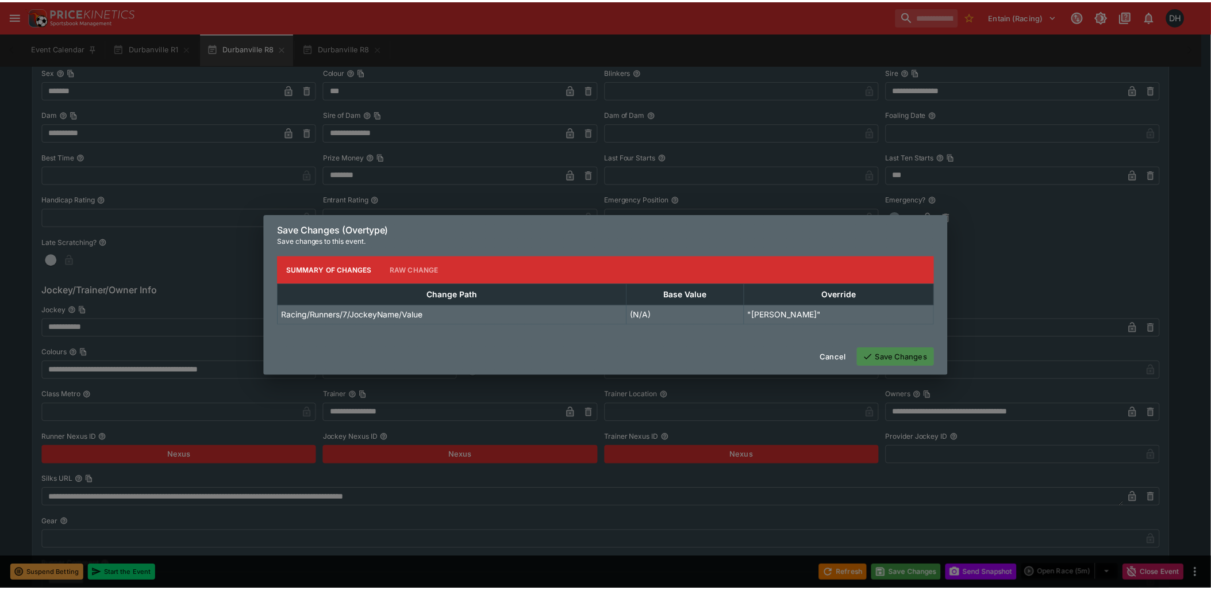
scroll to position [0, 0]
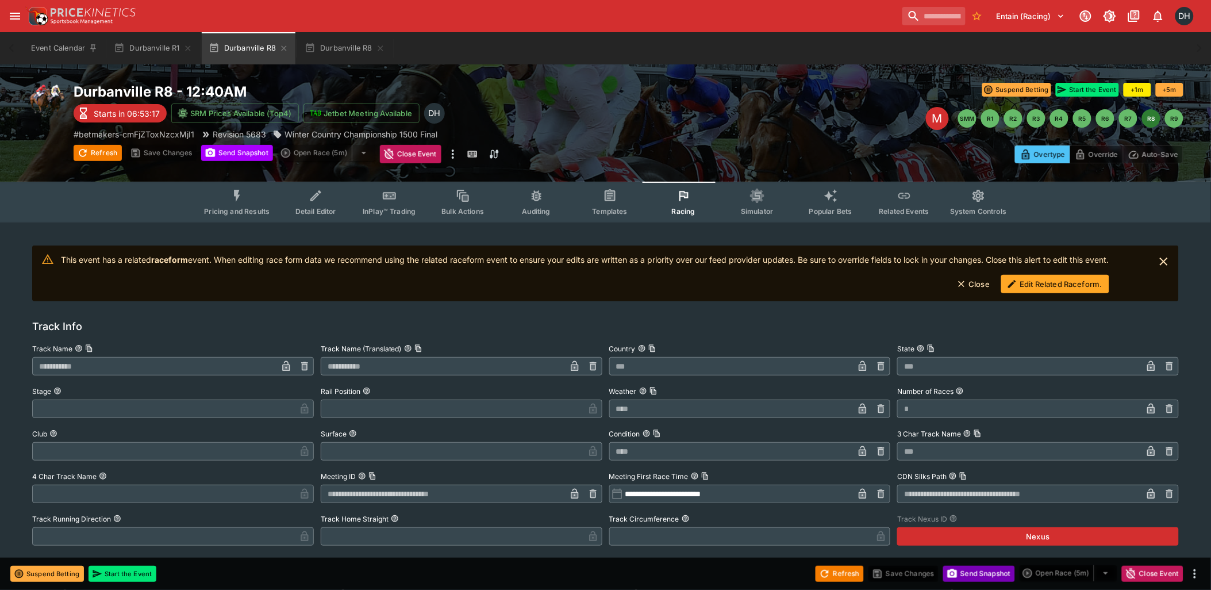
click at [967, 576] on button "Send Snapshot" at bounding box center [979, 574] width 72 height 16
click at [901, 201] on icon "Event type filters" at bounding box center [904, 196] width 15 height 15
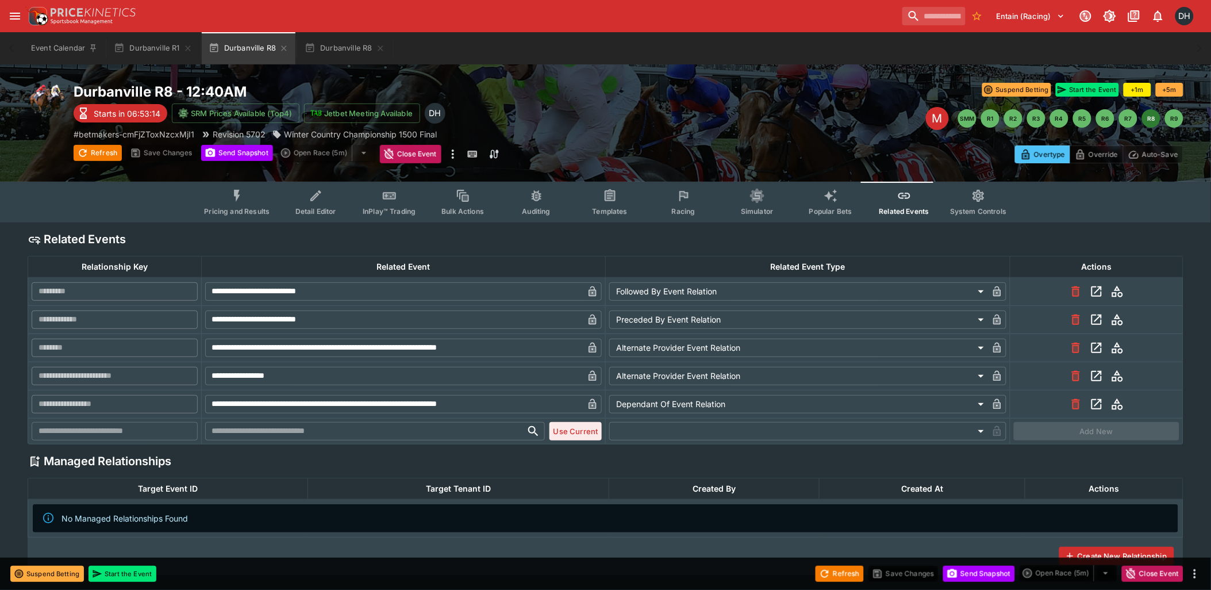
type input "**********"
click at [1095, 376] on icon "View related event rns-408601128-8" at bounding box center [1097, 376] width 14 height 14
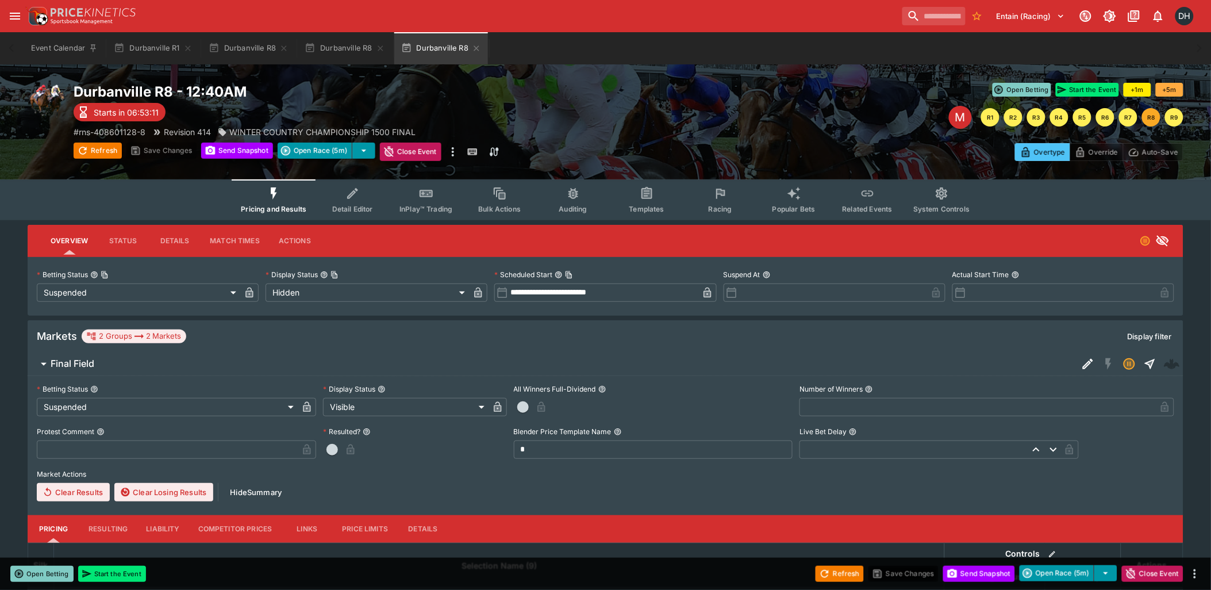
click at [718, 198] on icon "Event type filters" at bounding box center [720, 193] width 15 height 15
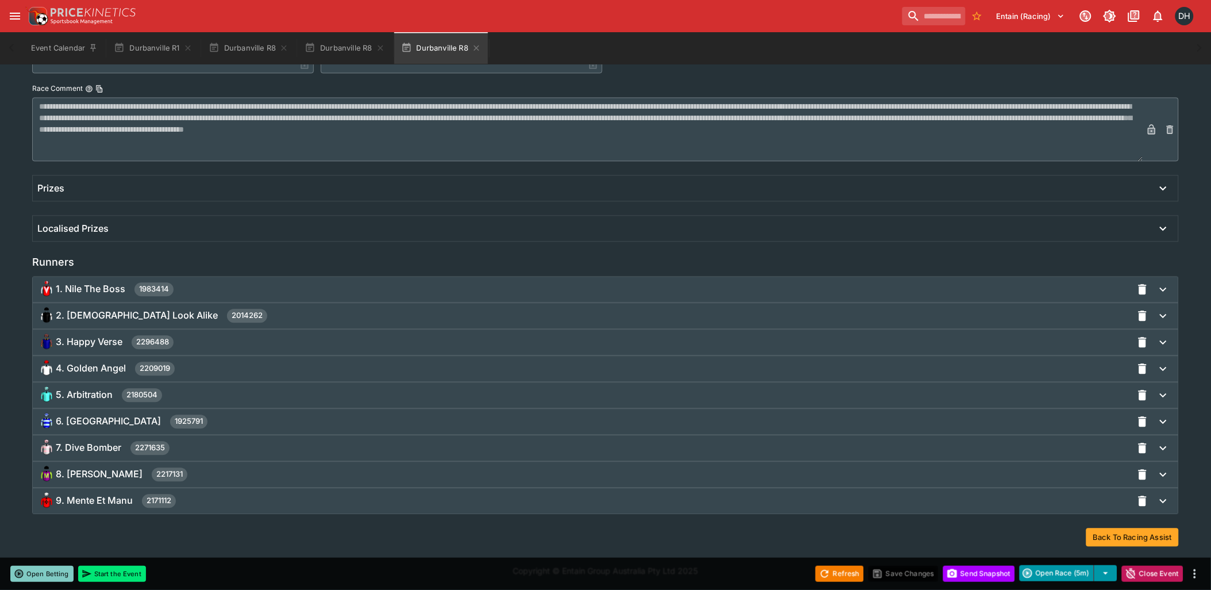
click at [190, 443] on div "7. Dive Bomber 2271635" at bounding box center [584, 448] width 1095 height 18
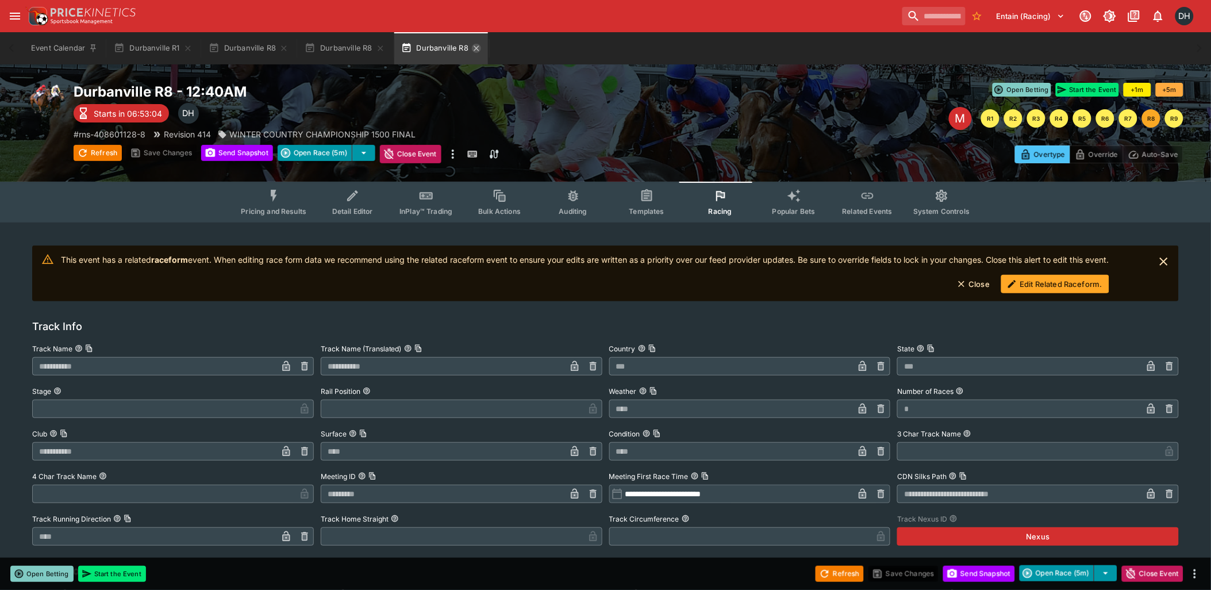
click at [475, 49] on icon "button" at bounding box center [476, 48] width 9 height 9
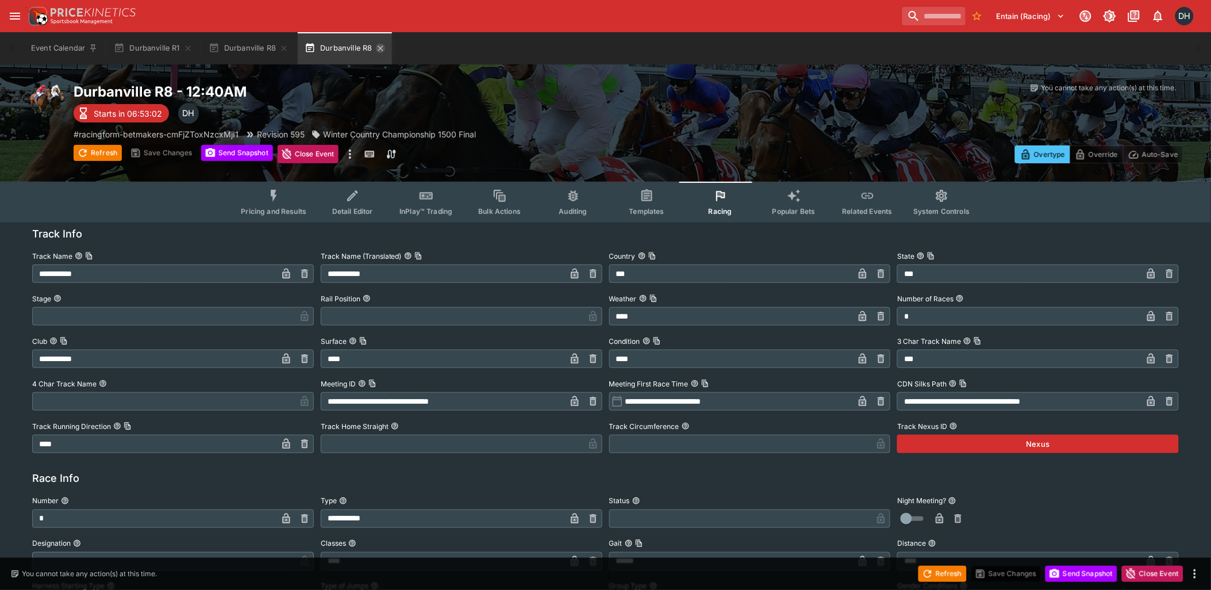
click at [382, 50] on icon "button" at bounding box center [380, 48] width 9 height 9
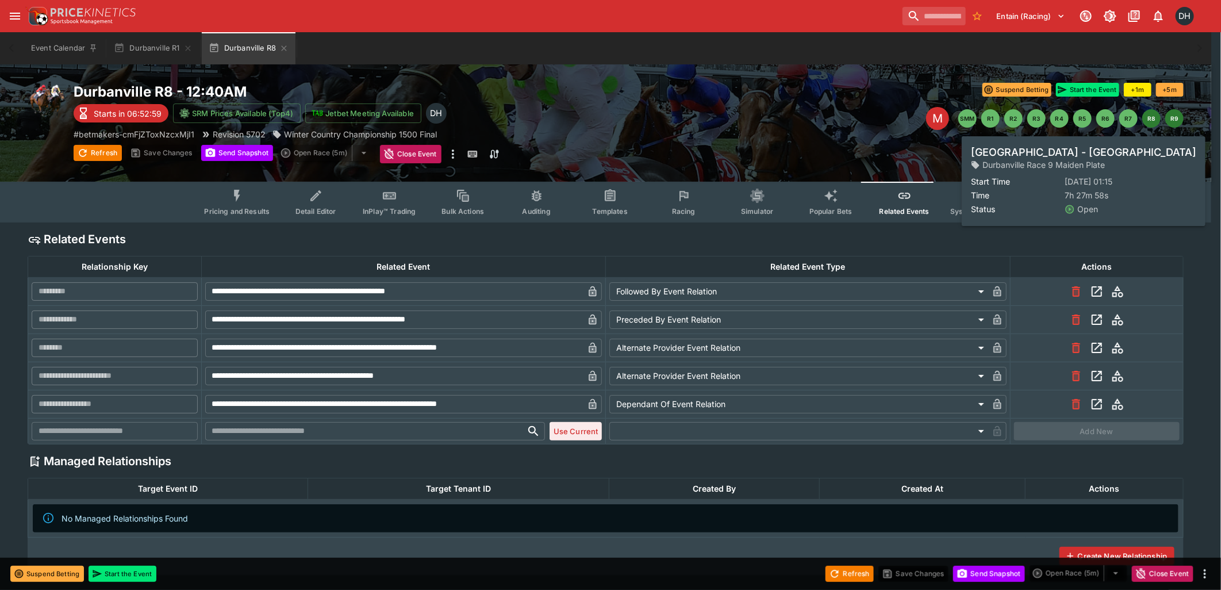
click at [1178, 118] on button "R9" at bounding box center [1174, 118] width 18 height 18
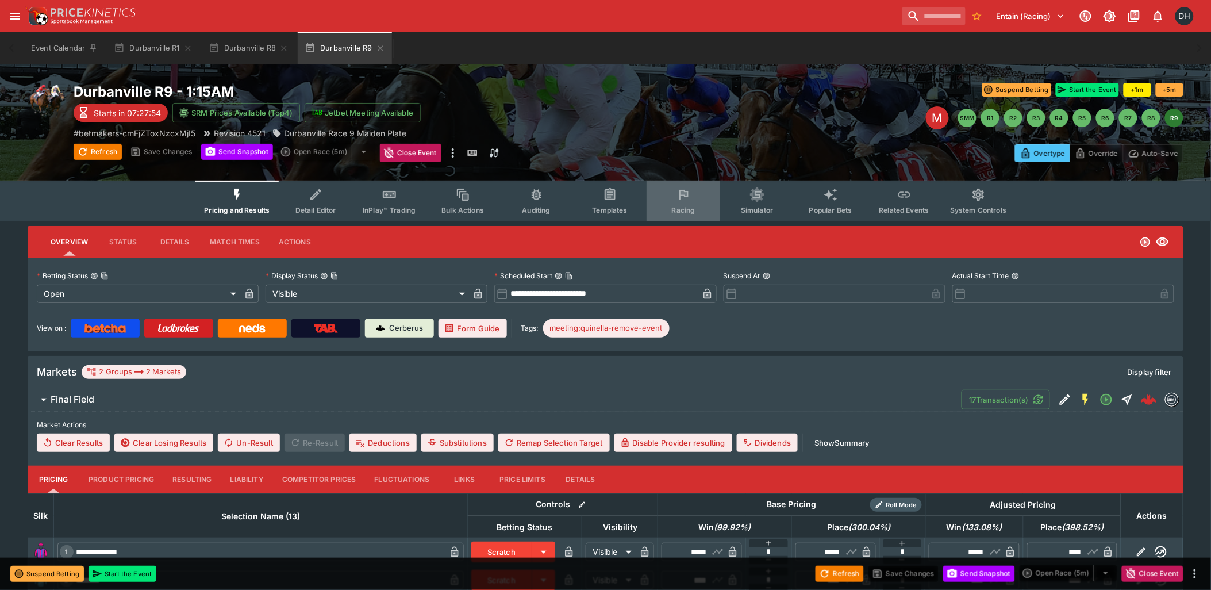
click at [675, 203] on button "Racing" at bounding box center [684, 200] width 74 height 41
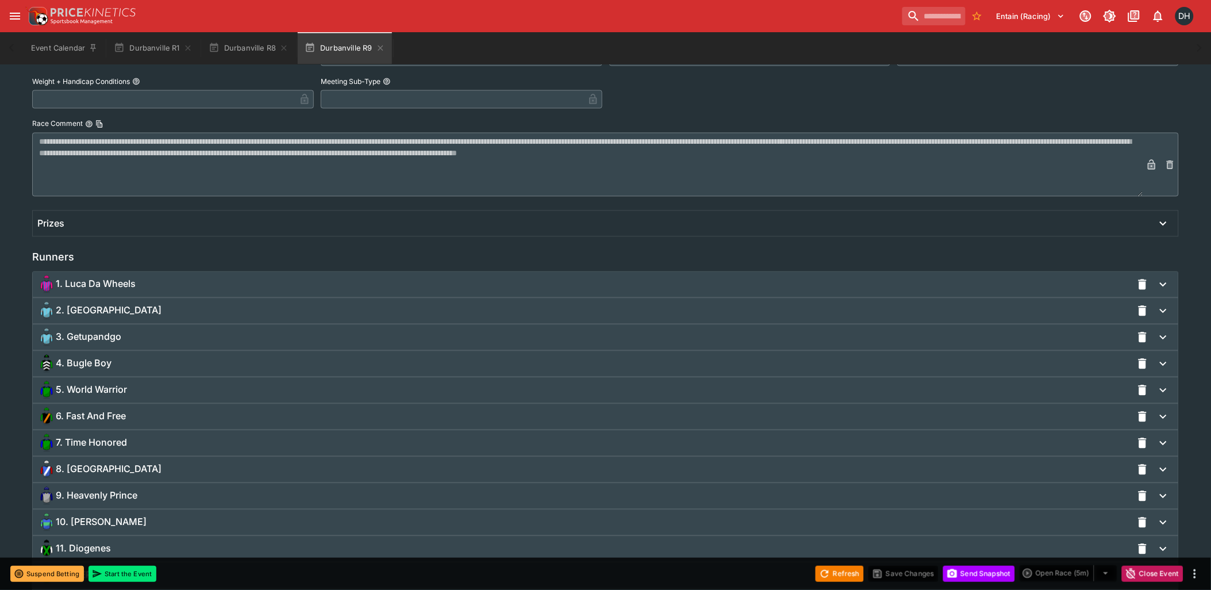
scroll to position [766, 0]
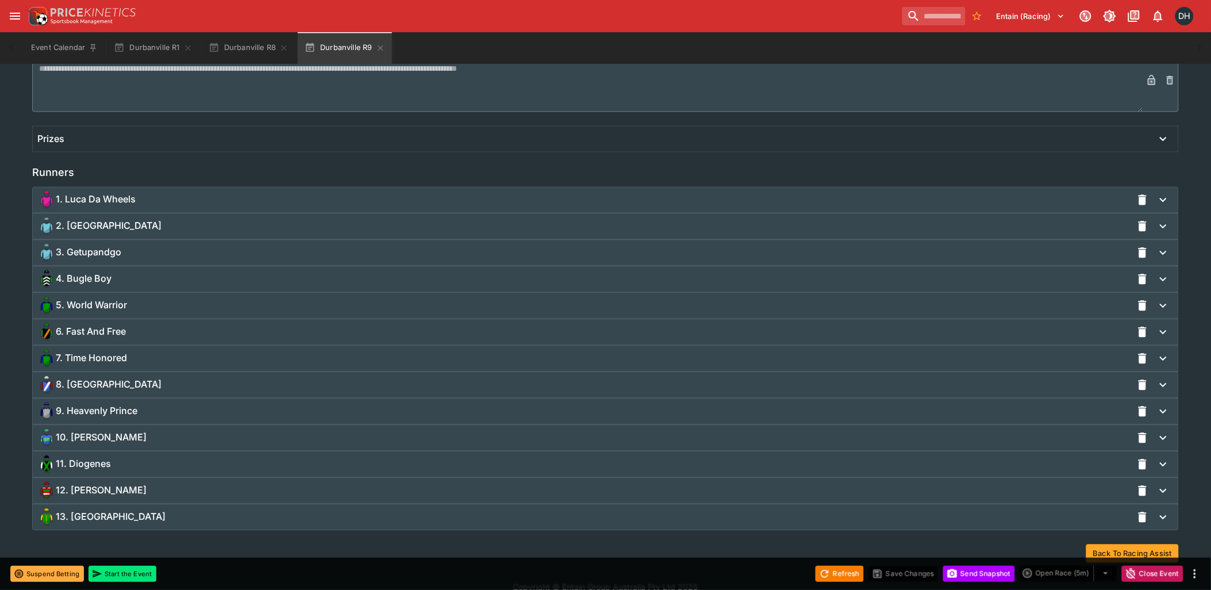
click at [147, 410] on div "9. Heavenly Prince" at bounding box center [584, 411] width 1095 height 18
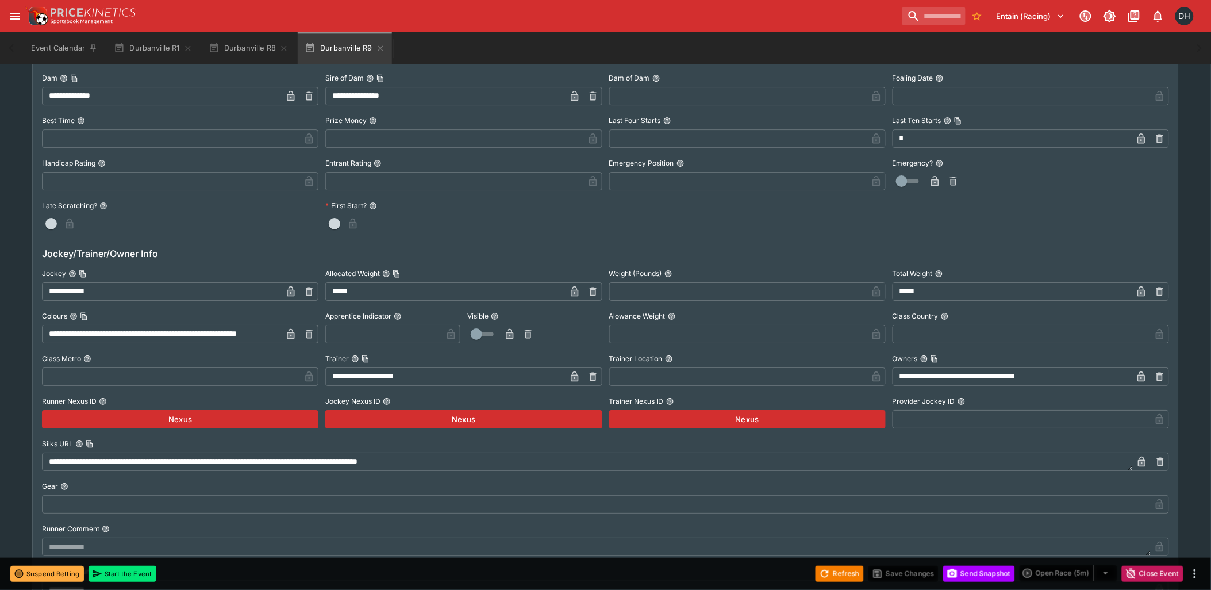
scroll to position [1277, 0]
click at [309, 287] on icon "button" at bounding box center [309, 290] width 7 height 9
click at [136, 288] on input "text" at bounding box center [171, 291] width 258 height 18
click at [101, 286] on input "text" at bounding box center [171, 291] width 258 height 18
paste input "********"
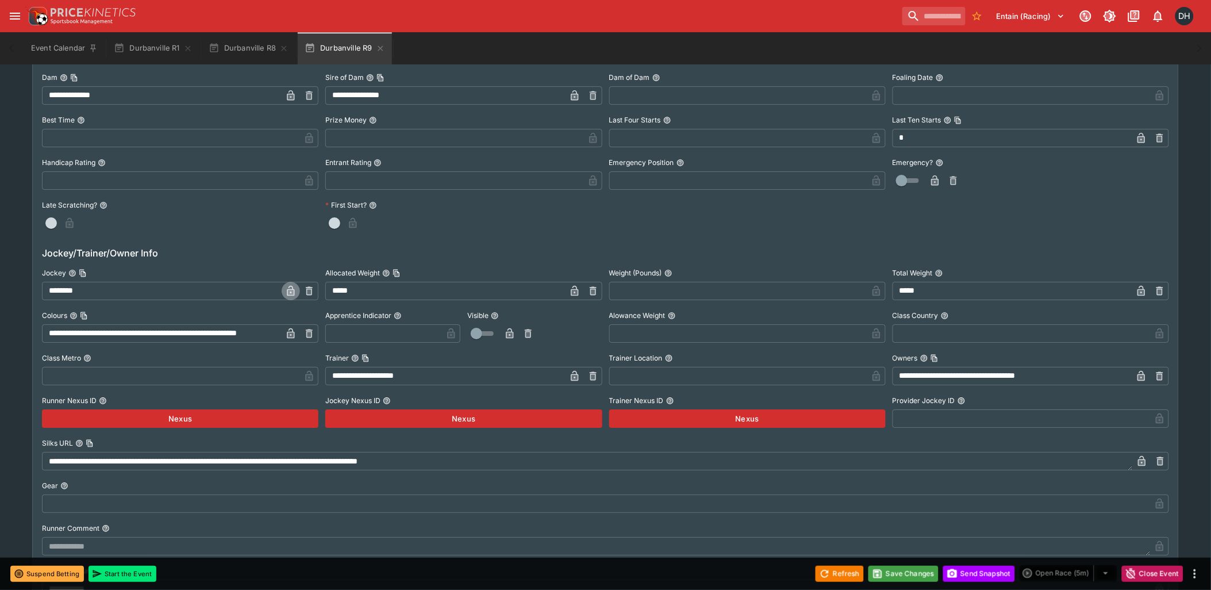
click at [290, 288] on icon "button" at bounding box center [290, 290] width 11 height 11
click at [54, 290] on input "********" at bounding box center [171, 291] width 258 height 18
type input "**********"
click at [911, 575] on button "Save Changes" at bounding box center [903, 574] width 70 height 16
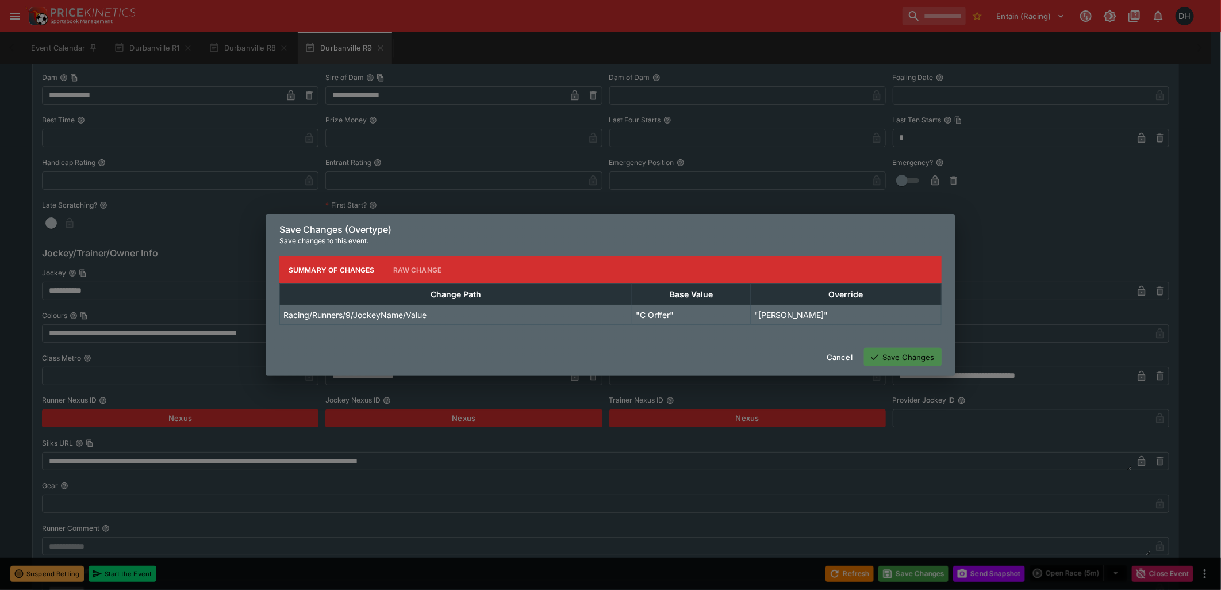
click at [892, 352] on button "Save Changes" at bounding box center [903, 357] width 78 height 18
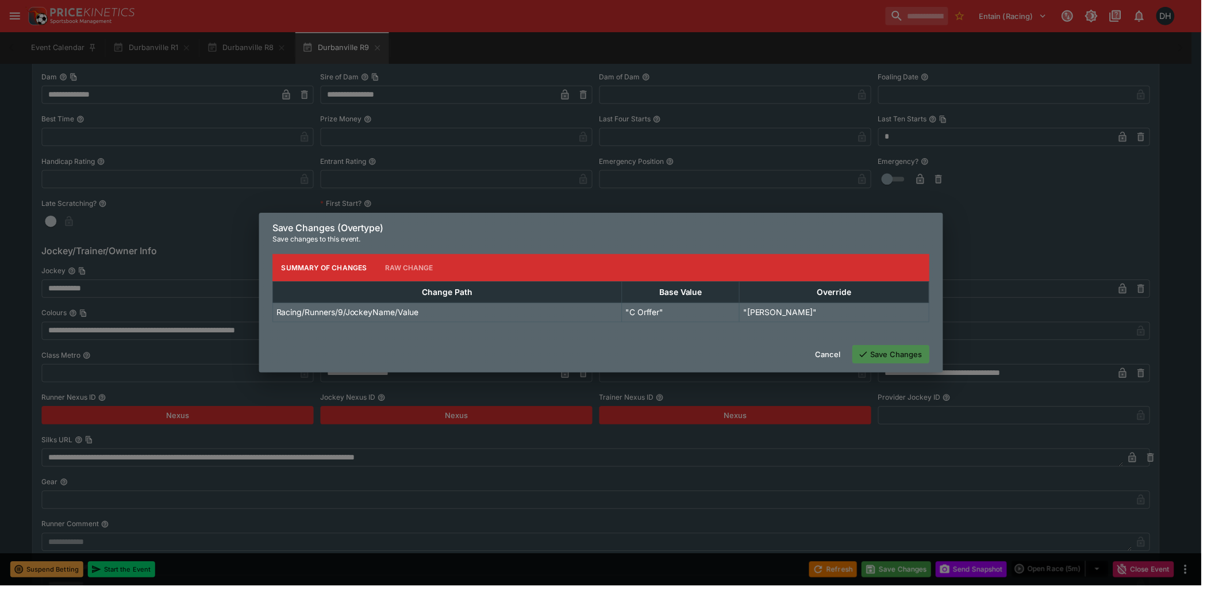
scroll to position [0, 0]
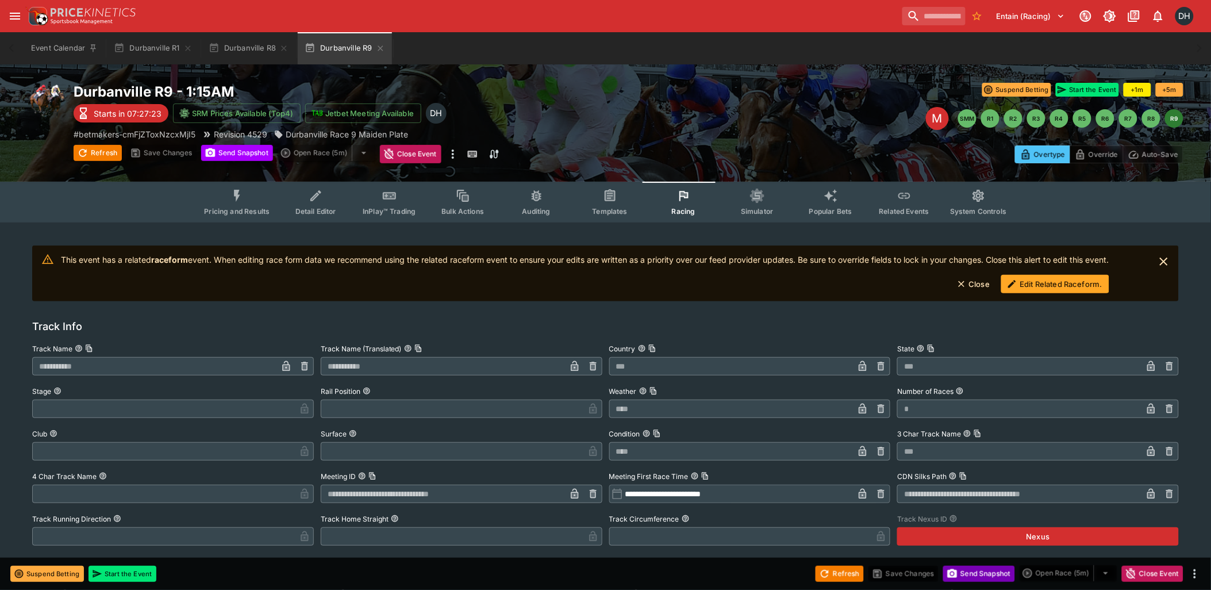
click at [961, 575] on button "Send Snapshot" at bounding box center [979, 574] width 72 height 16
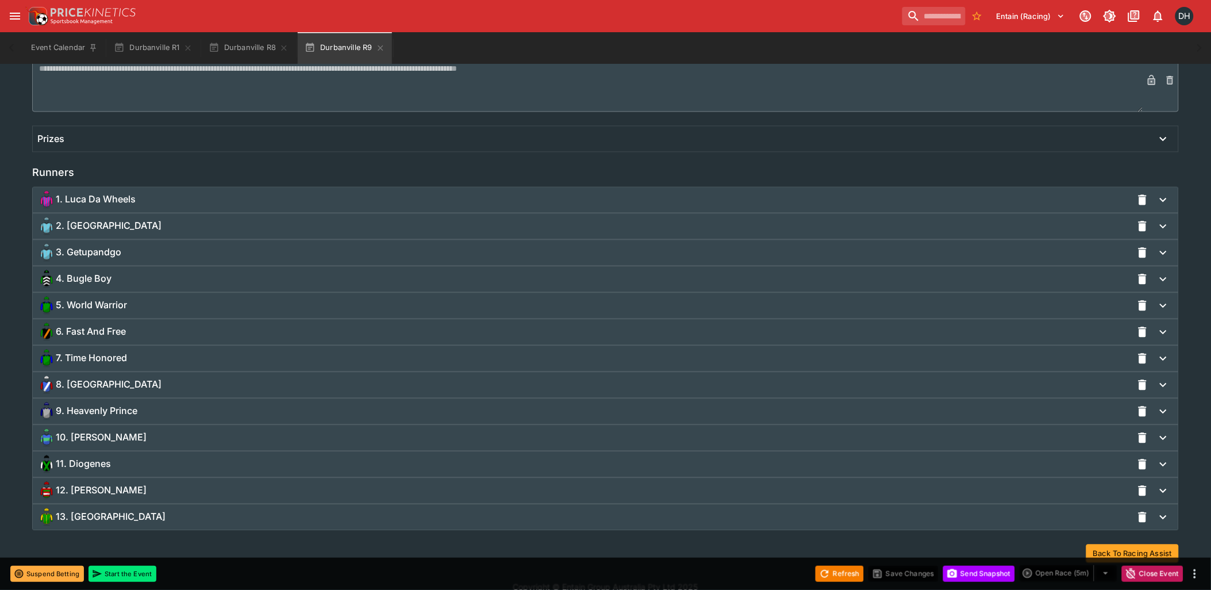
scroll to position [783, 0]
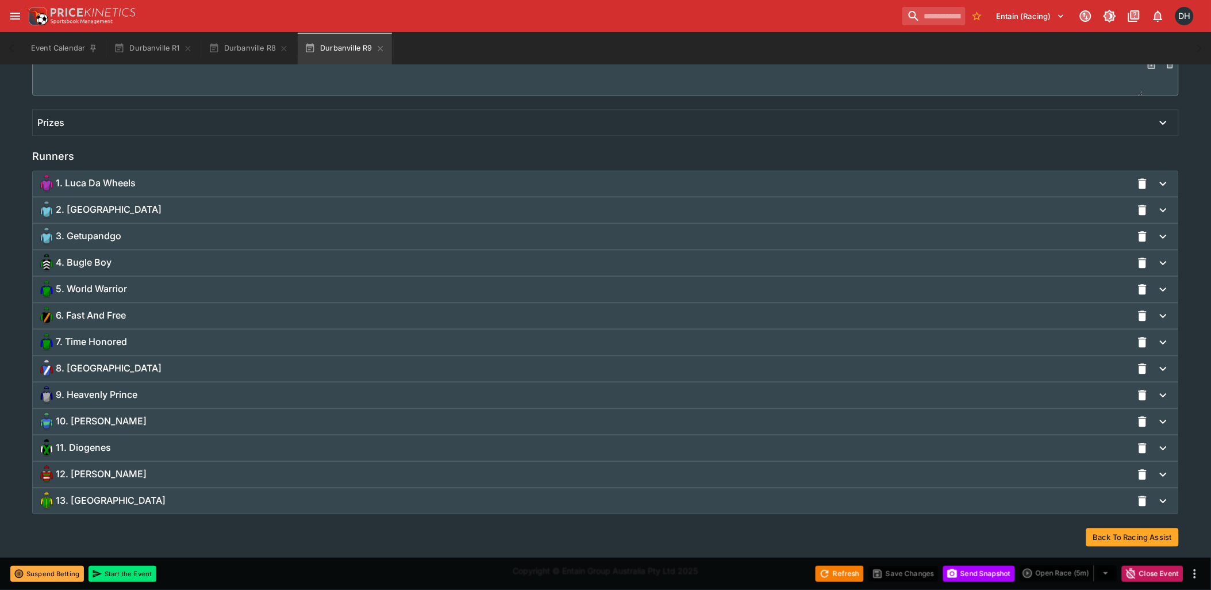
click at [188, 393] on div "9. Heavenly Prince" at bounding box center [584, 395] width 1095 height 18
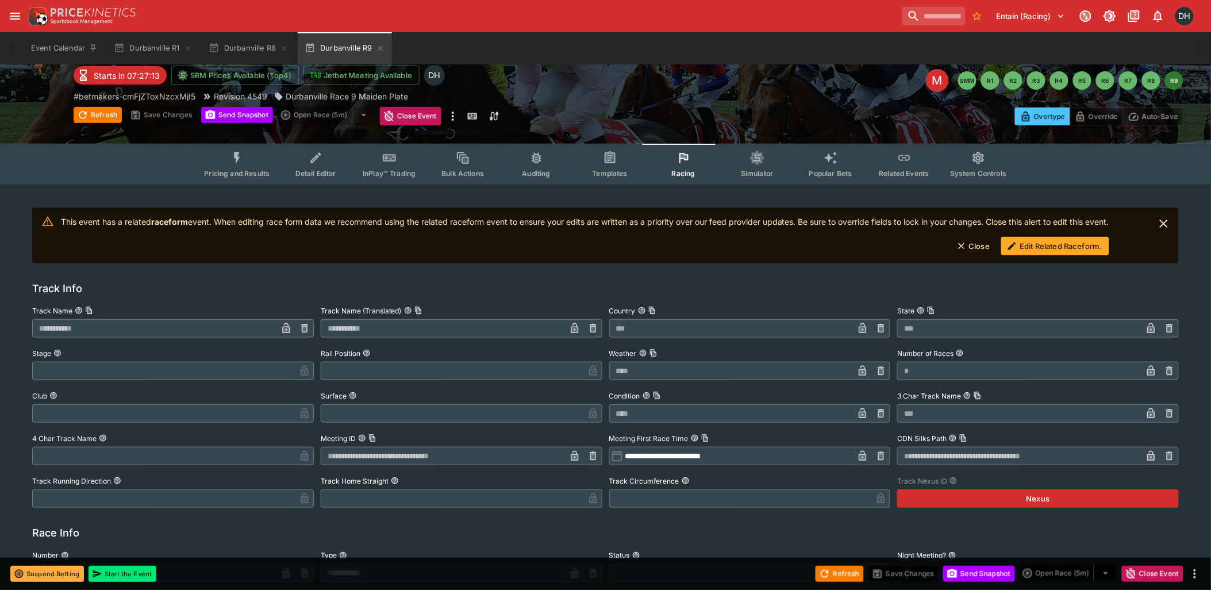
scroll to position [0, 0]
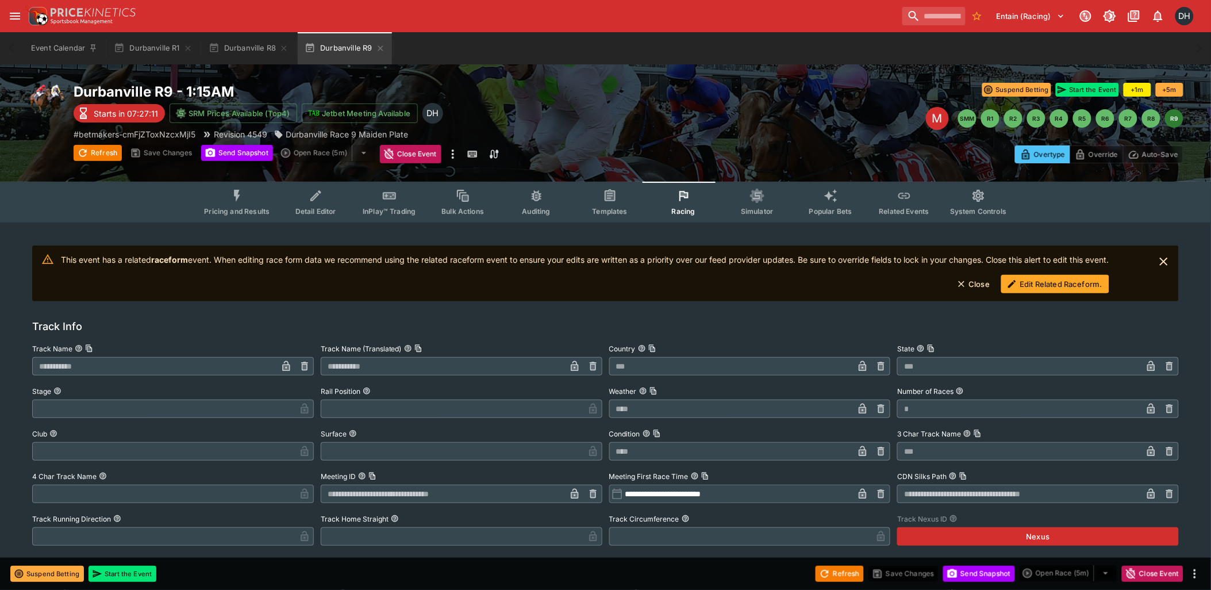
click at [891, 193] on button "Related Events" at bounding box center [904, 202] width 74 height 41
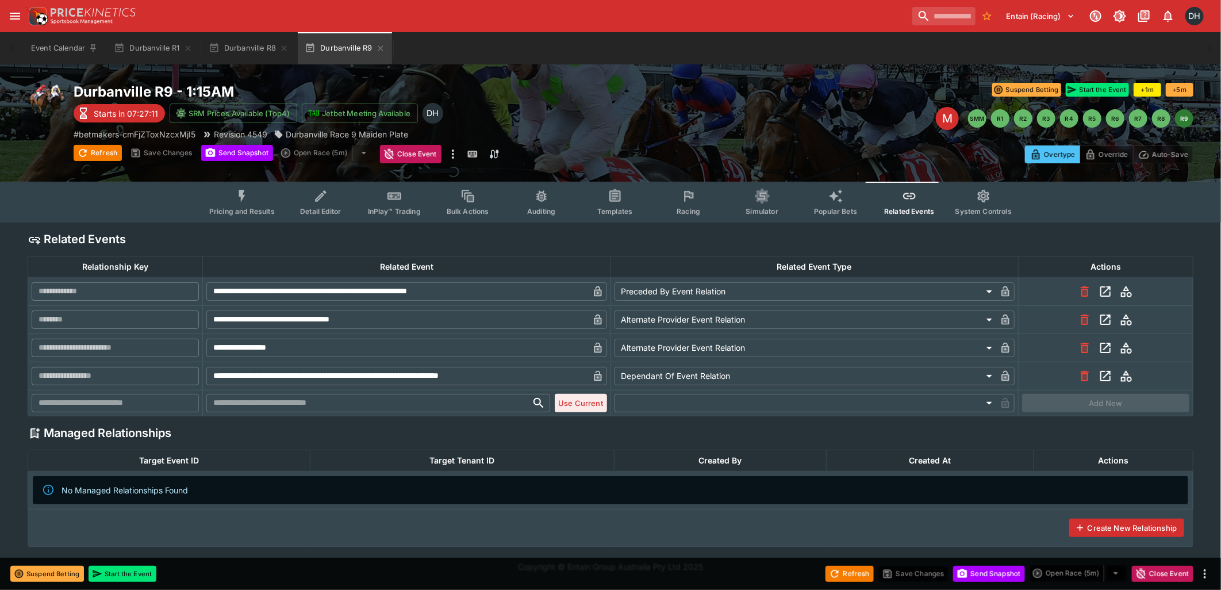
type input "**********"
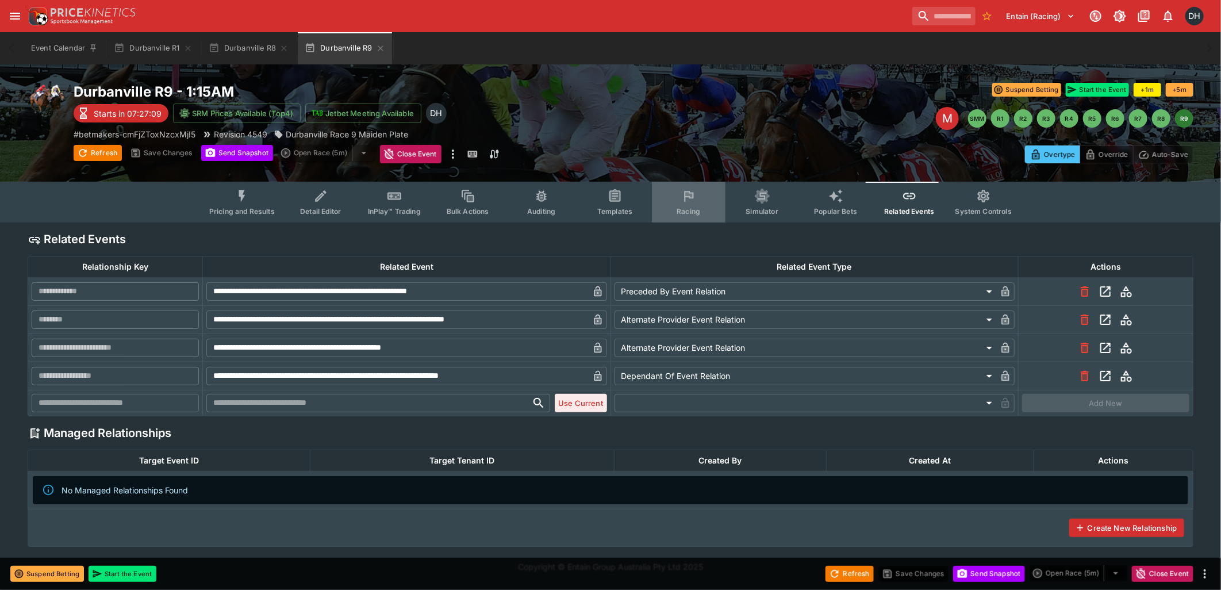
click at [681, 202] on button "Racing" at bounding box center [689, 202] width 74 height 41
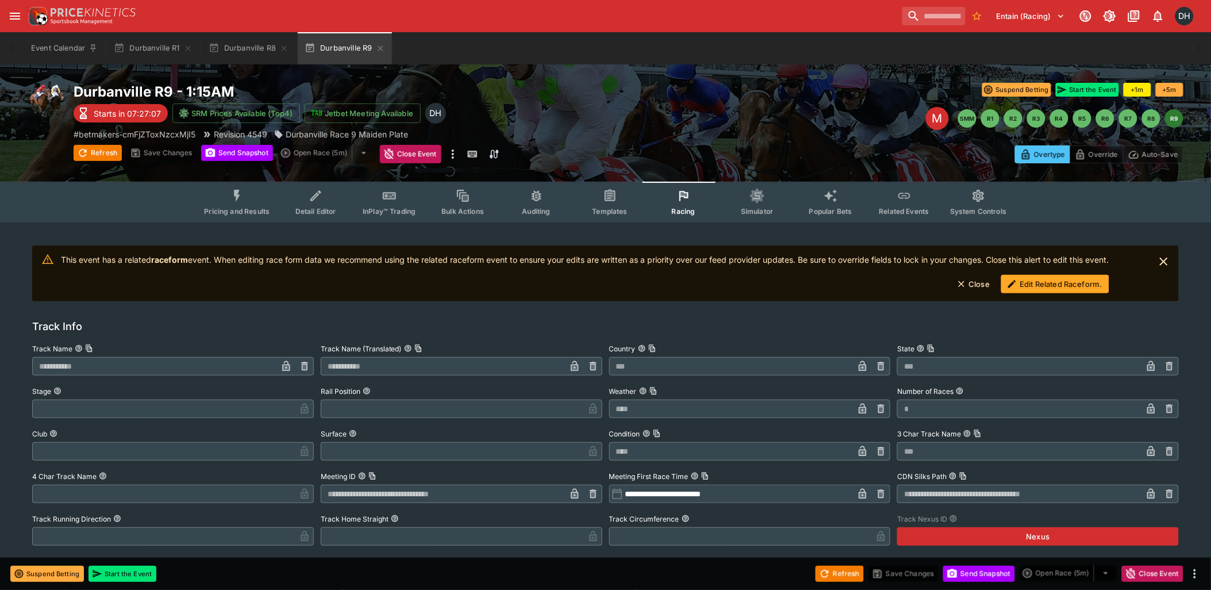
click at [1051, 283] on button "Edit Related Raceform." at bounding box center [1055, 284] width 108 height 18
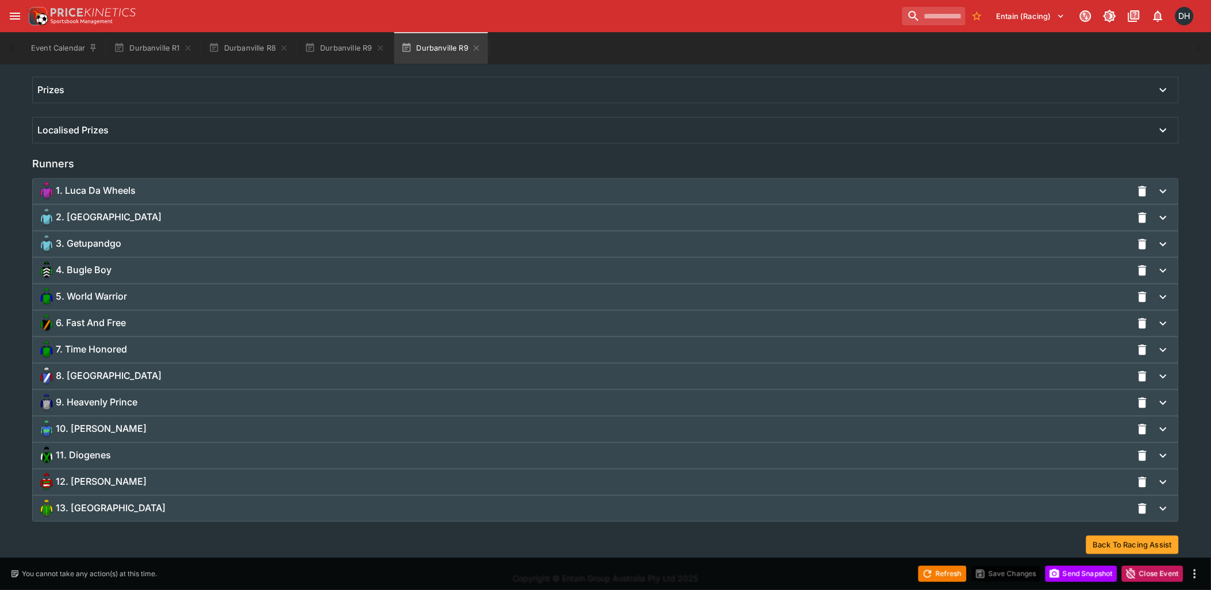
scroll to position [730, 0]
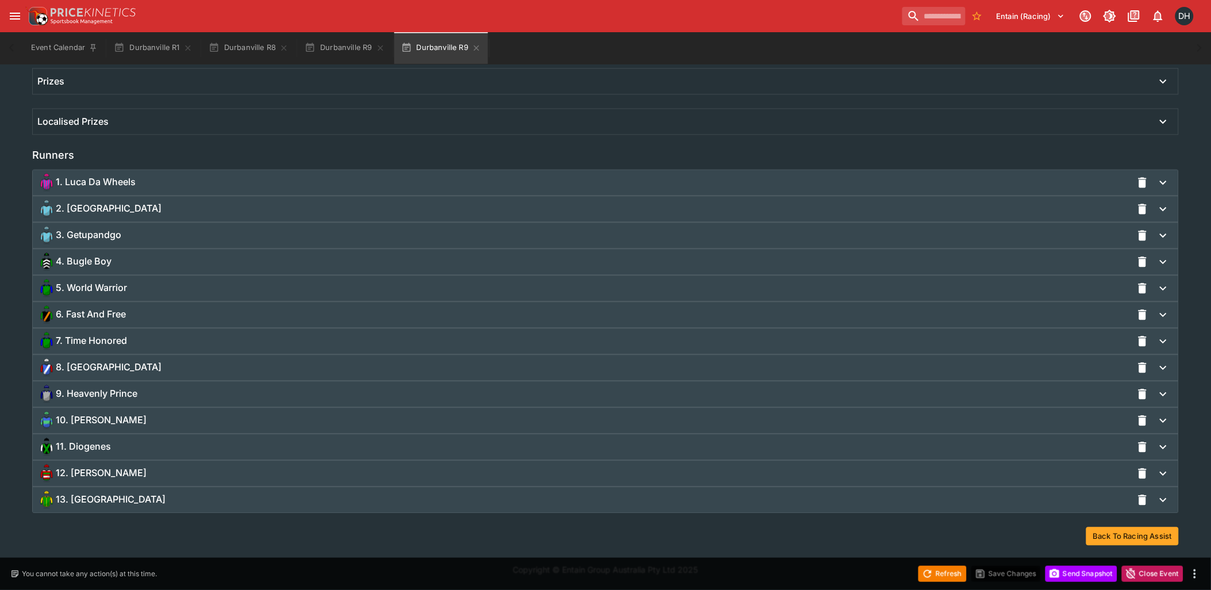
click at [145, 391] on div "9. Heavenly Prince" at bounding box center [584, 394] width 1095 height 18
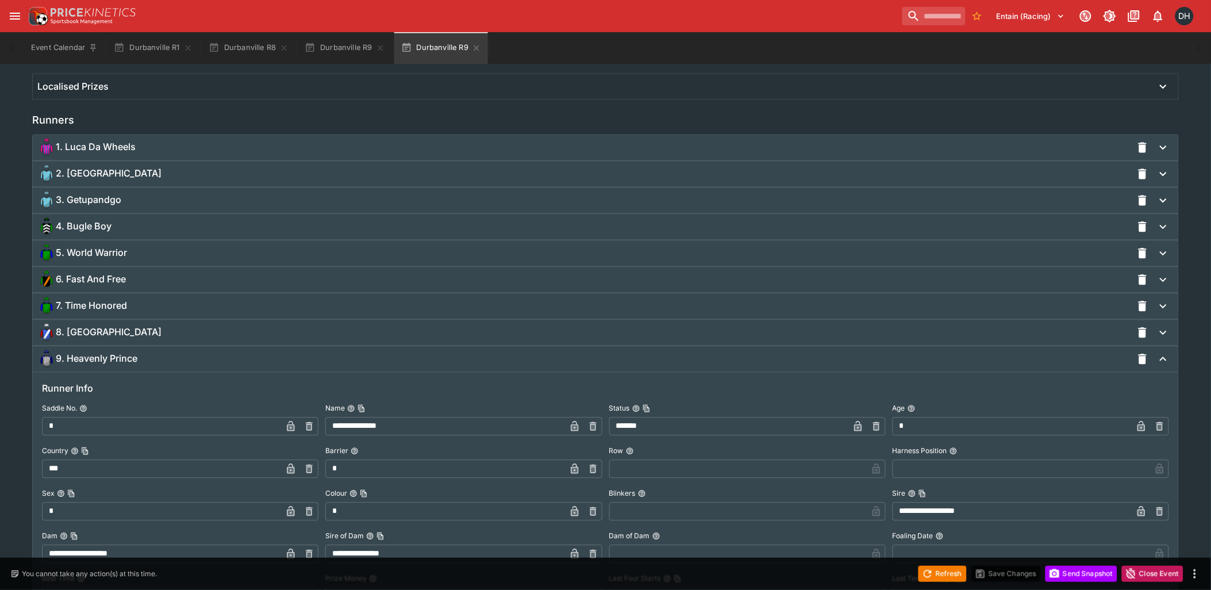
scroll to position [1021, 0]
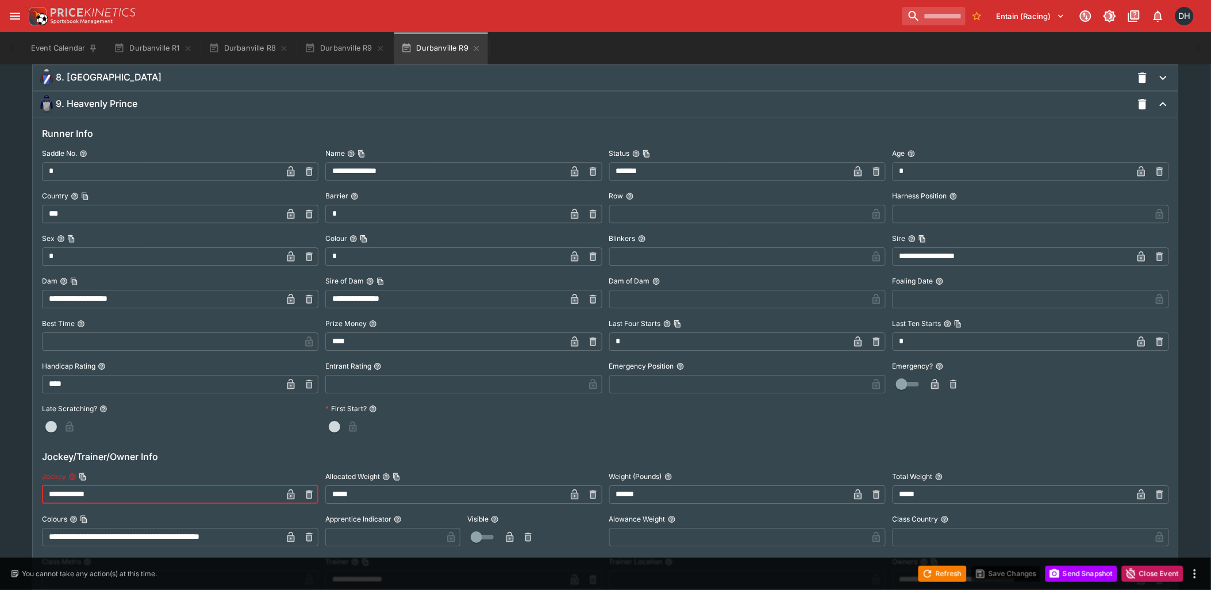
drag, startPoint x: 49, startPoint y: 489, endPoint x: 131, endPoint y: 495, distance: 81.8
click at [131, 495] on input "**********" at bounding box center [162, 494] width 240 height 18
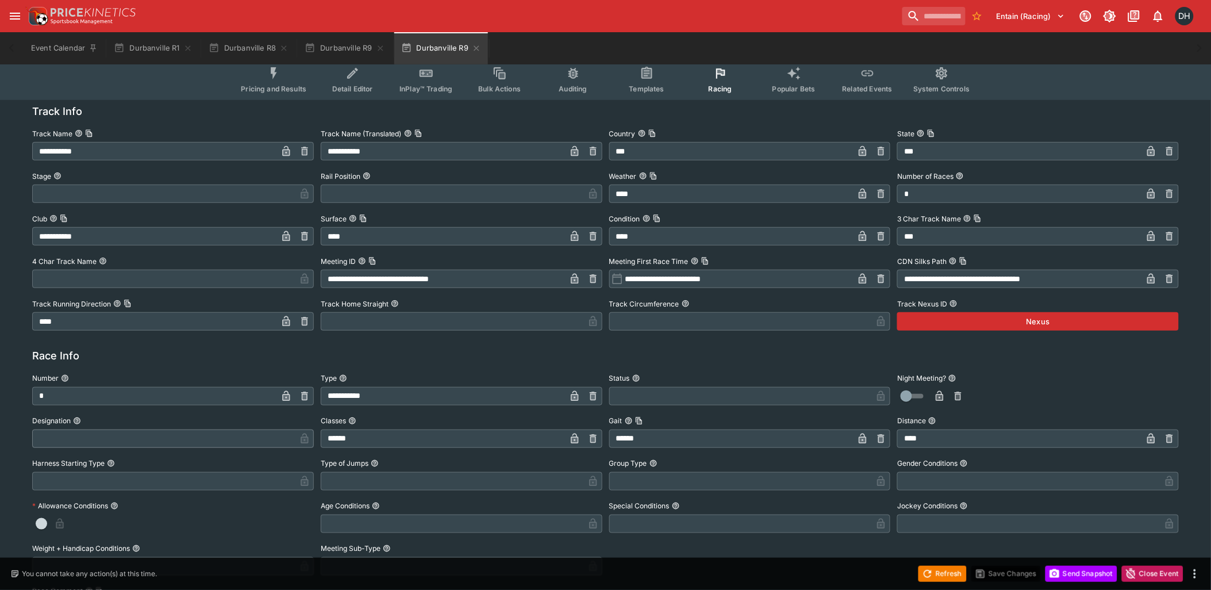
scroll to position [0, 0]
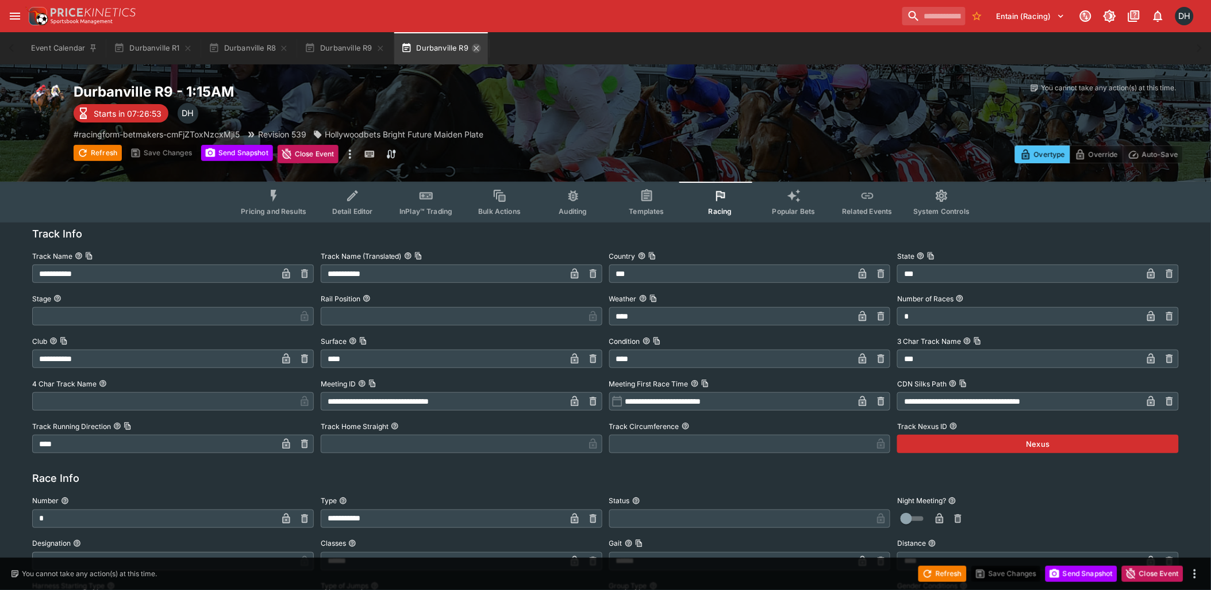
click at [476, 47] on icon "button" at bounding box center [476, 48] width 9 height 9
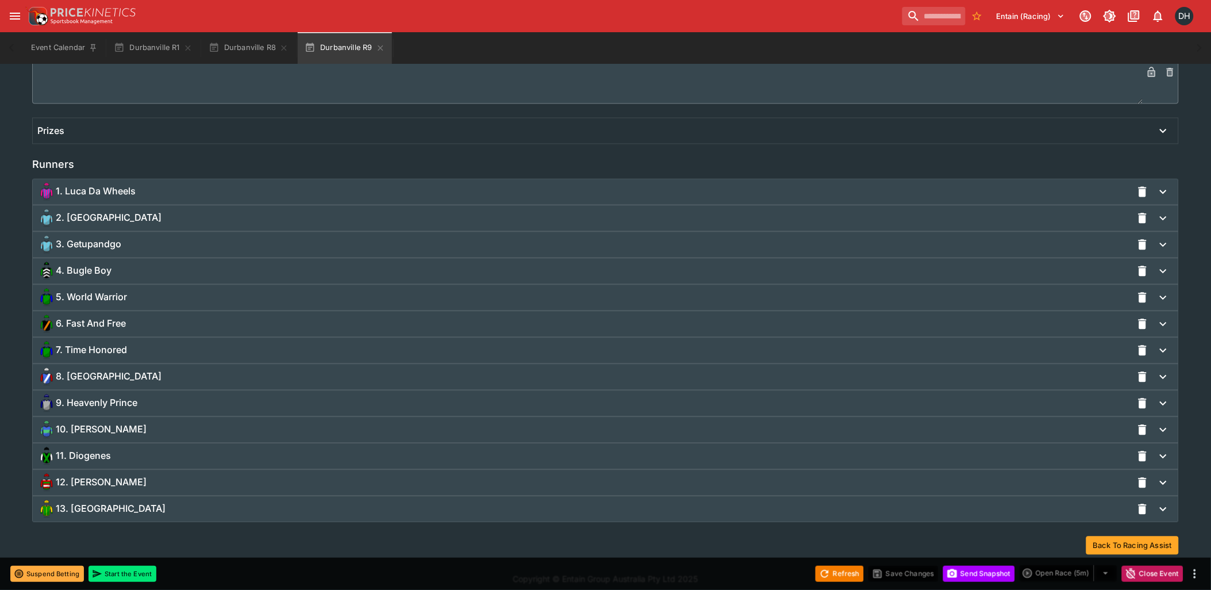
scroll to position [783, 0]
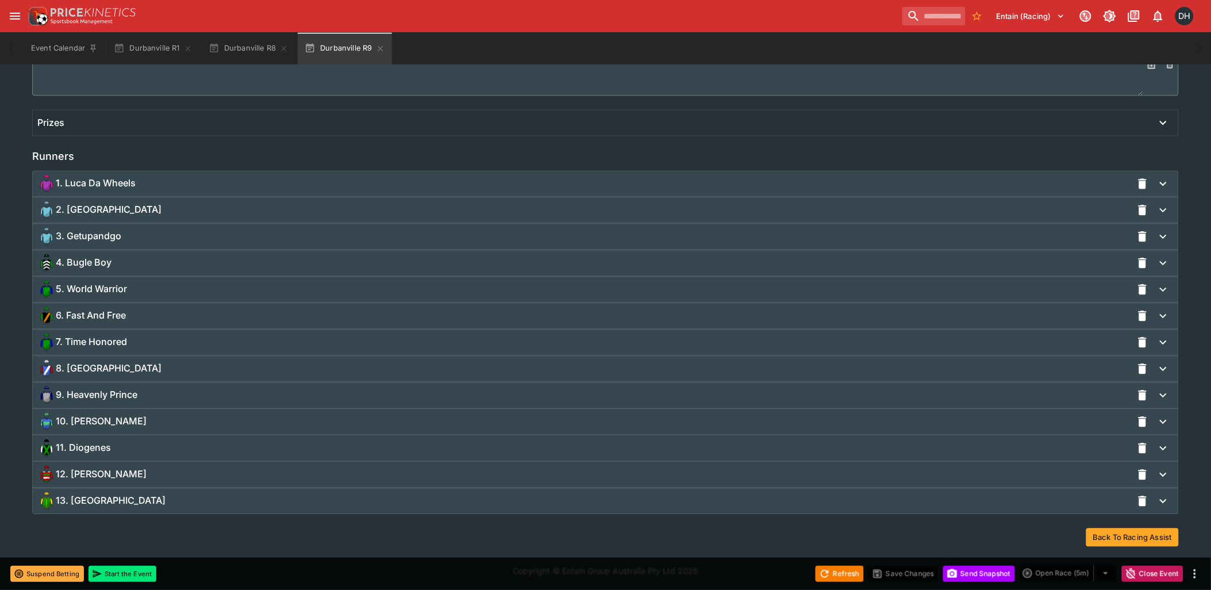
click at [141, 394] on div "9. Heavenly Prince" at bounding box center [584, 395] width 1095 height 18
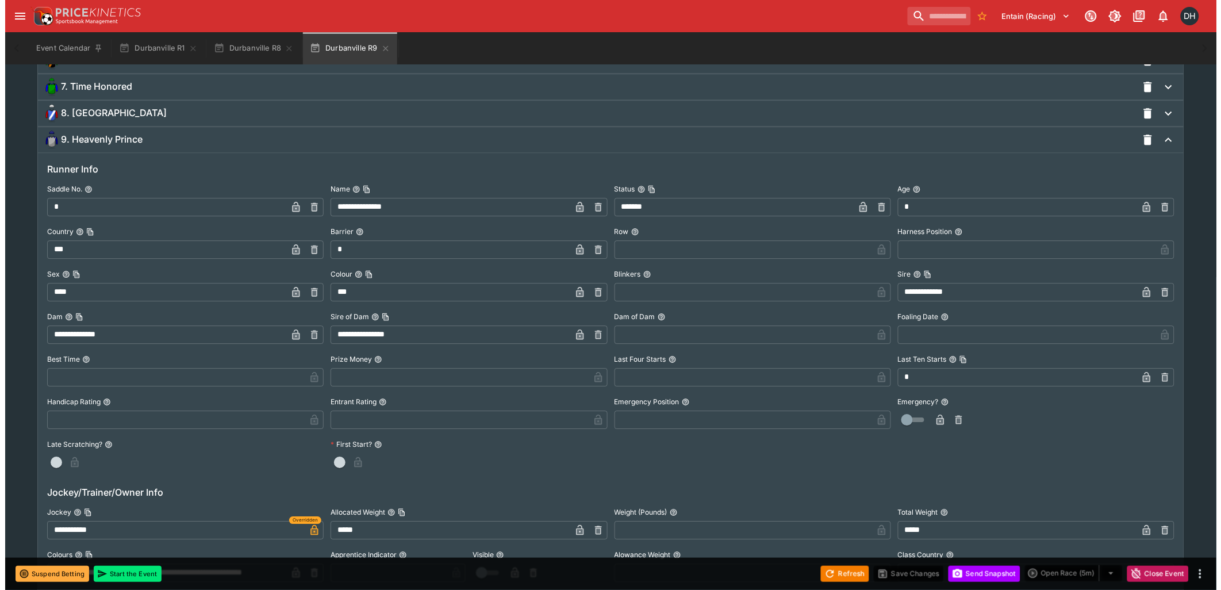
scroll to position [1294, 0]
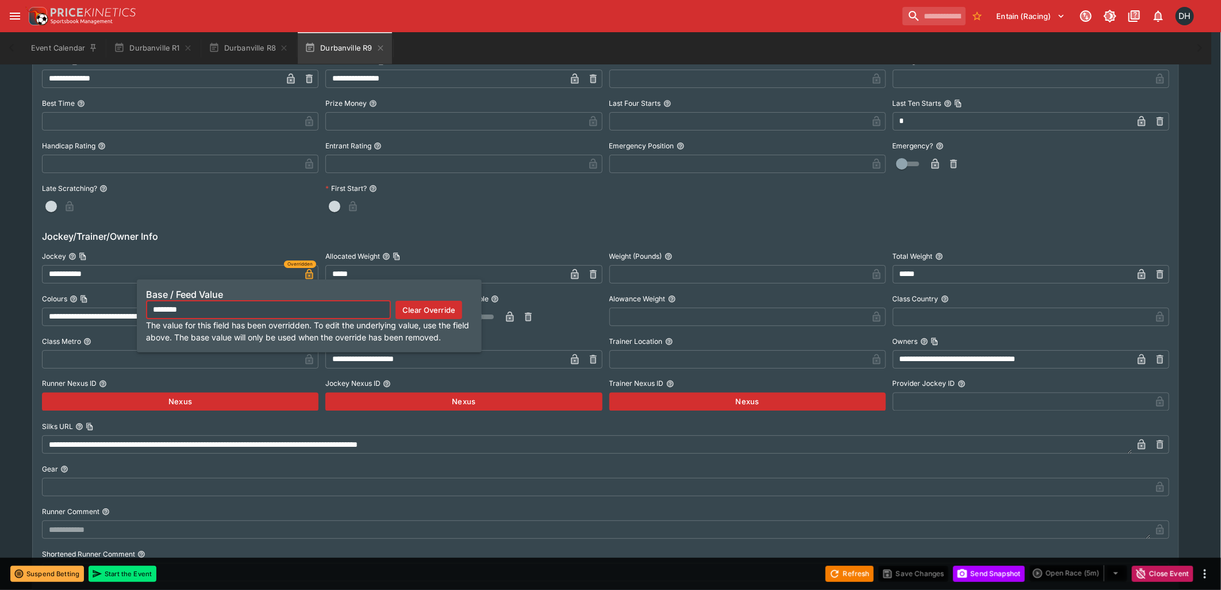
click at [306, 274] on icon "button" at bounding box center [309, 274] width 7 height 10
type input "********"
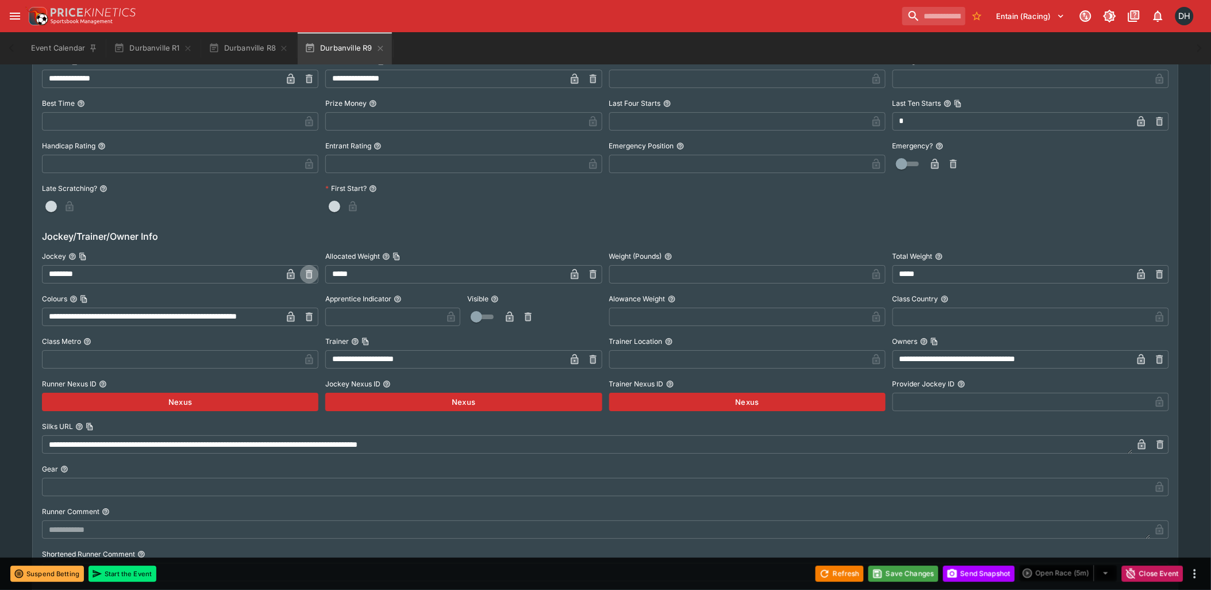
click at [313, 272] on icon "button" at bounding box center [308, 273] width 11 height 11
click at [208, 269] on input "text" at bounding box center [171, 274] width 258 height 18
paste input "**********"
type input "**********"
click at [287, 278] on icon "button" at bounding box center [290, 273] width 11 height 11
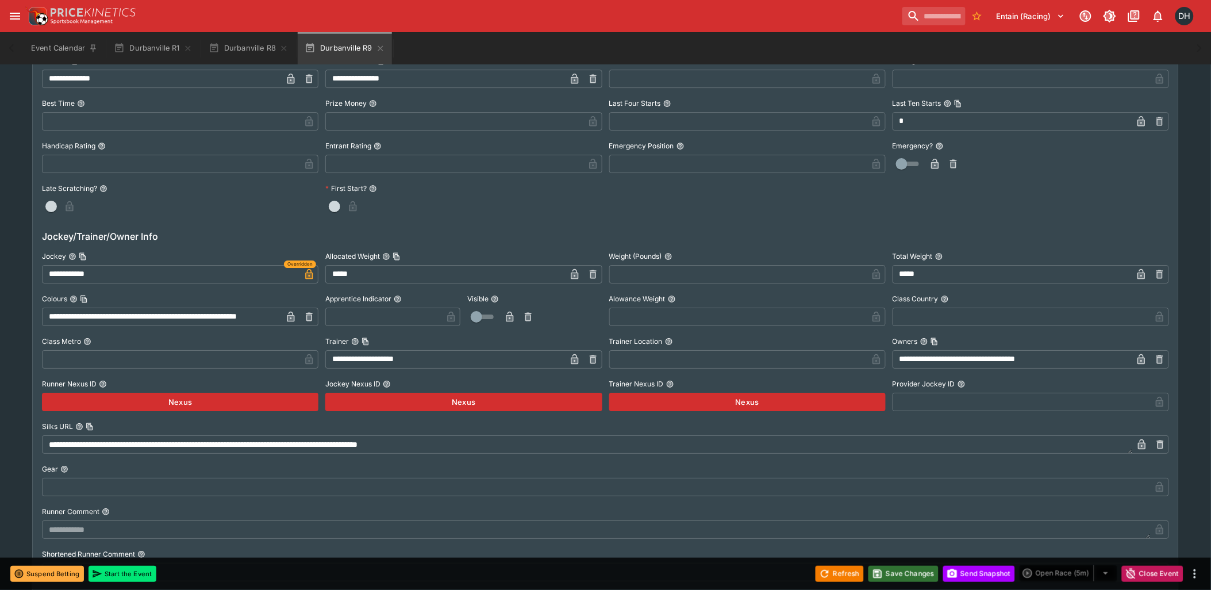
click at [897, 574] on button "Save Changes" at bounding box center [903, 574] width 70 height 16
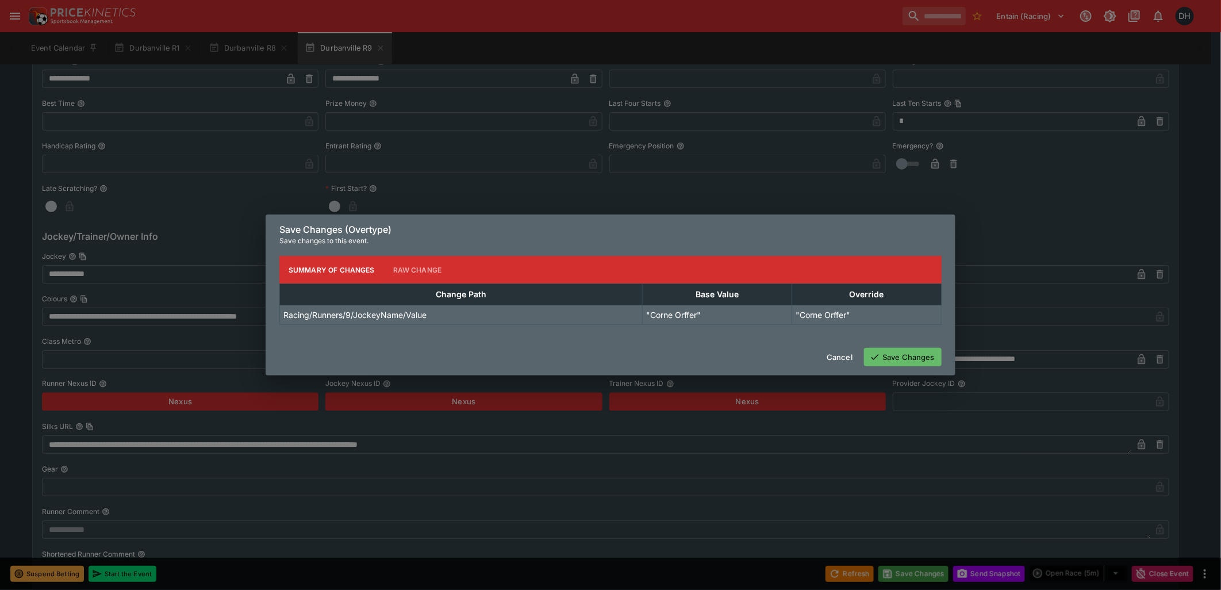
click at [876, 355] on icon "button" at bounding box center [875, 357] width 10 height 10
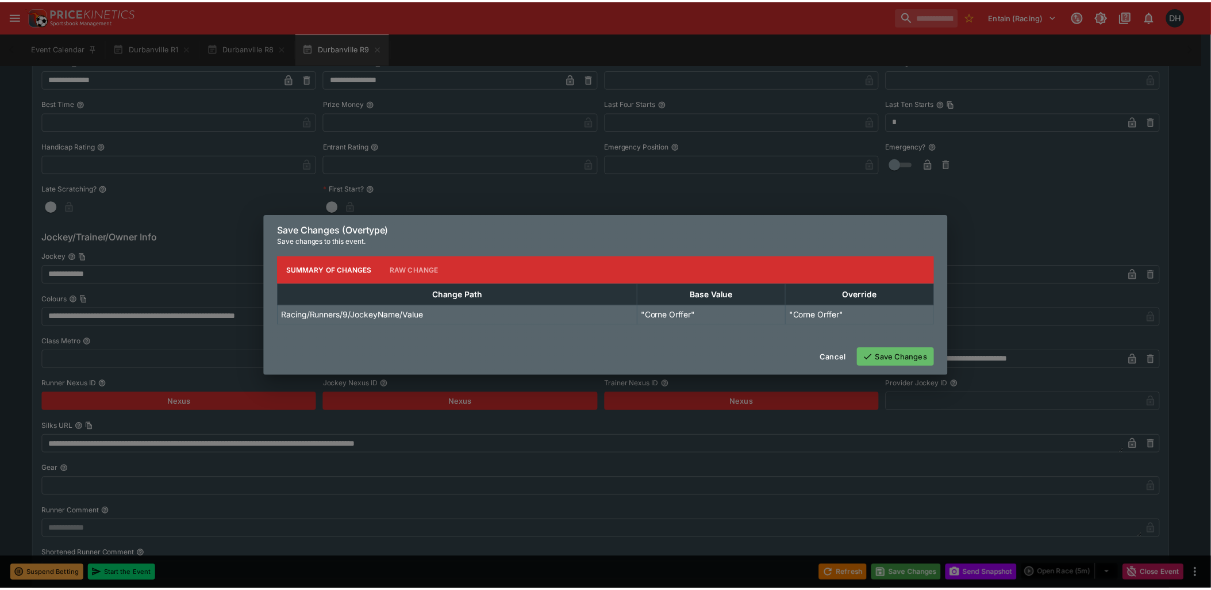
scroll to position [0, 0]
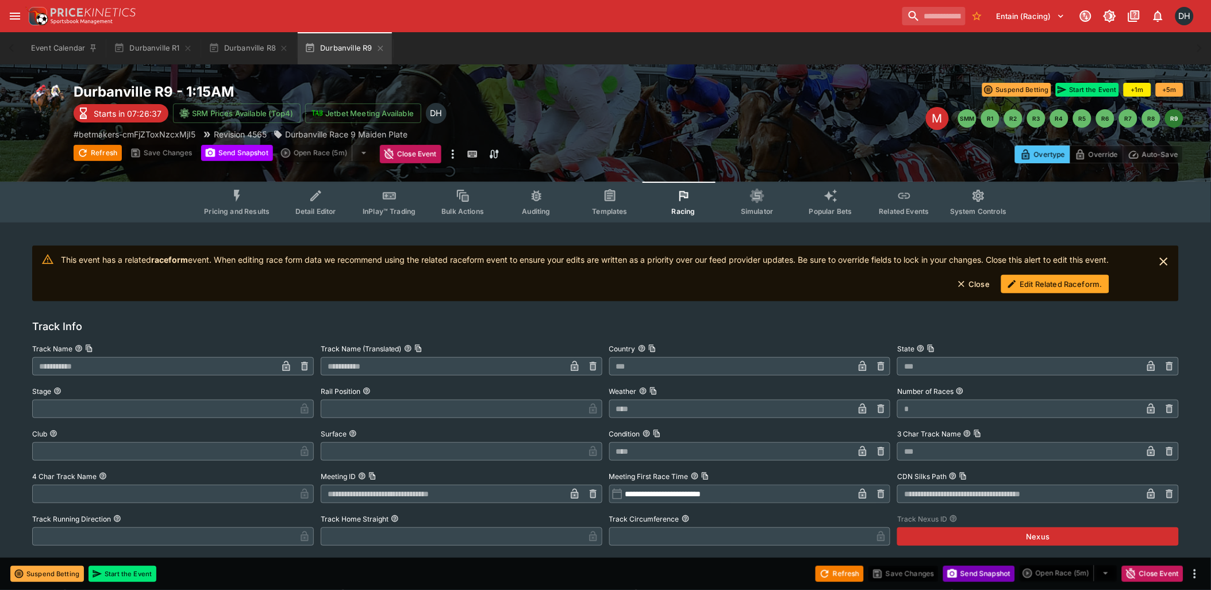
click at [966, 574] on button "Send Snapshot" at bounding box center [979, 574] width 72 height 16
click at [887, 198] on button "Related Events" at bounding box center [904, 202] width 74 height 41
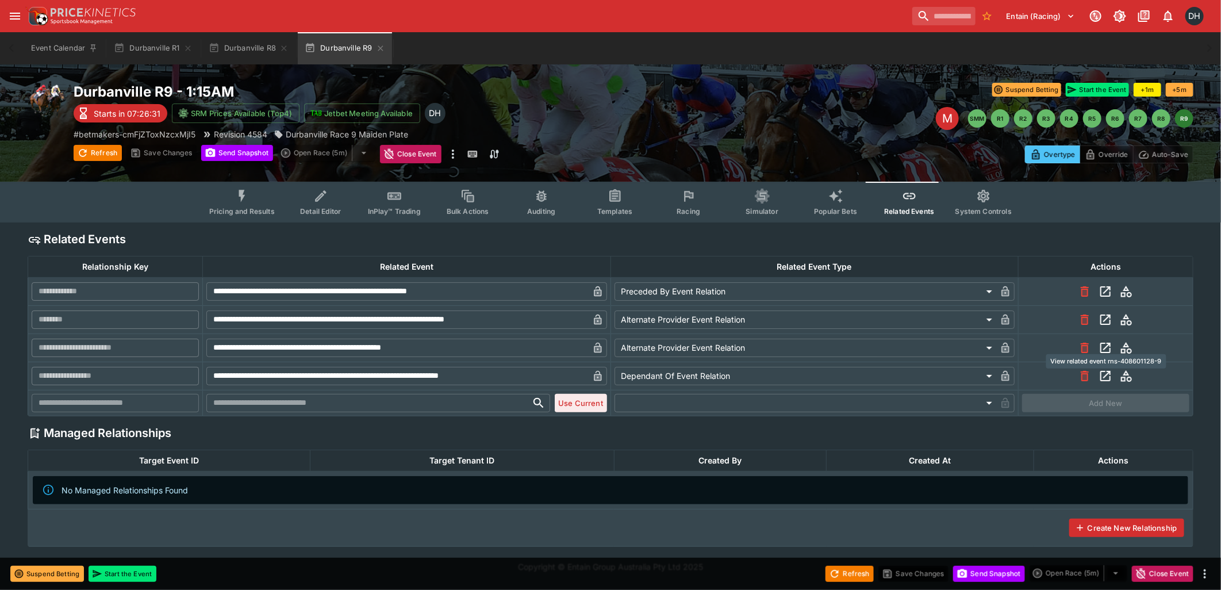
click at [1108, 345] on icon "View related event rns-408601128-9" at bounding box center [1105, 348] width 14 height 14
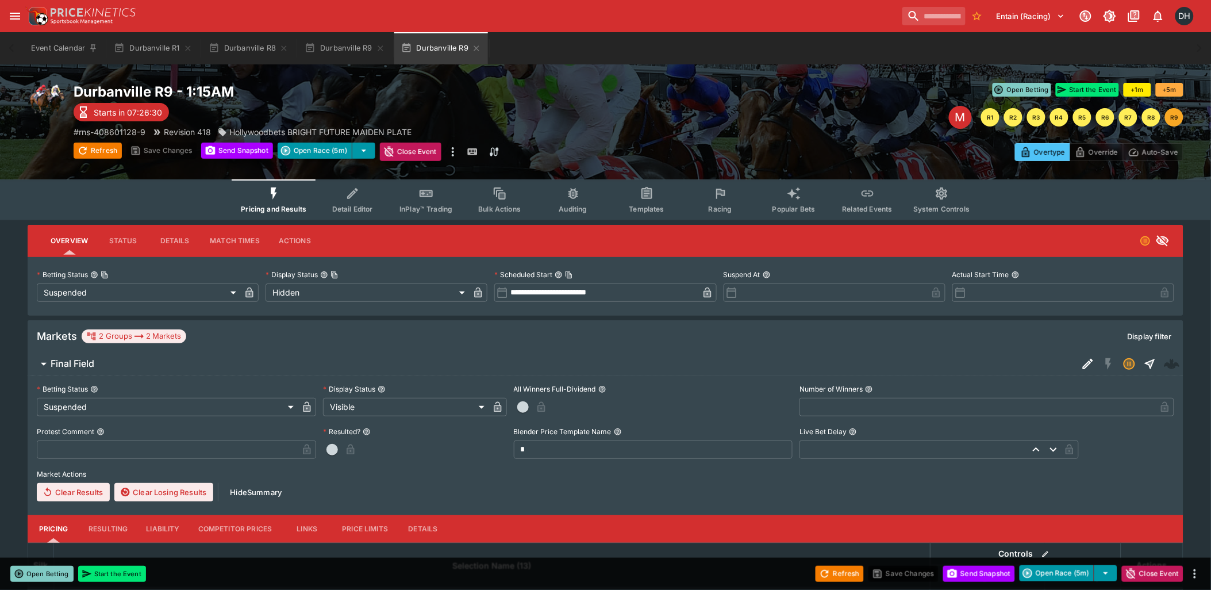
click at [721, 199] on icon "Event type filters" at bounding box center [720, 193] width 15 height 15
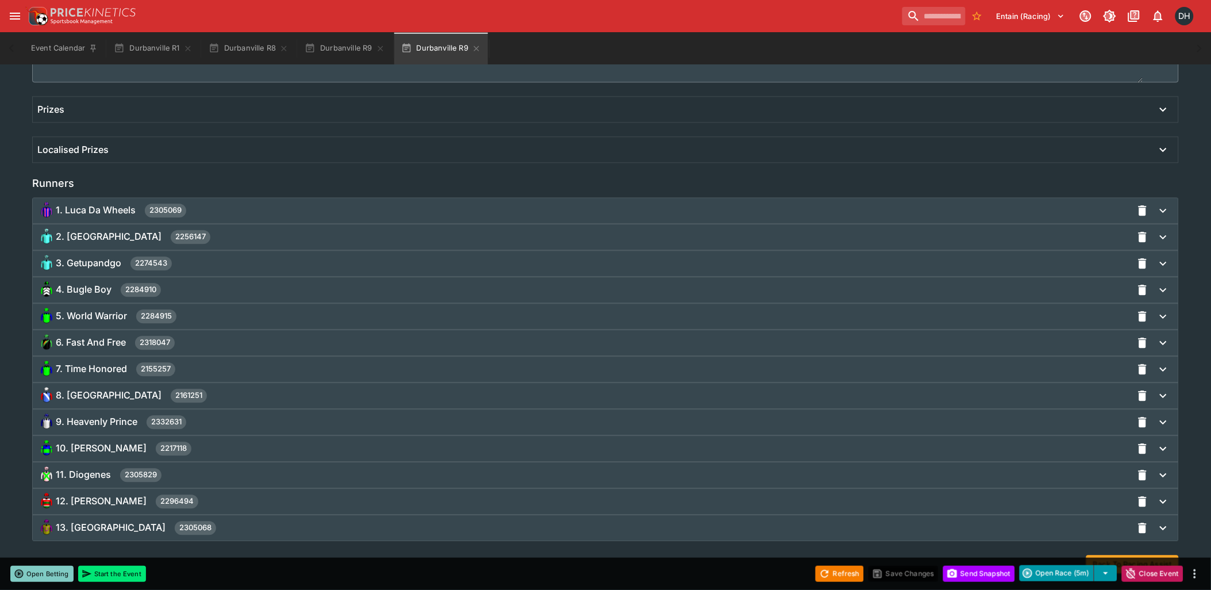
scroll to position [824, 0]
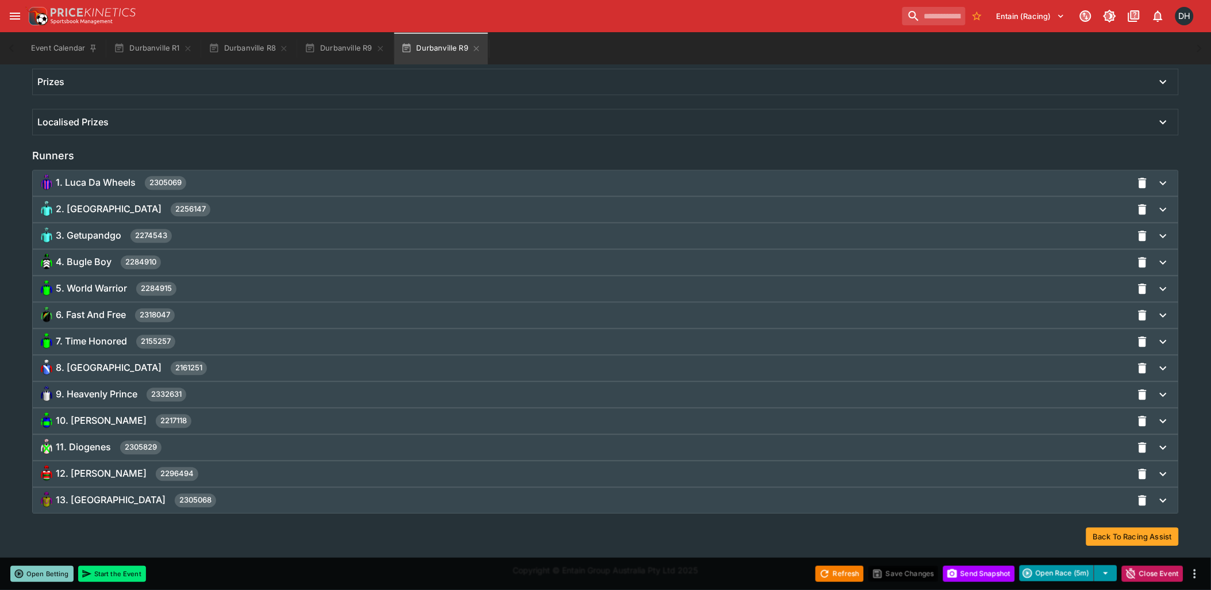
click at [243, 390] on div "9. Heavenly Prince 2332631" at bounding box center [584, 394] width 1095 height 18
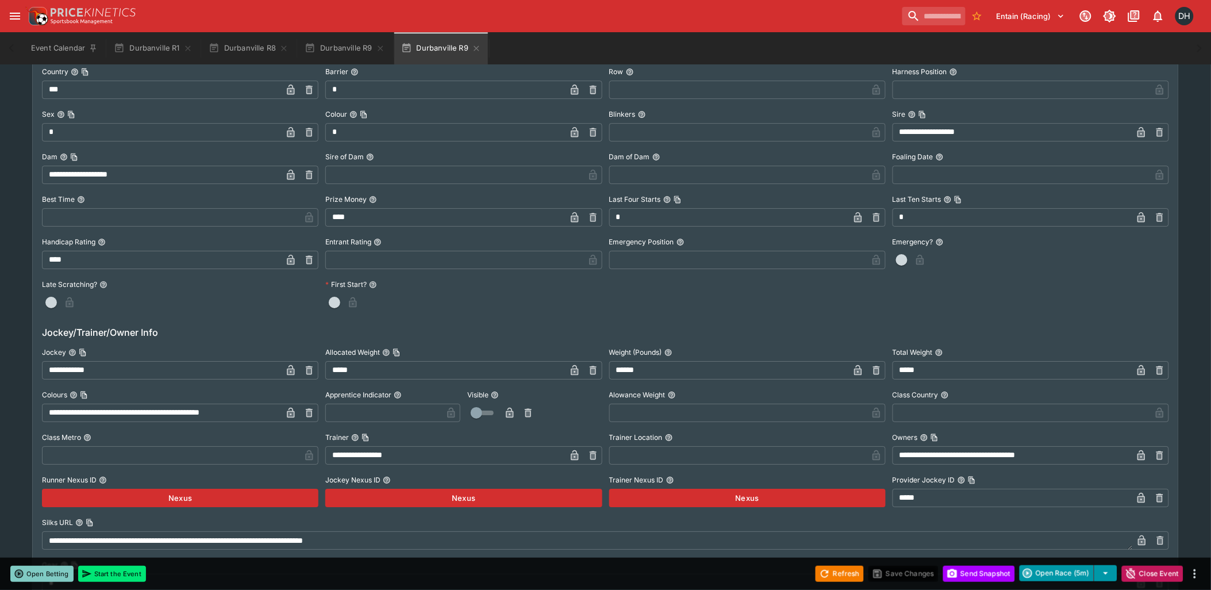
scroll to position [1335, 0]
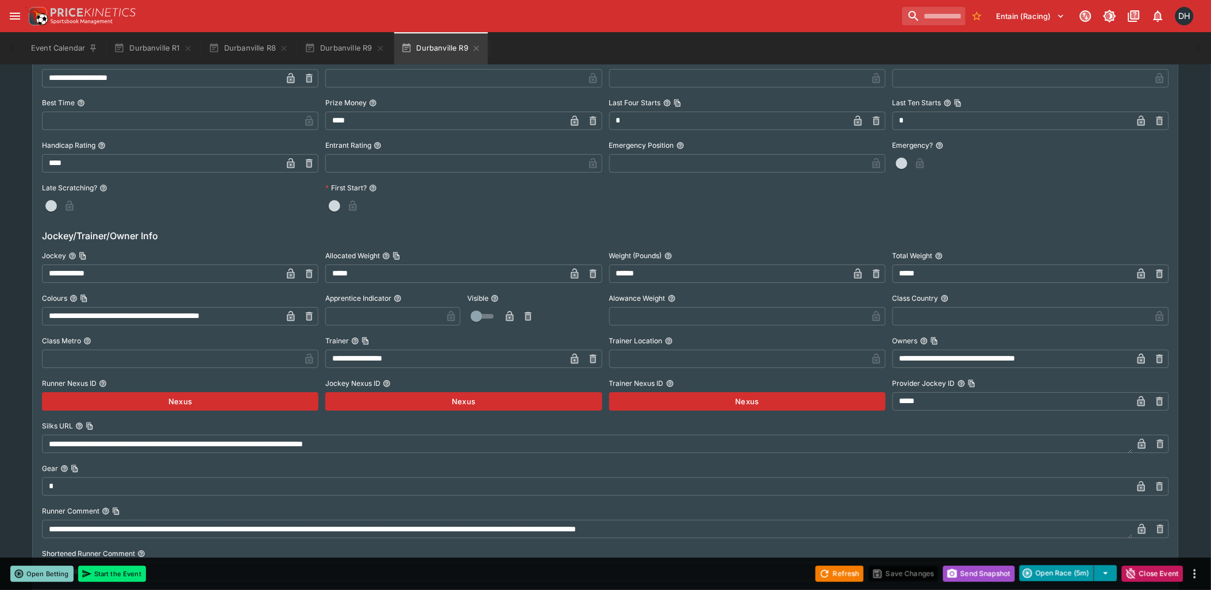
click at [975, 576] on button "Send Snapshot" at bounding box center [979, 574] width 72 height 16
